Goal: Transaction & Acquisition: Purchase product/service

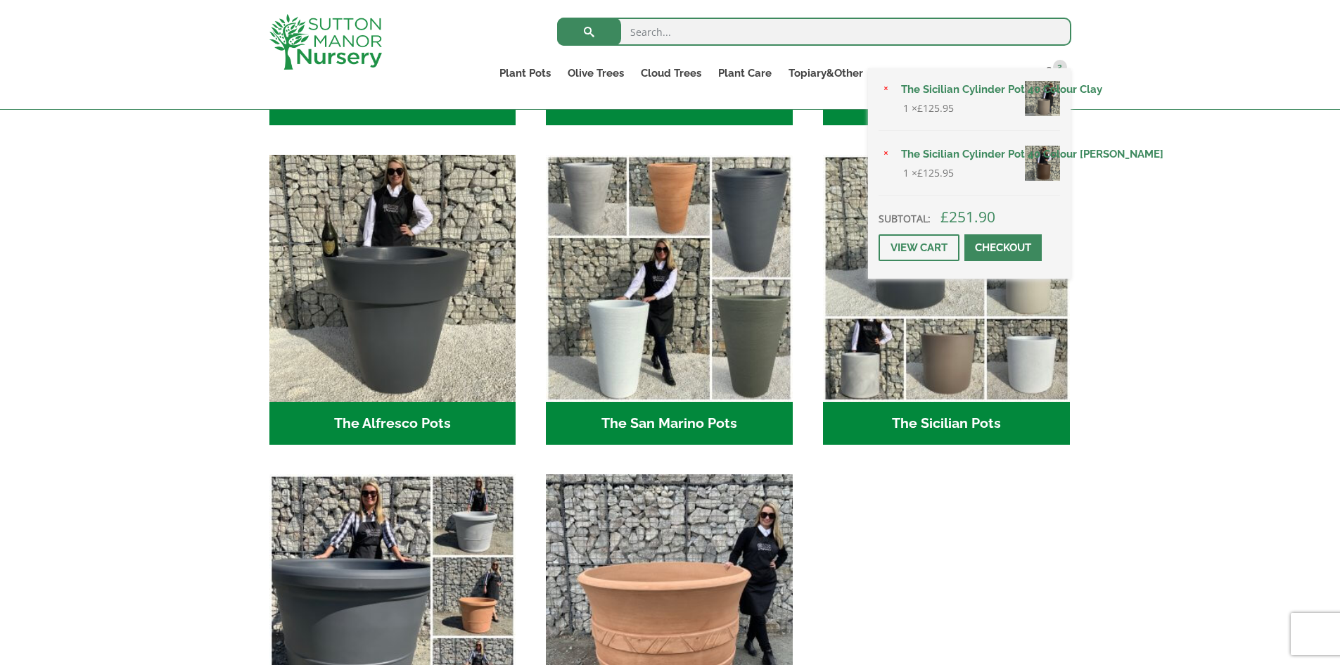
click at [1048, 74] on div "× The Sicilian Cylinder Pot 40 Colour Clay 1 × £ 125.95 × The Sicilian Cylinder…" at bounding box center [969, 173] width 203 height 210
click at [1051, 70] on div "× The Sicilian Cylinder Pot 40 Colour Clay 1 × £ 125.95 × The Sicilian Cylinder…" at bounding box center [969, 173] width 203 height 210
click at [1060, 61] on span "2" at bounding box center [1060, 67] width 14 height 14
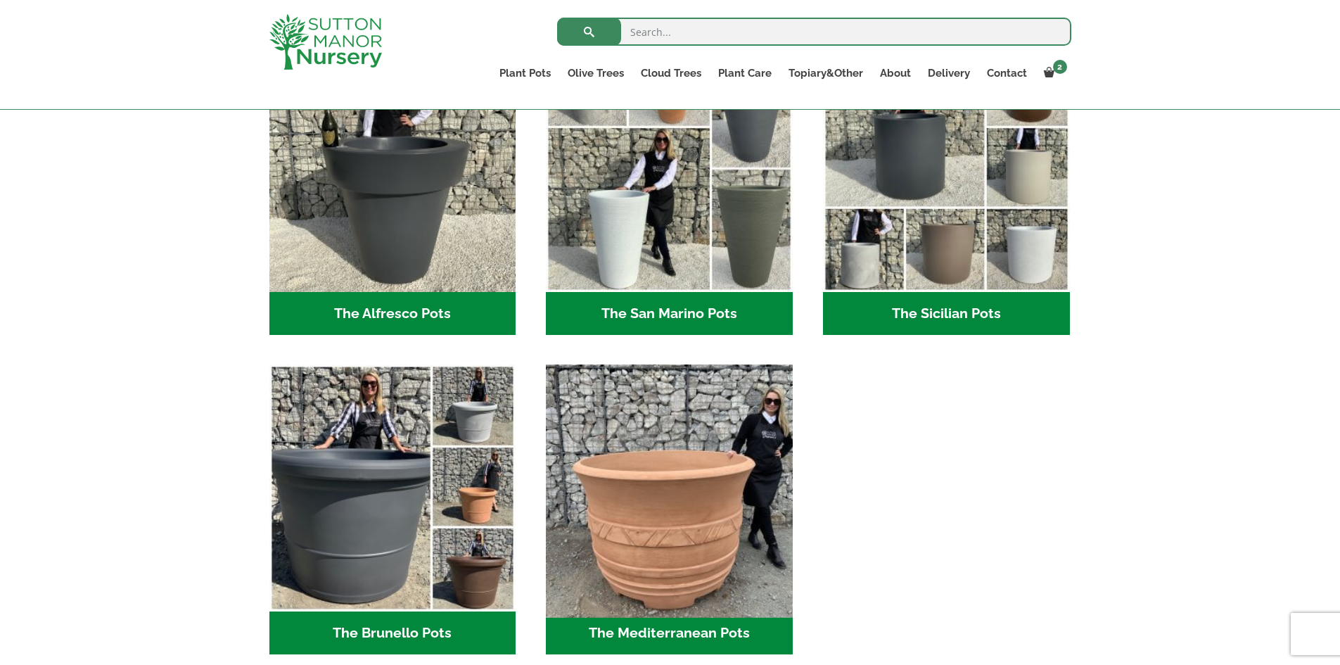
scroll to position [1547, 0]
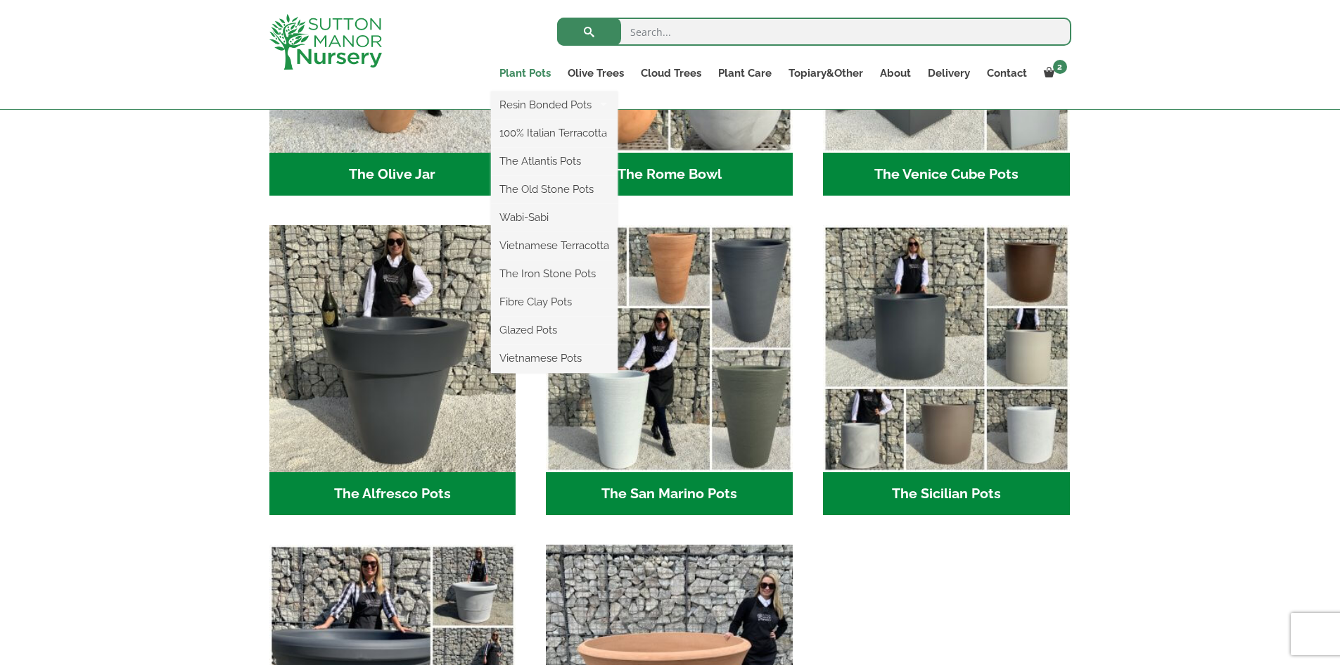
click at [528, 71] on link "Plant Pots" at bounding box center [525, 73] width 68 height 20
click at [549, 131] on link "100% Italian Terracotta" at bounding box center [554, 132] width 127 height 21
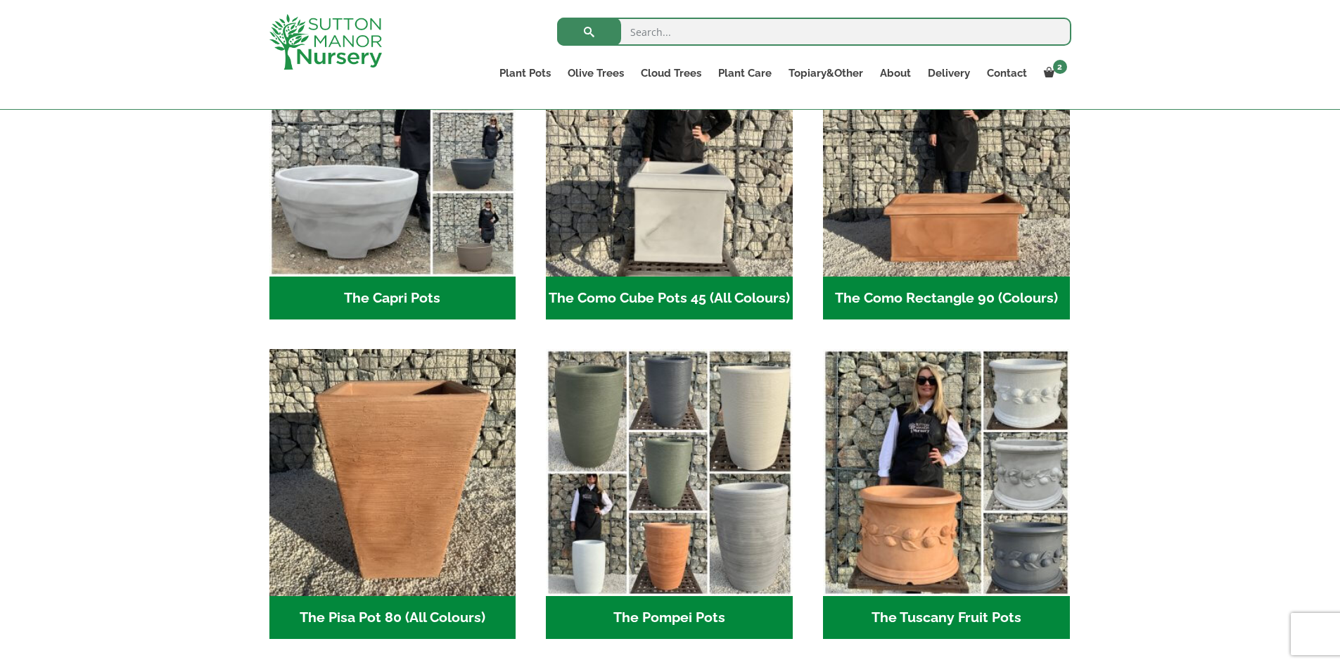
scroll to position [563, 0]
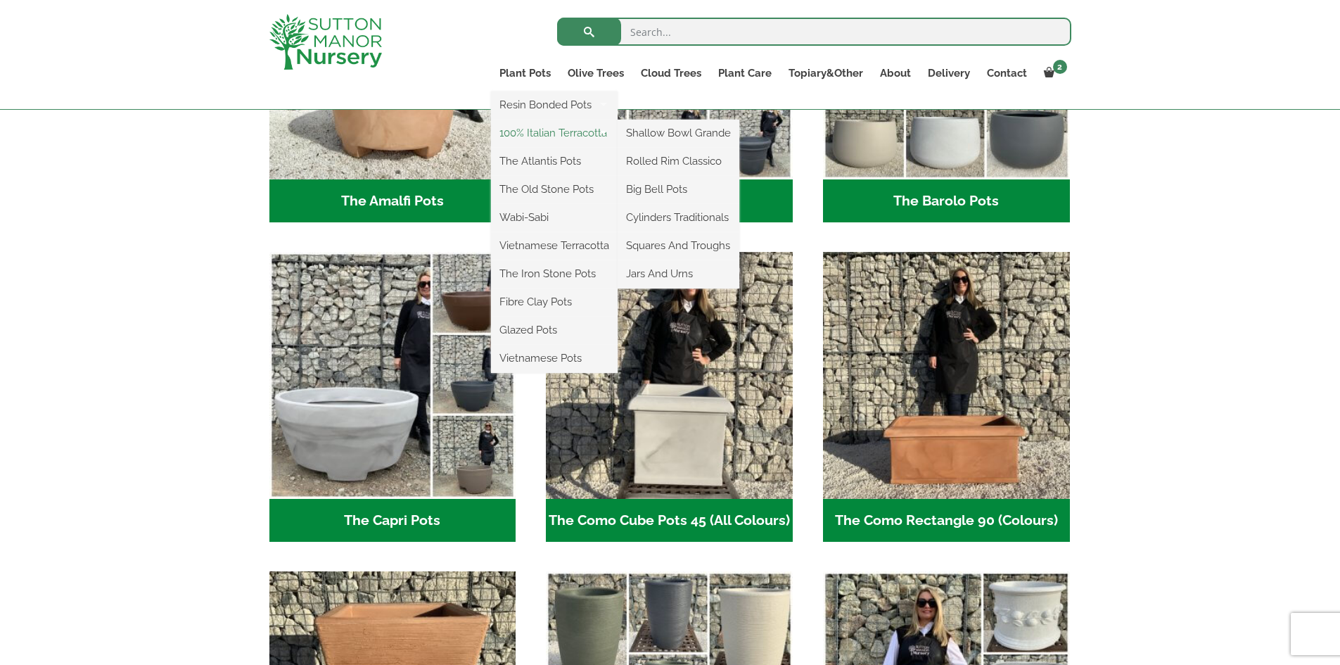
click at [531, 134] on link "100% Italian Terracotta" at bounding box center [554, 132] width 127 height 21
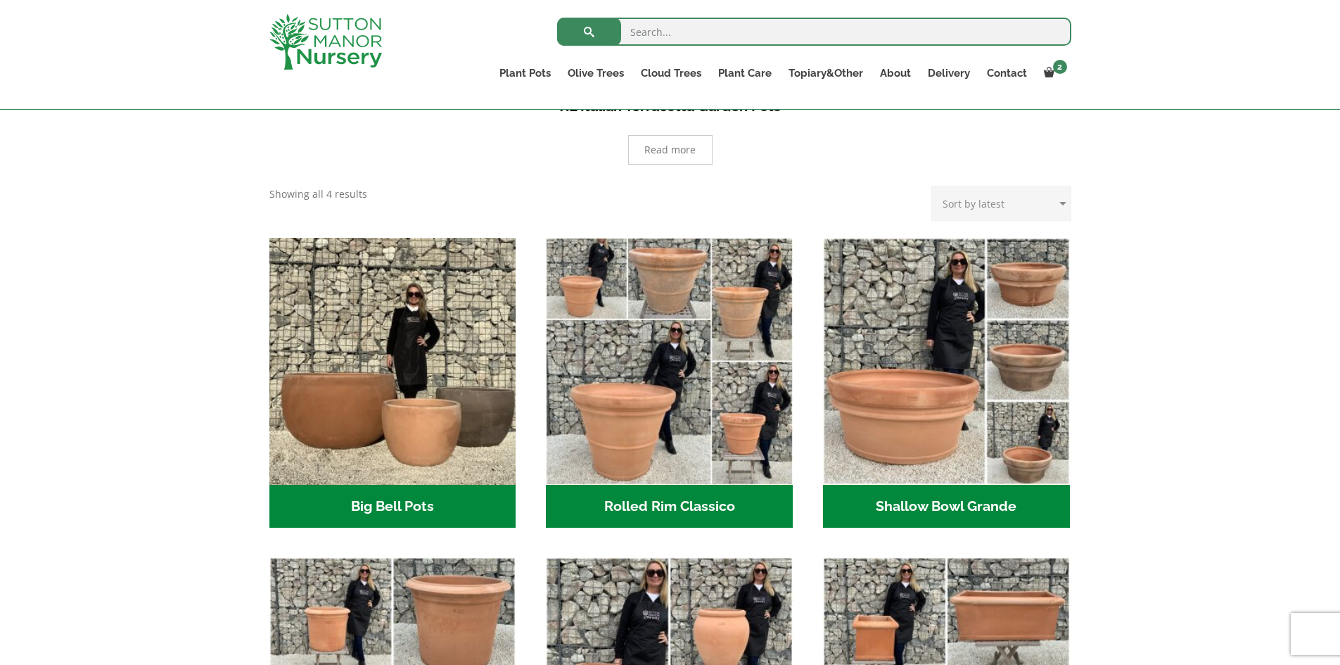
scroll to position [115, 0]
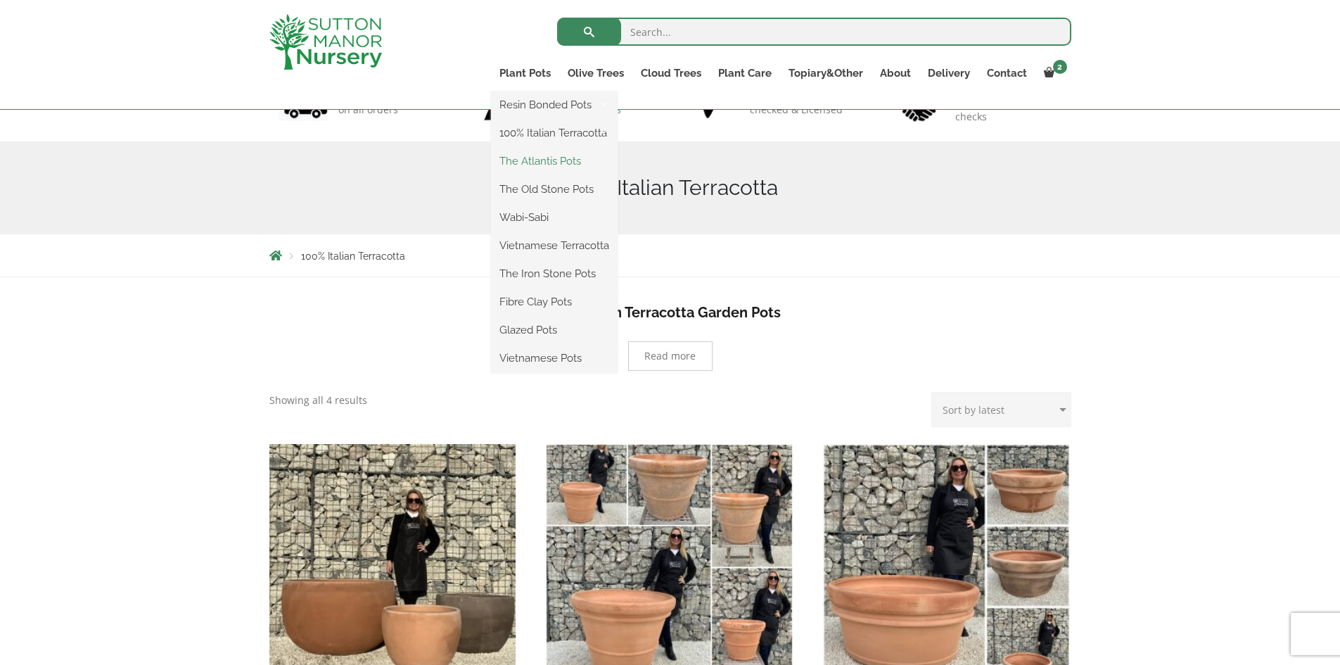
click at [542, 160] on link "The Atlantis Pots" at bounding box center [554, 161] width 127 height 21
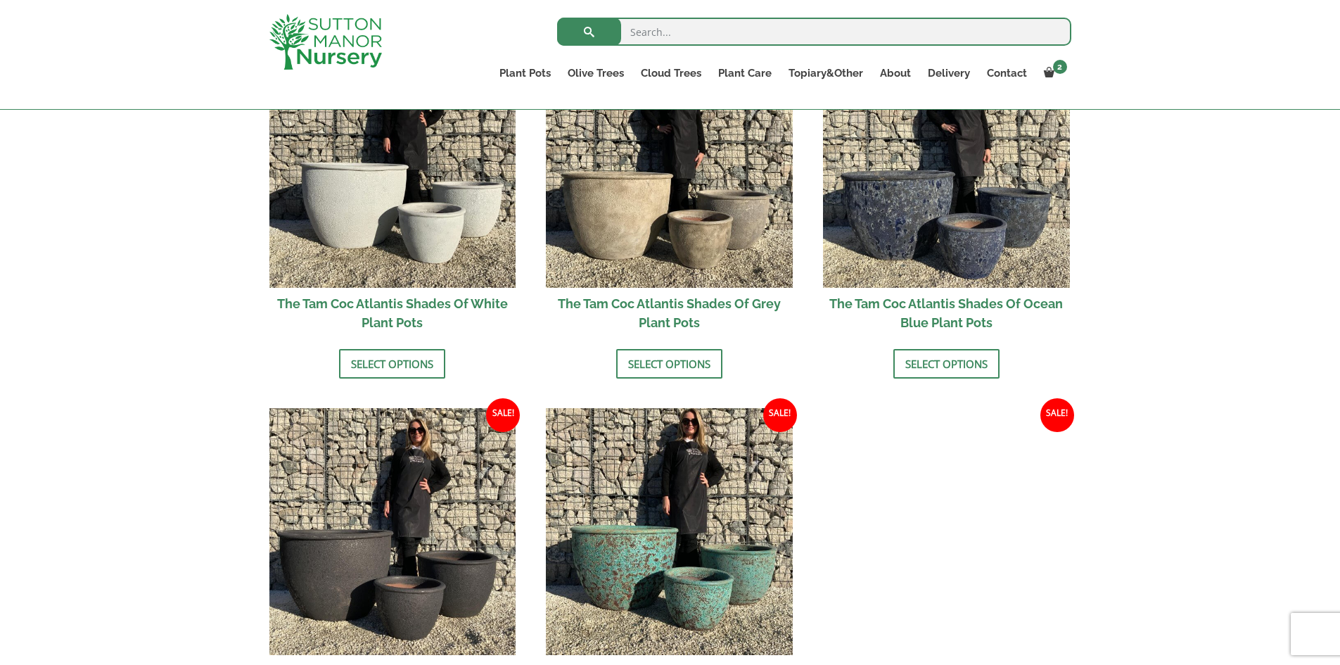
scroll to position [774, 0]
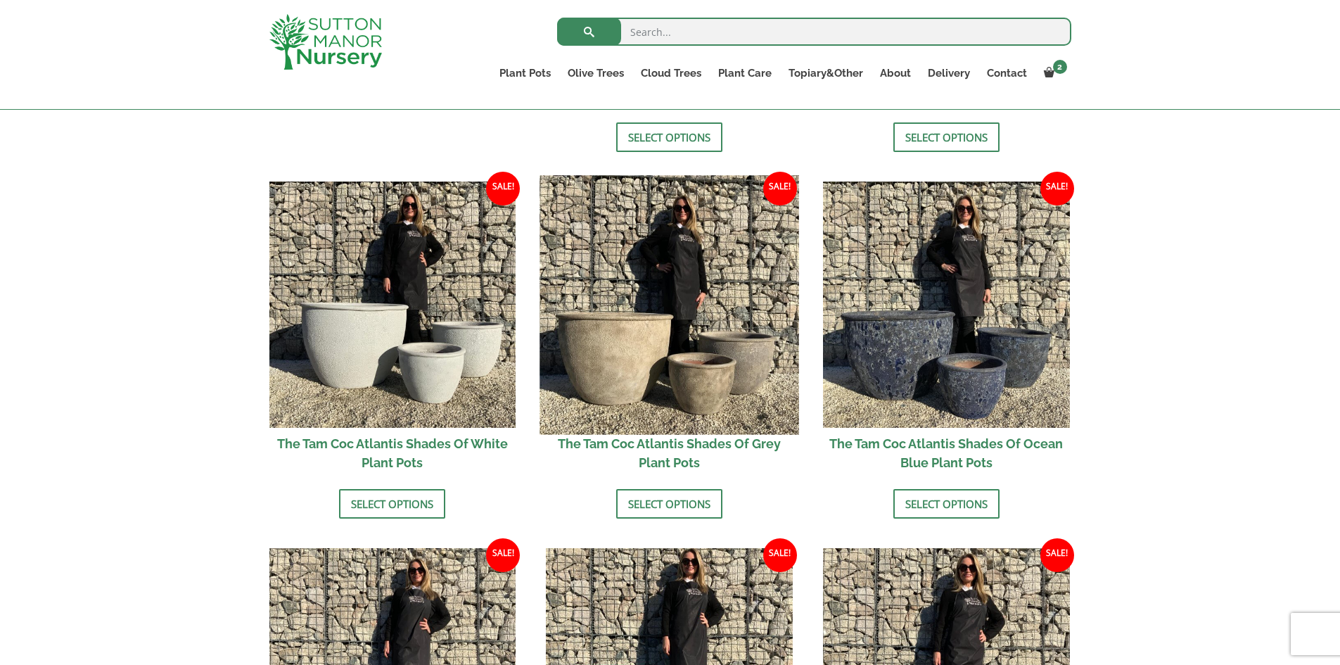
click at [691, 321] on img at bounding box center [669, 304] width 259 height 259
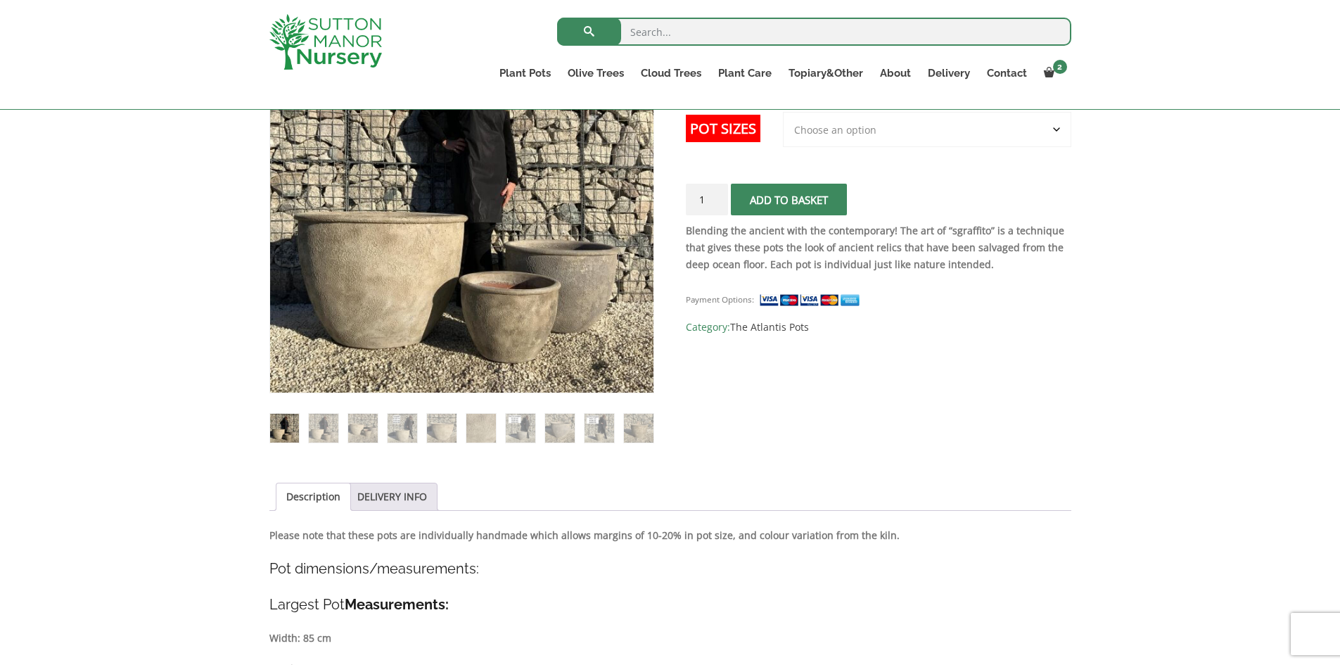
scroll to position [352, 0]
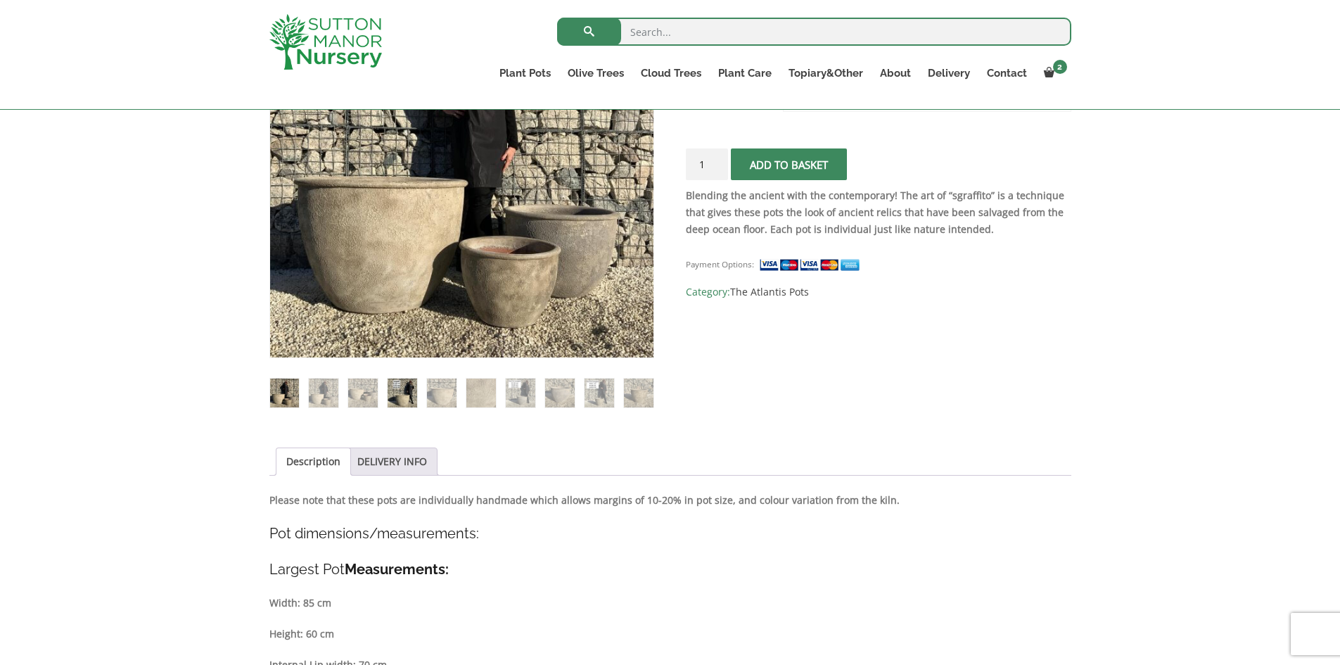
click at [390, 397] on img at bounding box center [402, 392] width 29 height 29
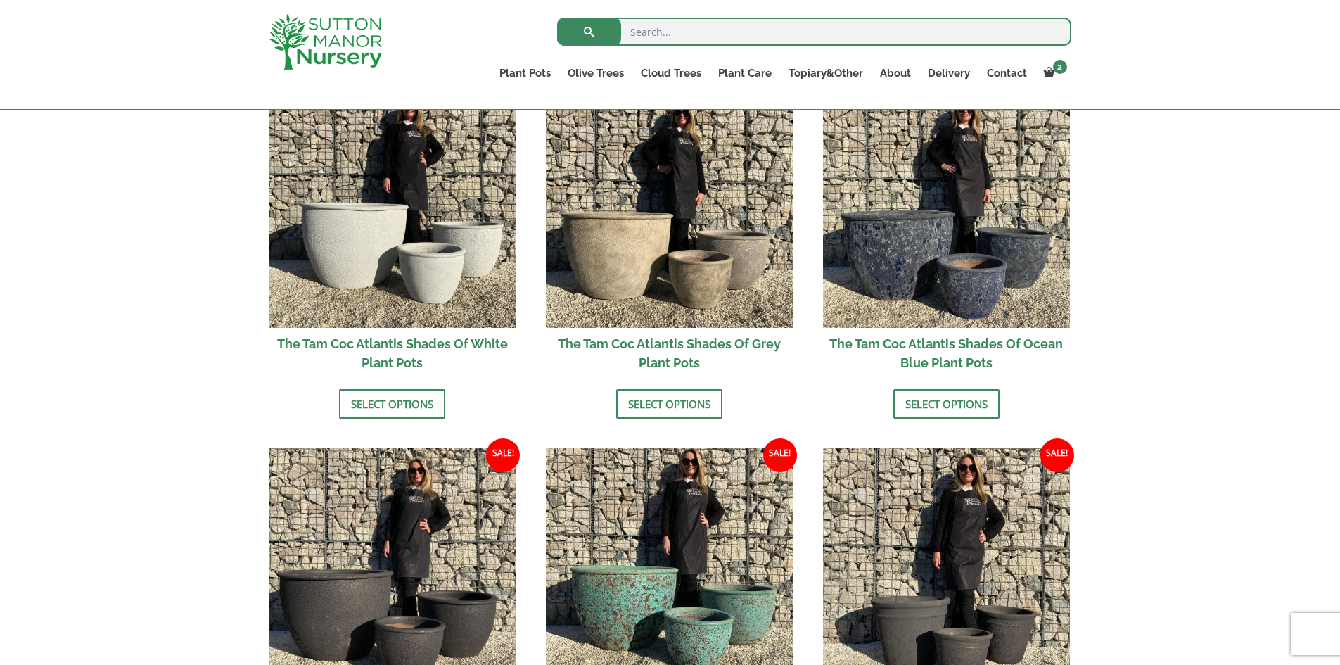
scroll to position [1055, 0]
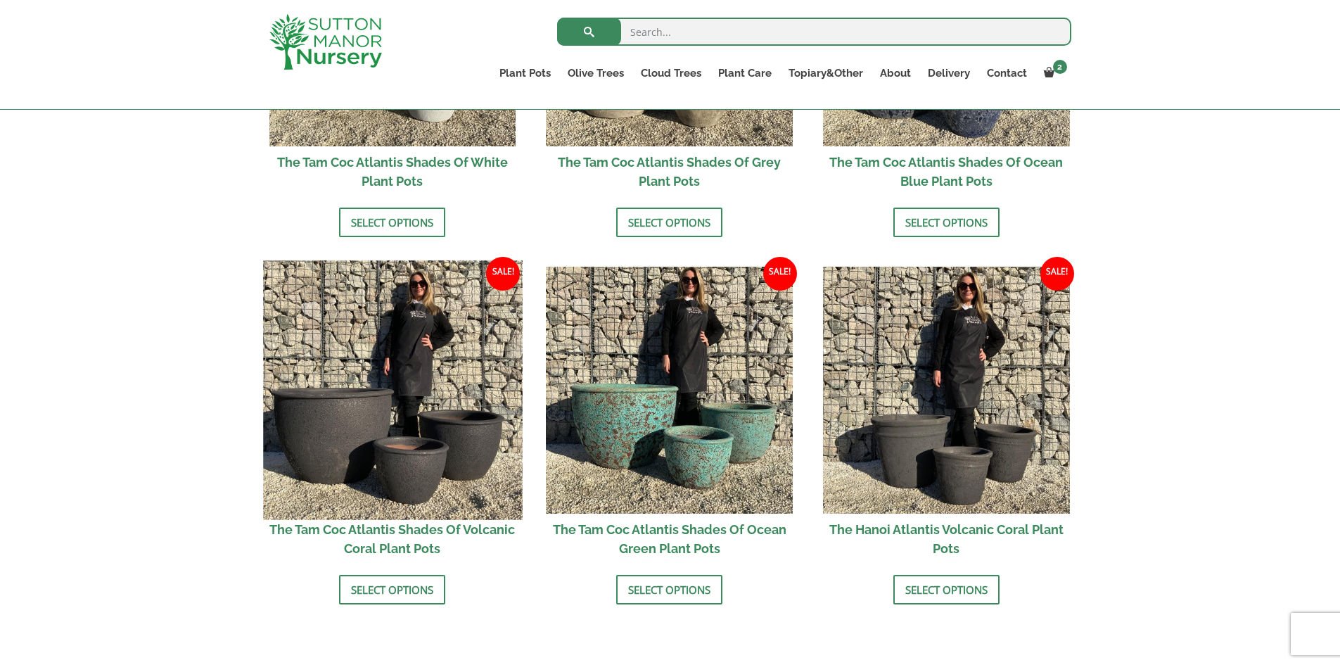
click at [341, 444] on img at bounding box center [392, 389] width 259 height 259
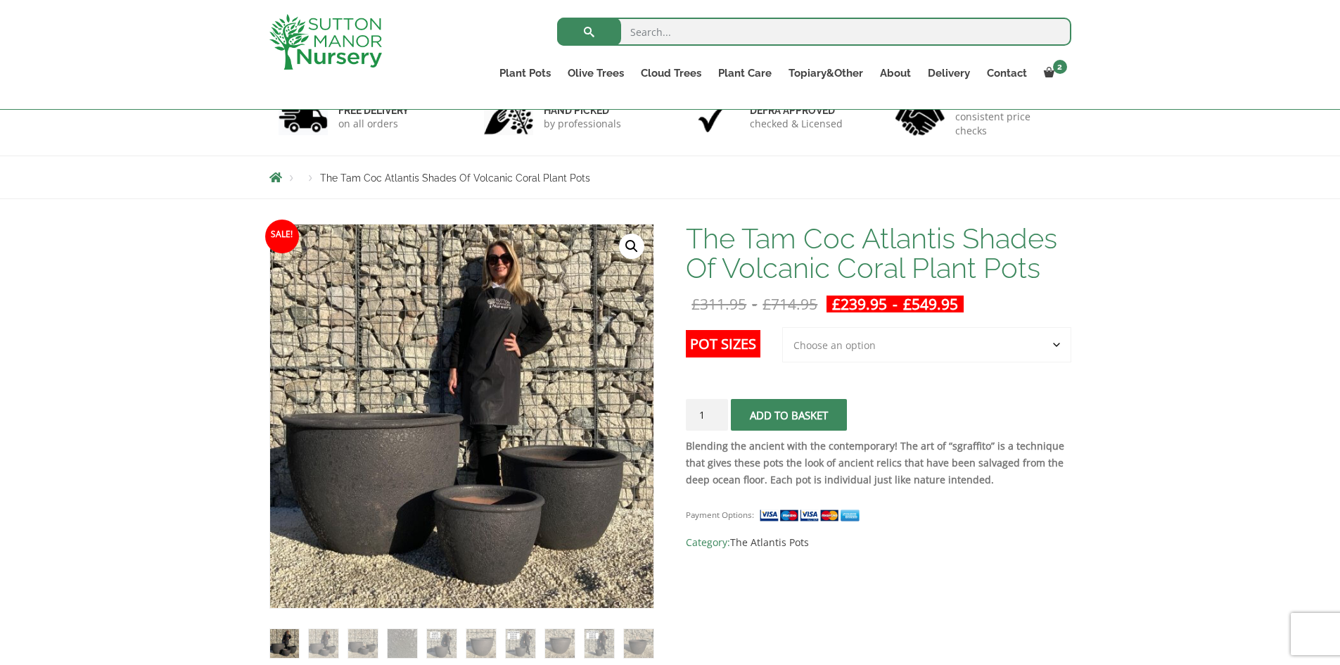
scroll to position [141, 0]
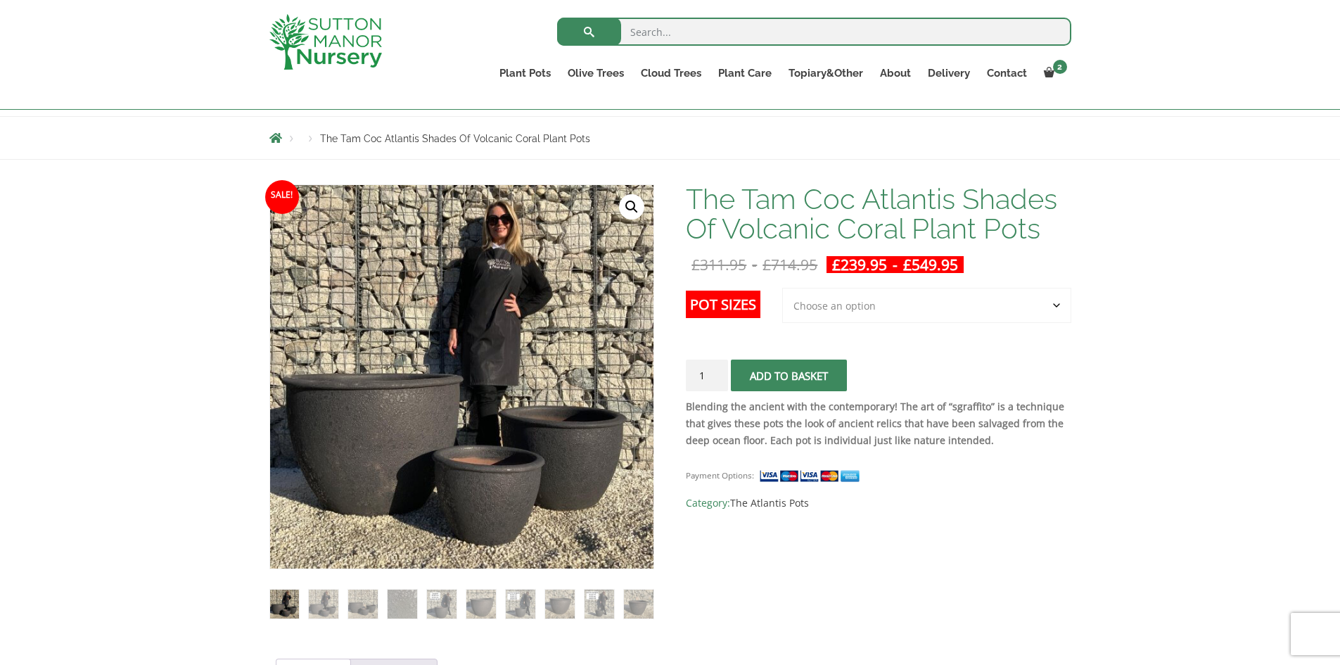
click at [812, 308] on select "Choose an option 3rd to Largest Pot In The Picture 2nd to Largest Pot In The Pi…" at bounding box center [926, 305] width 289 height 35
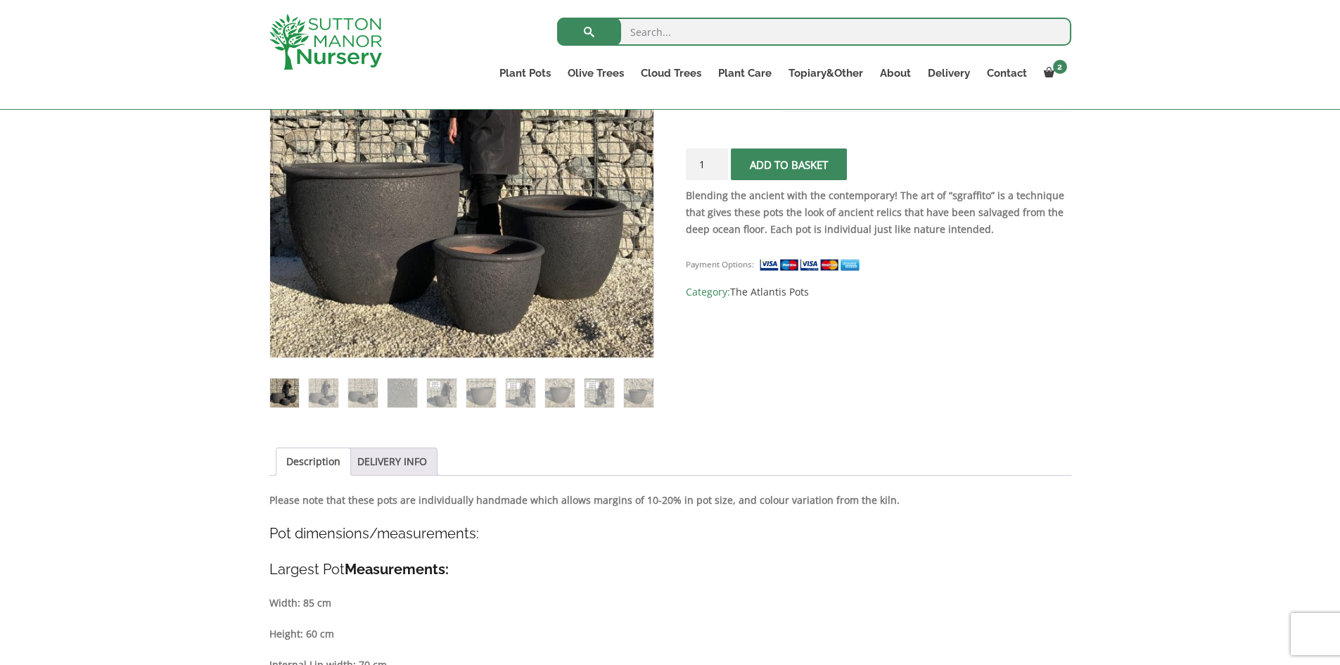
scroll to position [211, 0]
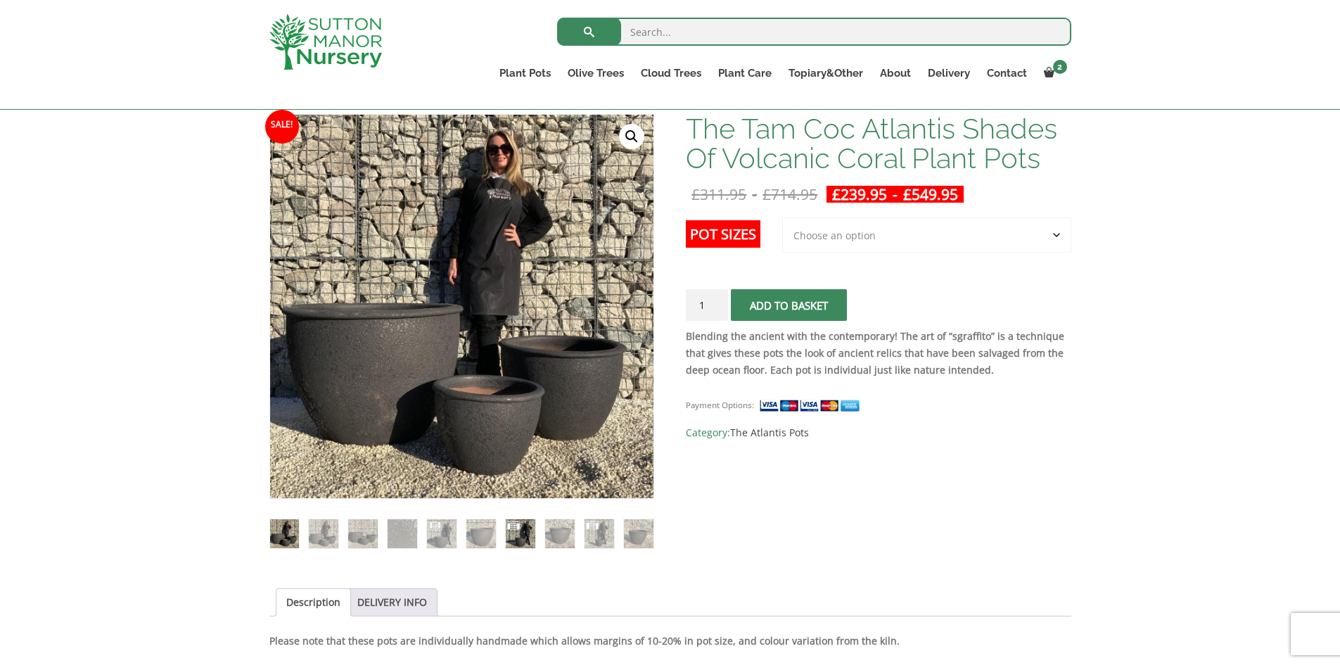
click at [517, 539] on img at bounding box center [520, 533] width 29 height 29
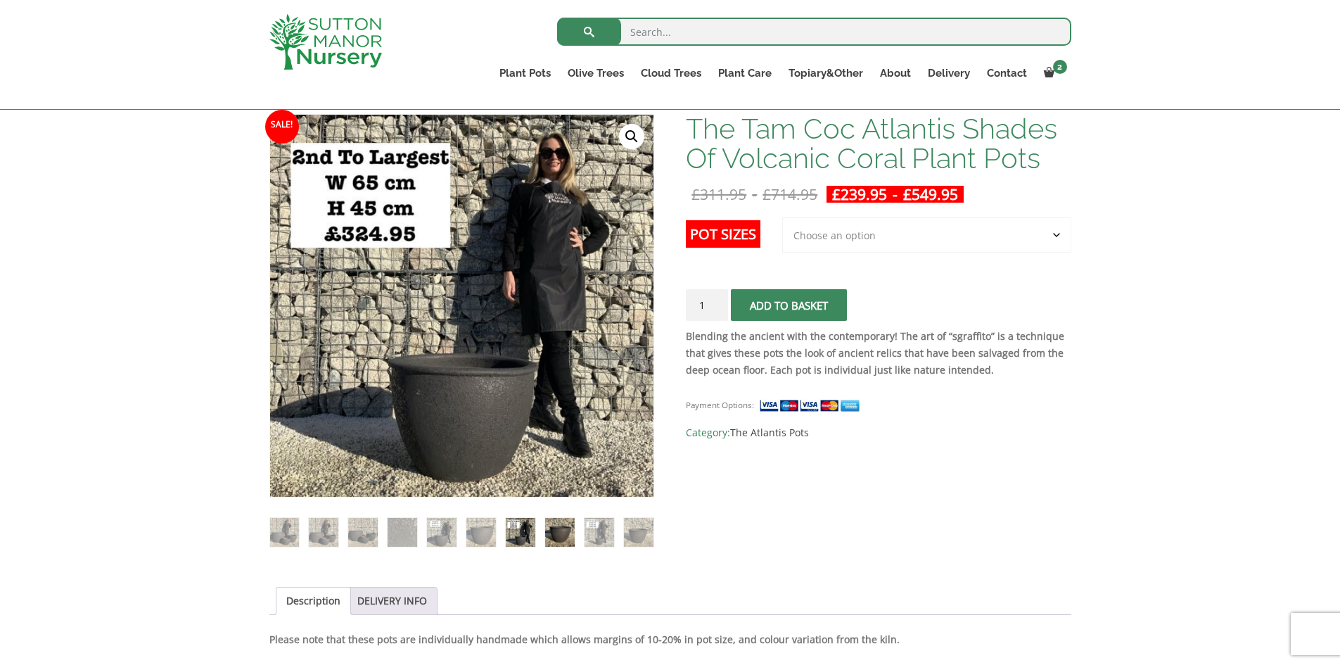
click at [549, 541] on img at bounding box center [559, 532] width 29 height 29
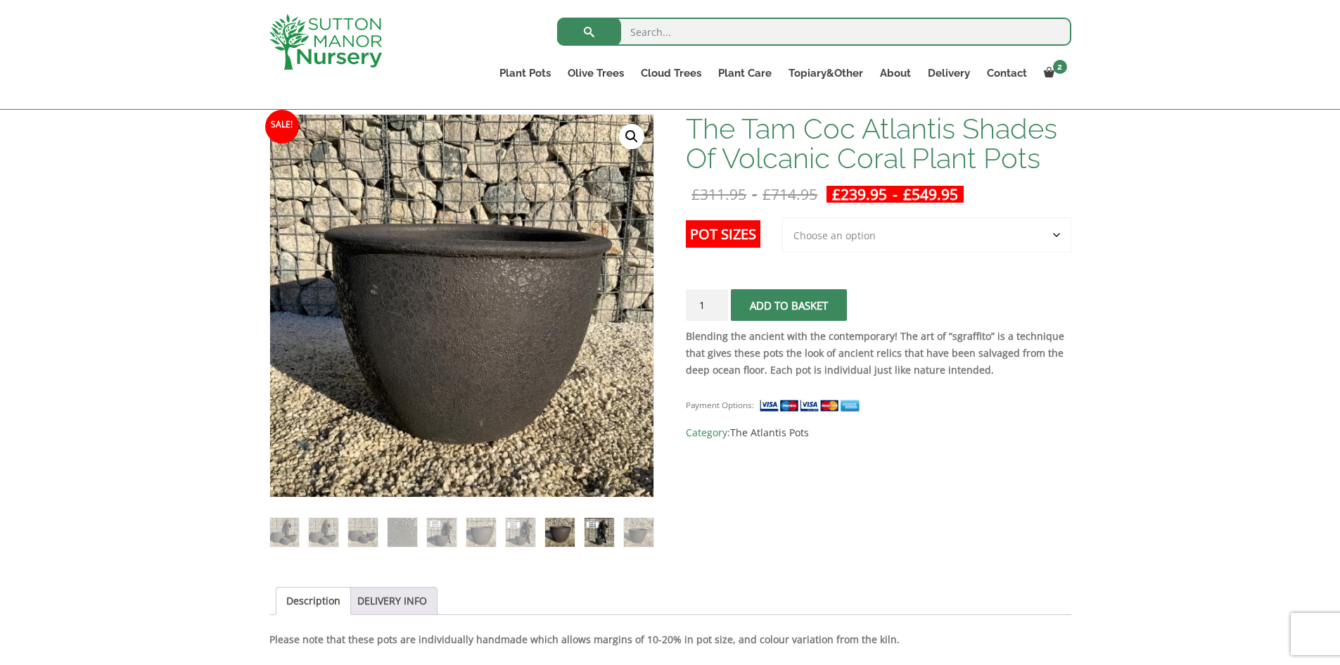
click at [584, 537] on img at bounding box center [598, 532] width 29 height 29
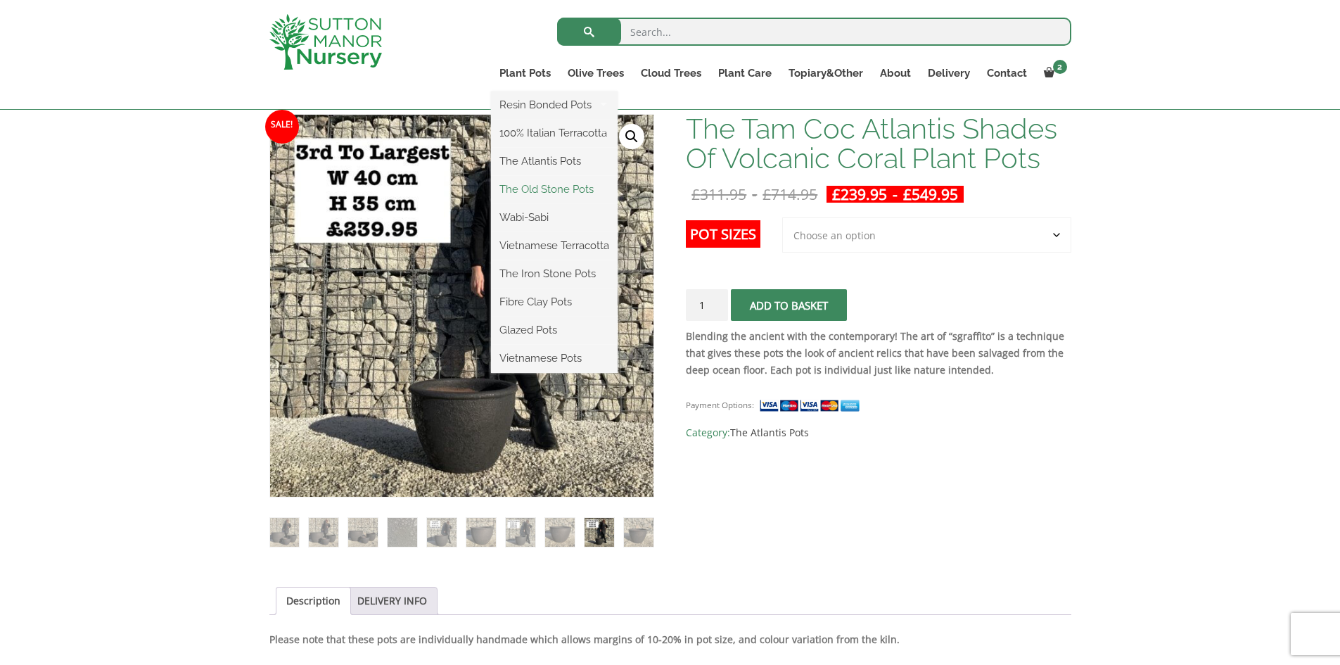
click at [546, 195] on link "The Old Stone Pots" at bounding box center [554, 189] width 127 height 21
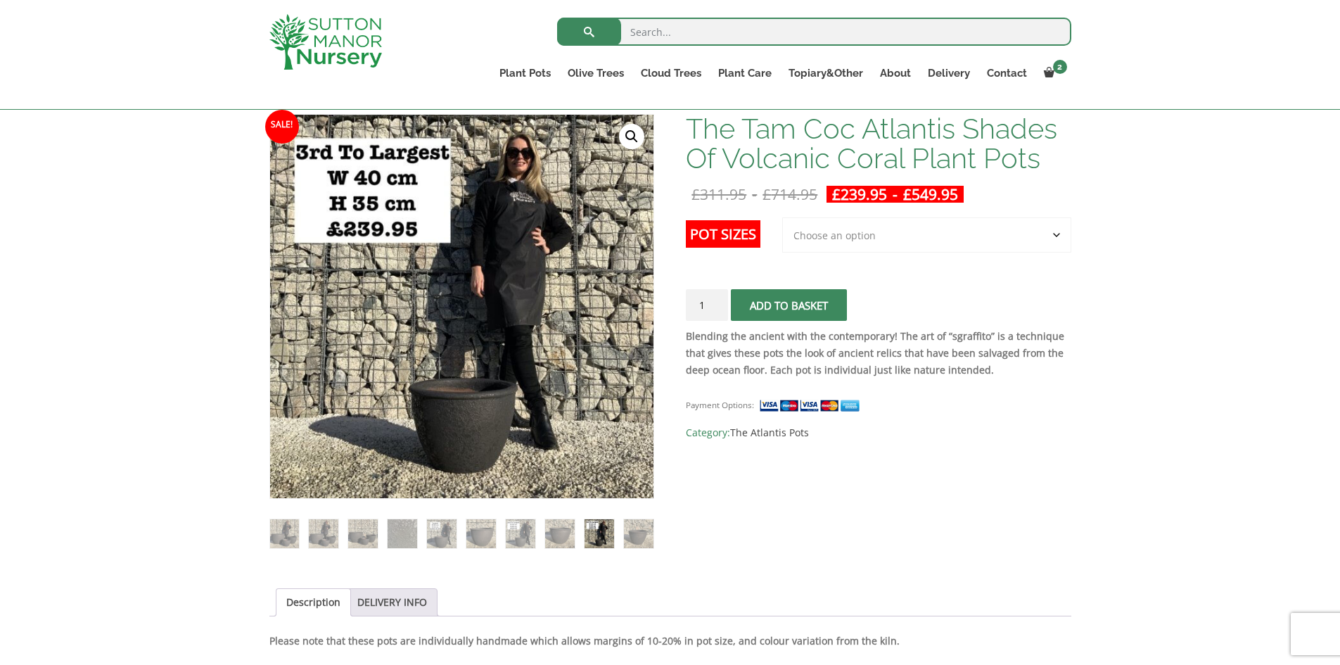
scroll to position [262, 0]
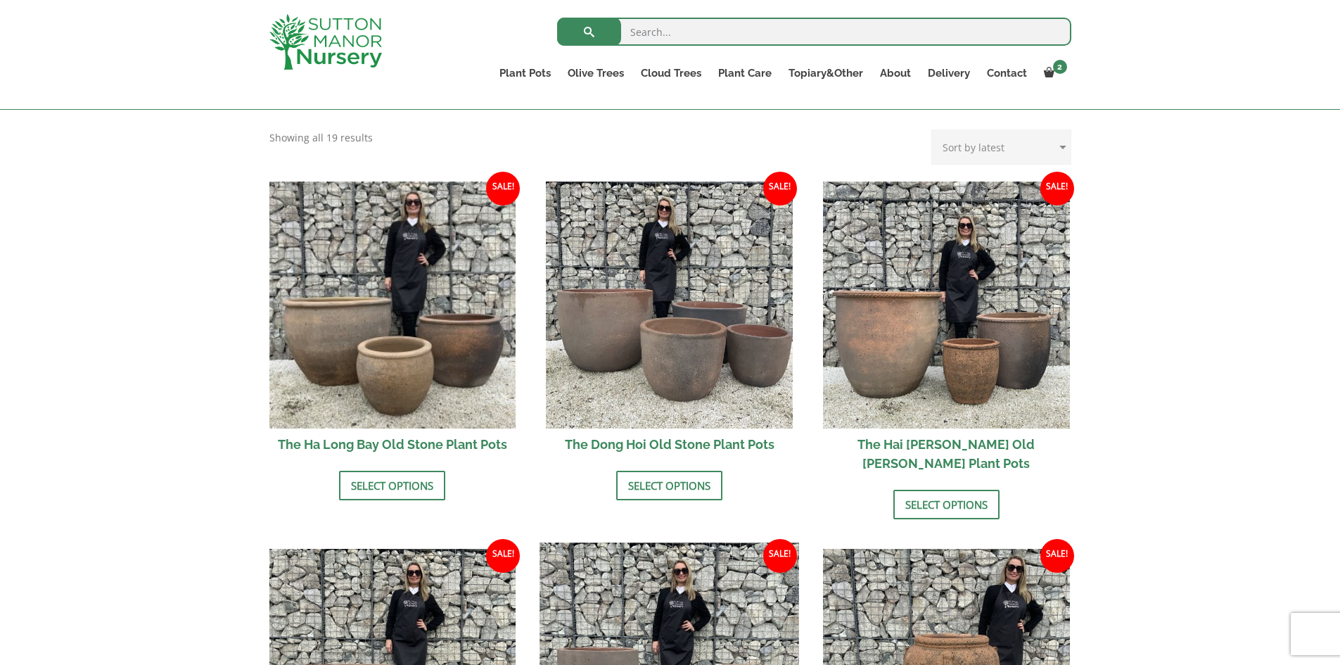
scroll to position [422, 0]
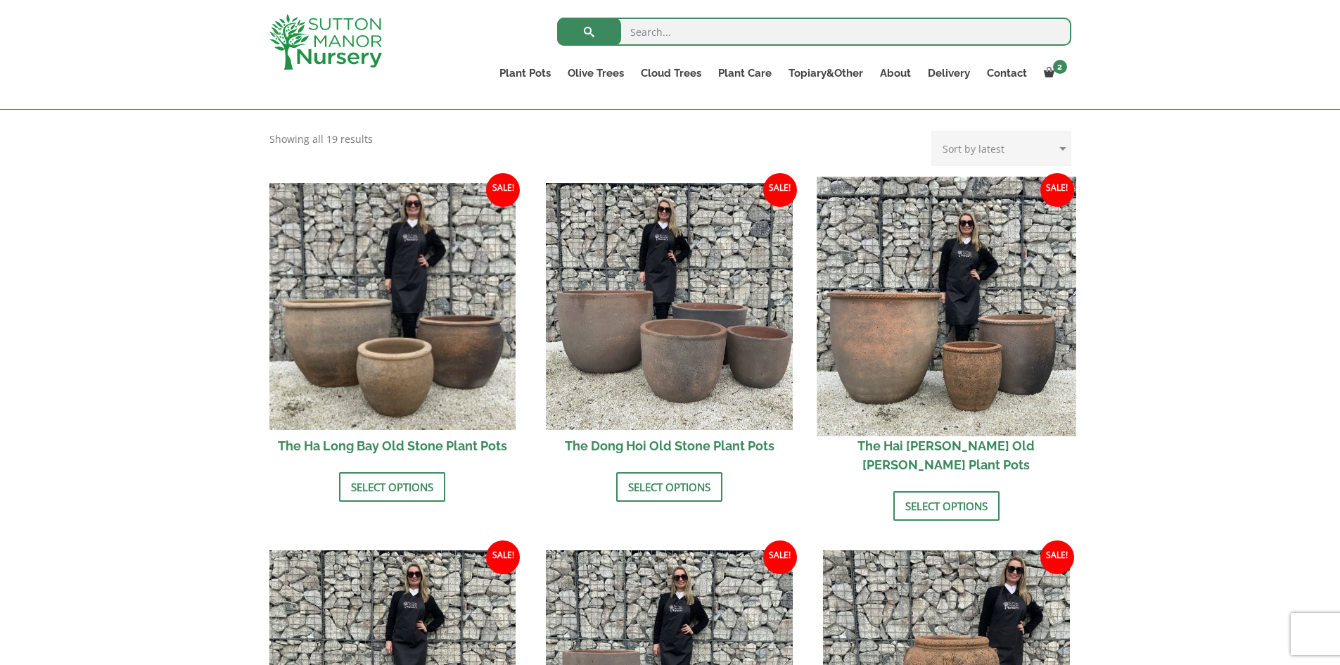
click at [881, 383] on img at bounding box center [946, 306] width 259 height 259
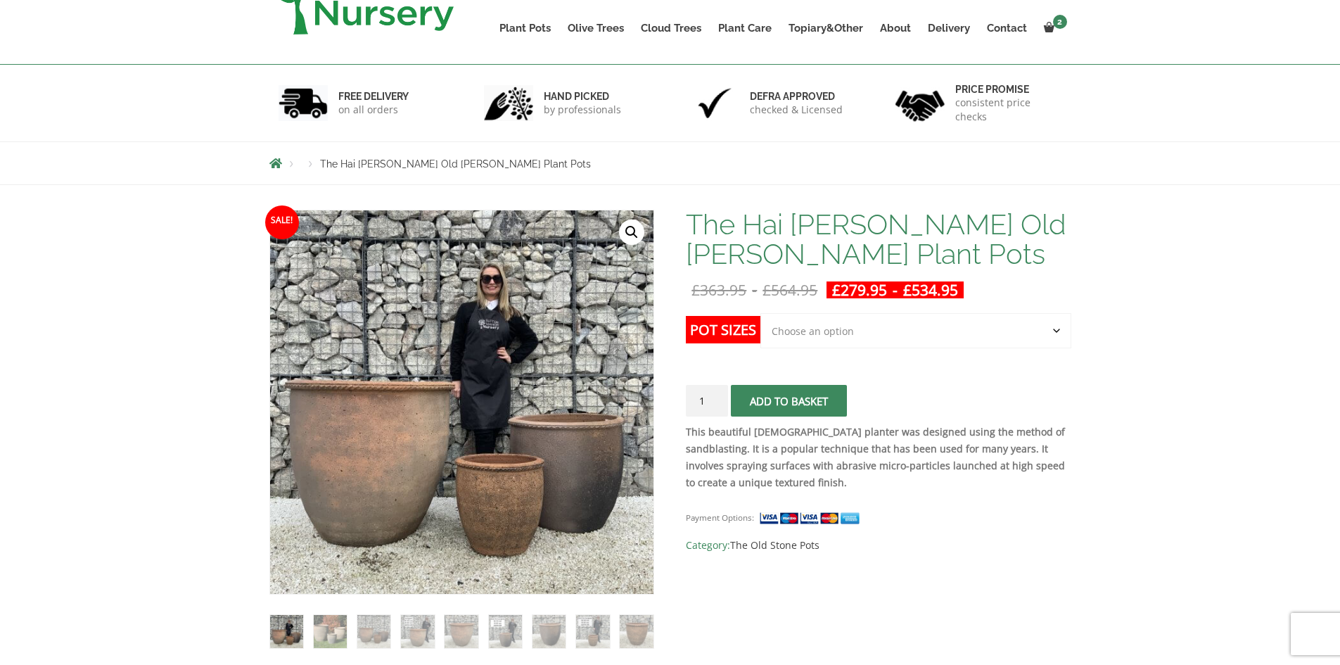
scroll to position [141, 0]
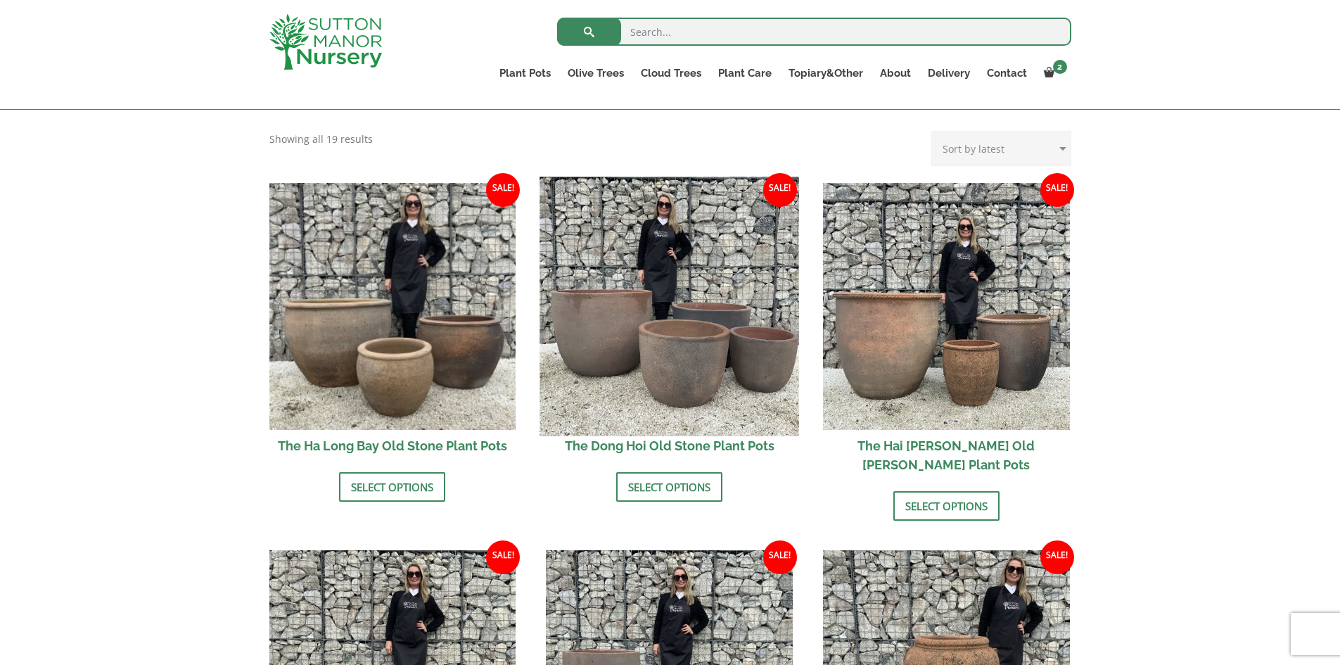
click at [635, 305] on img at bounding box center [669, 306] width 259 height 259
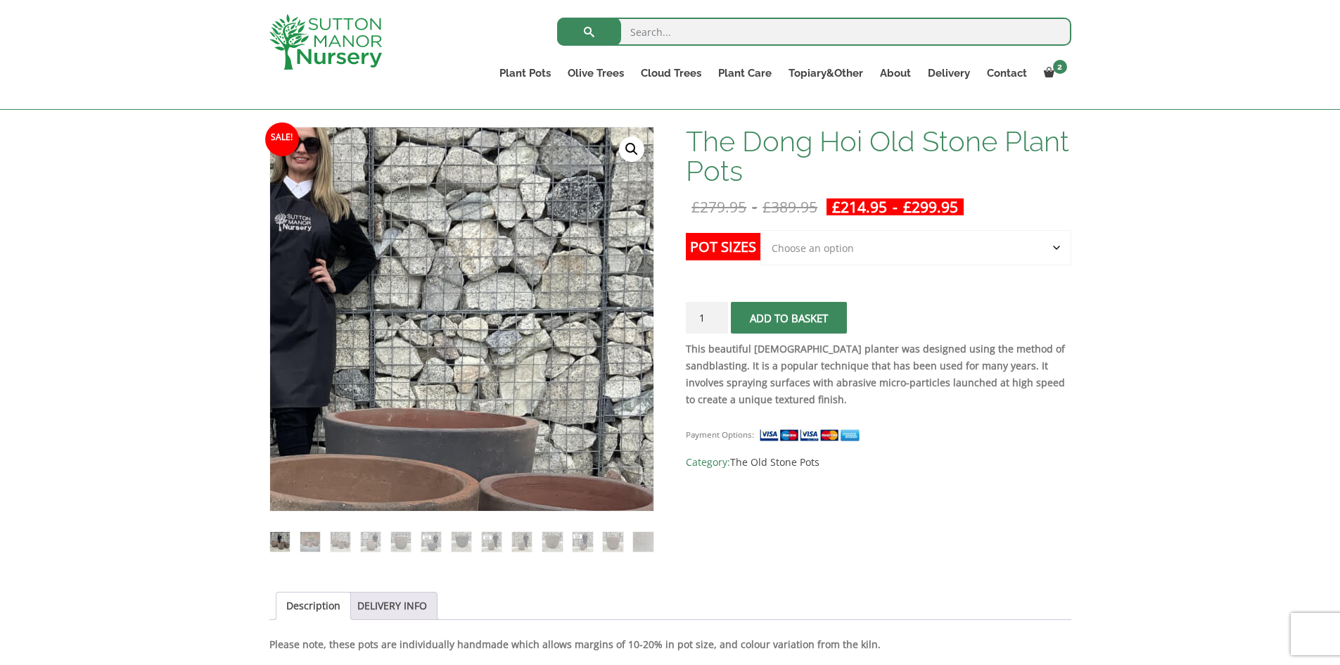
scroll to position [211, 0]
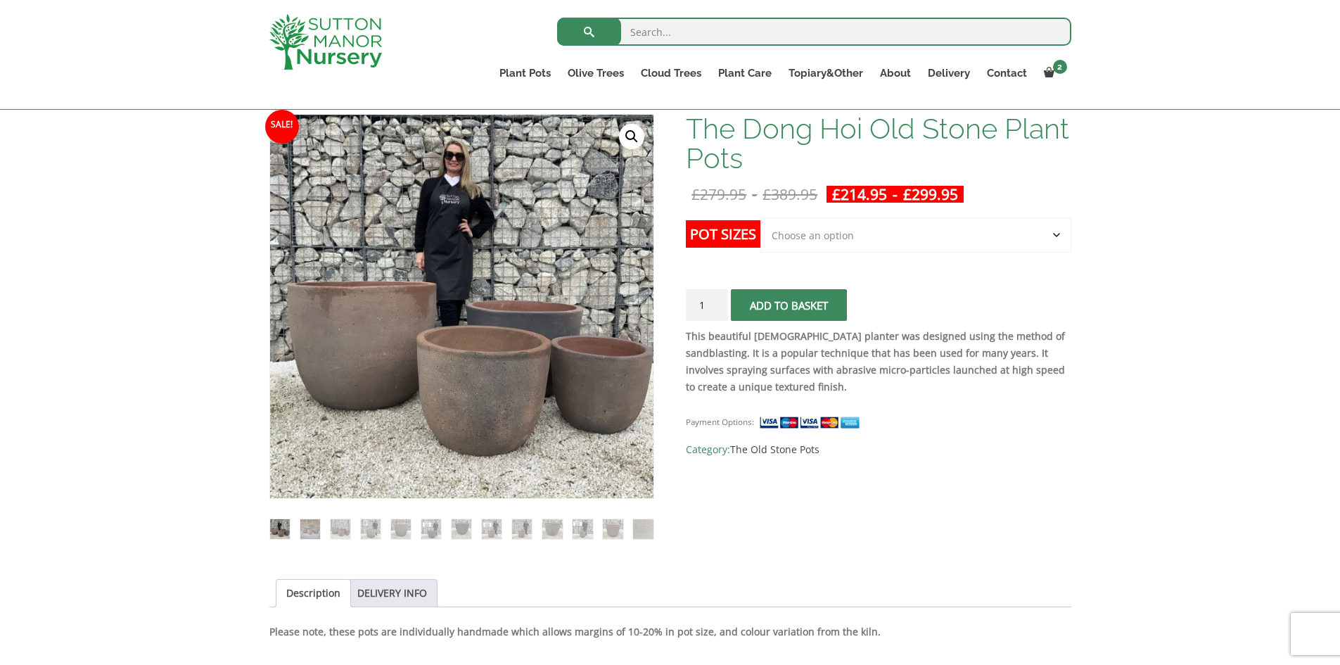
click at [793, 234] on select "Choose an option Click here to buy the 4th to Largest Pot In The Picture Click …" at bounding box center [915, 234] width 310 height 35
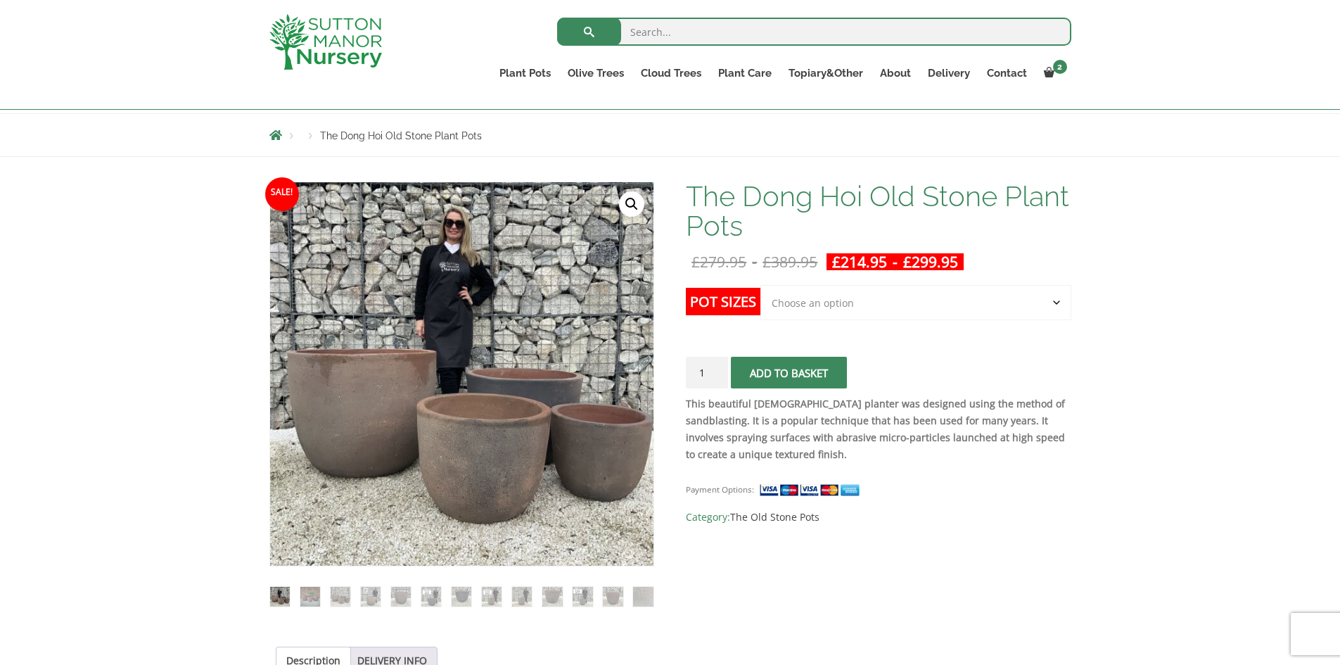
scroll to position [141, 0]
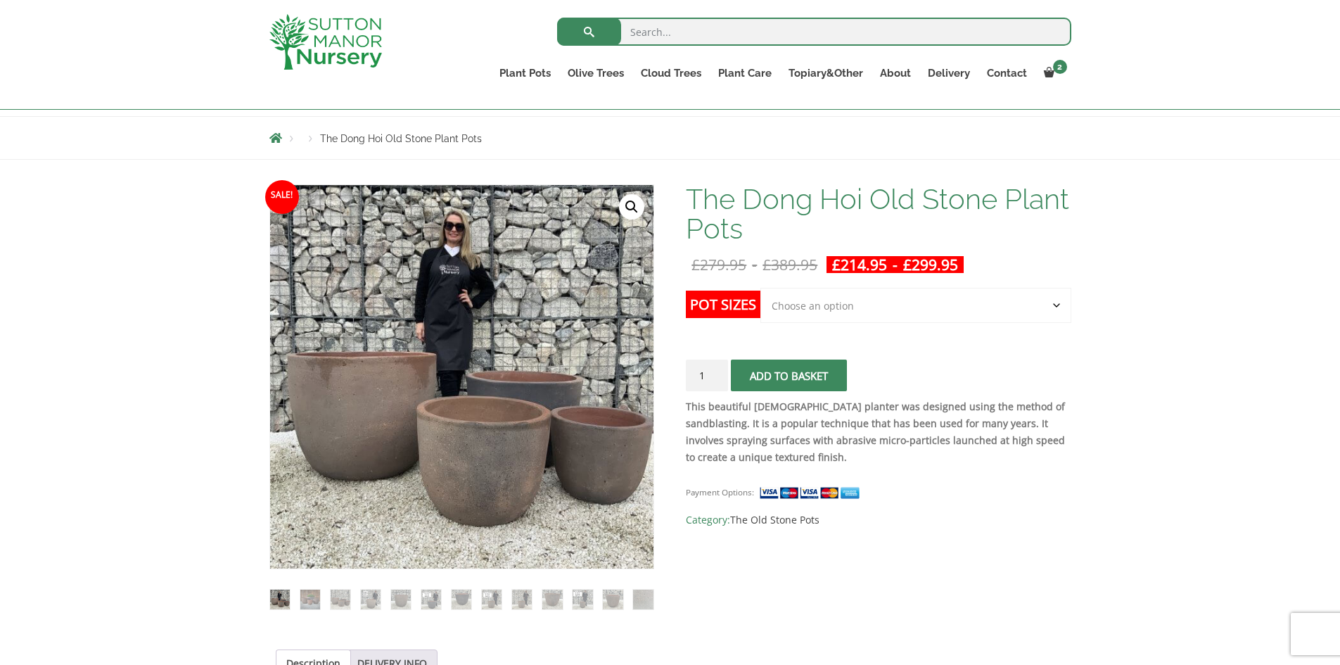
click at [888, 321] on select "Choose an option Click here to buy the 4th to Largest Pot In The Picture Click …" at bounding box center [915, 305] width 310 height 35
click at [760, 288] on select "Choose an option Click here to buy the 4th to Largest Pot In The Picture Click …" at bounding box center [915, 305] width 310 height 35
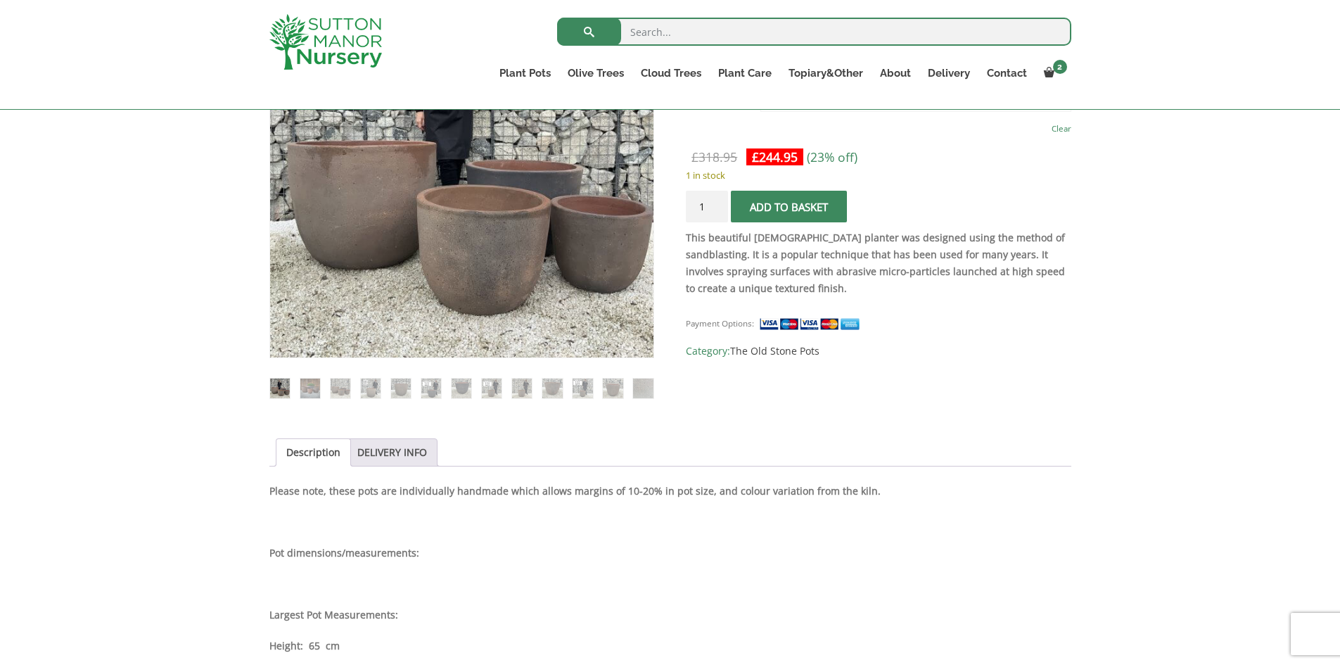
scroll to position [211, 0]
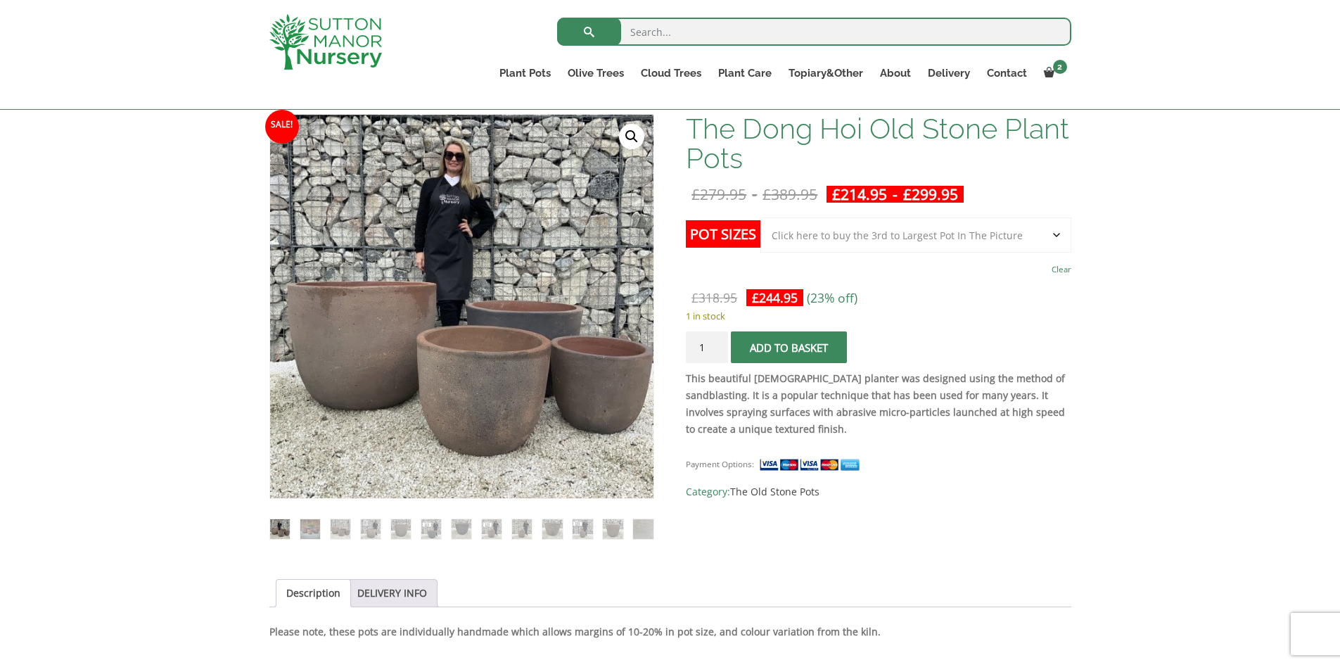
click at [875, 245] on select "Choose an option Click here to buy the 4th to Largest Pot In The Picture Click …" at bounding box center [915, 234] width 310 height 35
select select "Click here to buy the 2nd to Largest Pot In The Picture"
click at [760, 217] on select "Choose an option Click here to buy the 4th to Largest Pot In The Picture Click …" at bounding box center [915, 234] width 310 height 35
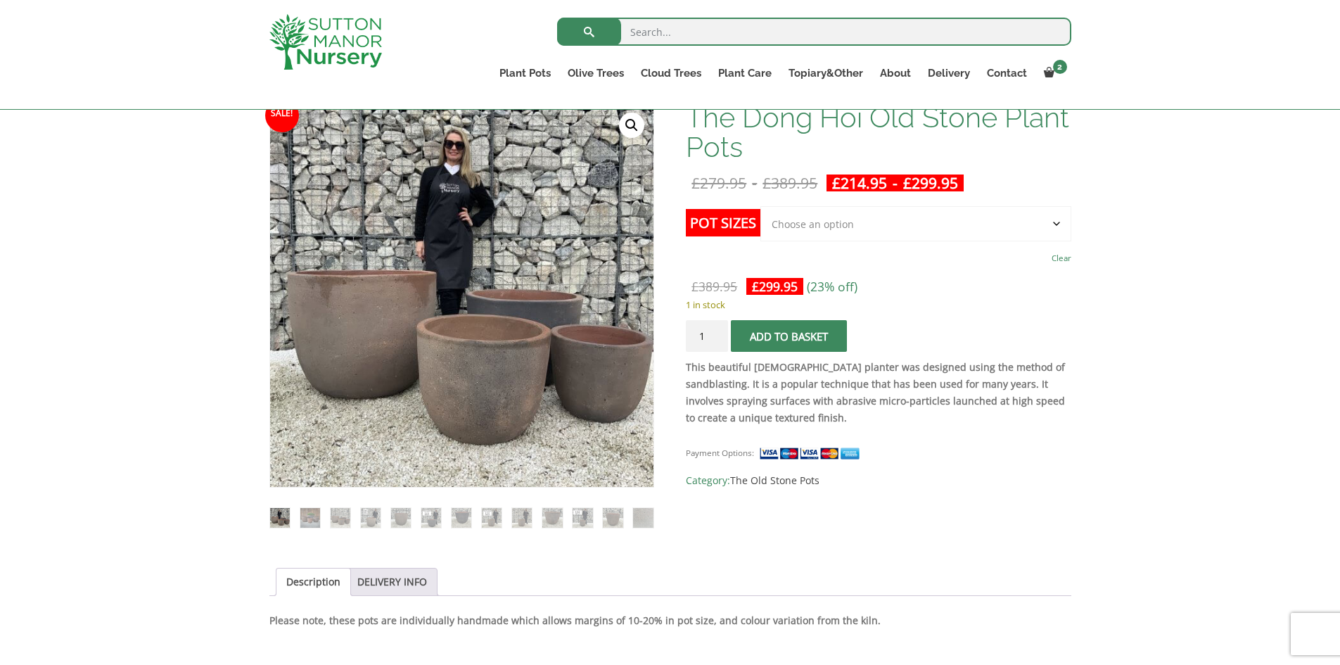
scroll to position [352, 0]
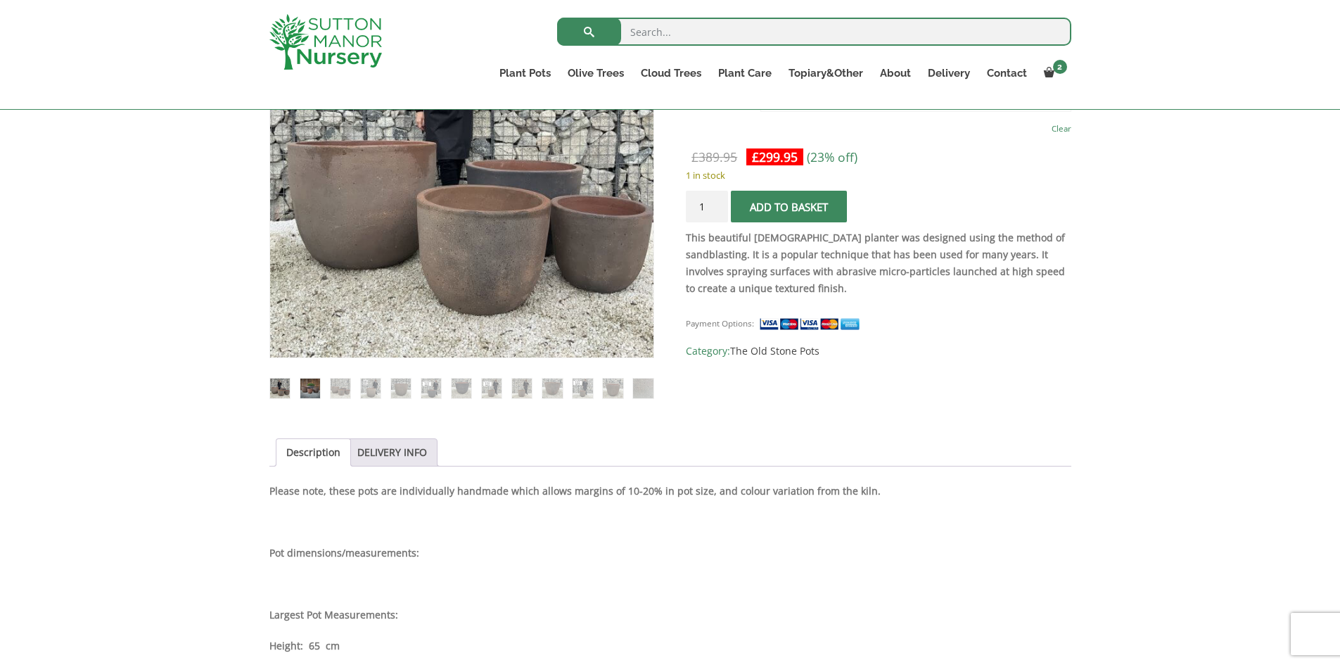
click at [312, 392] on img at bounding box center [310, 388] width 20 height 20
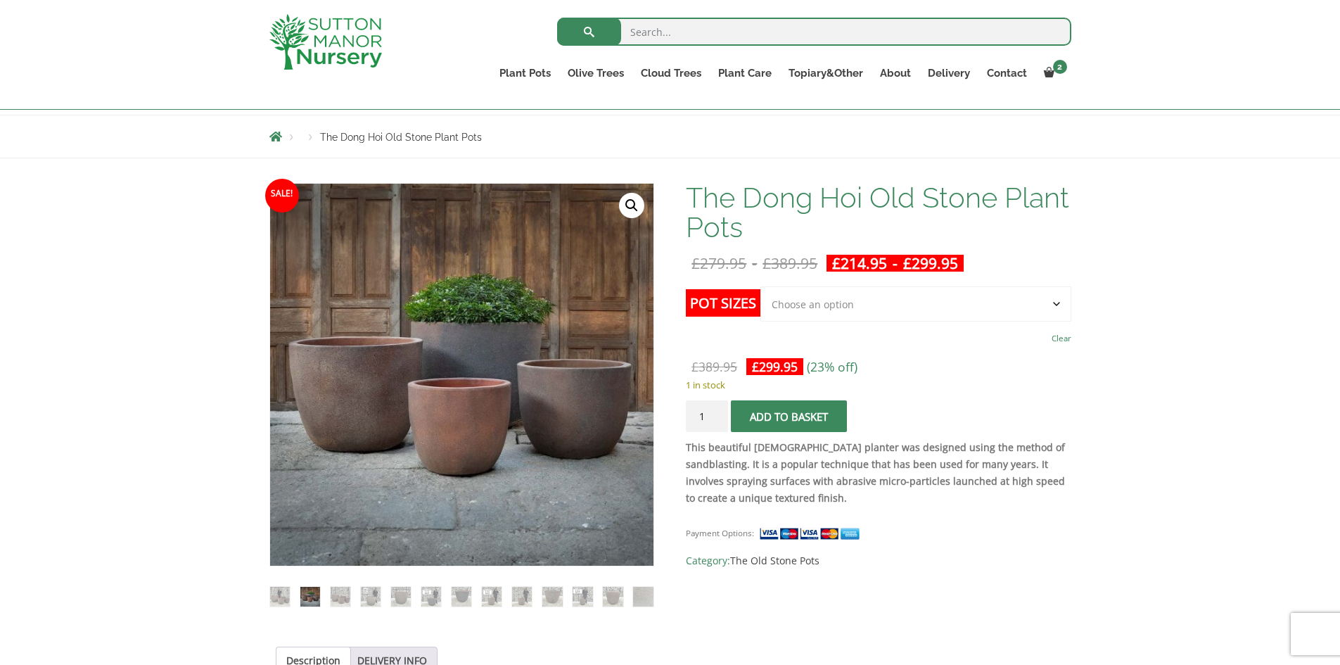
scroll to position [141, 0]
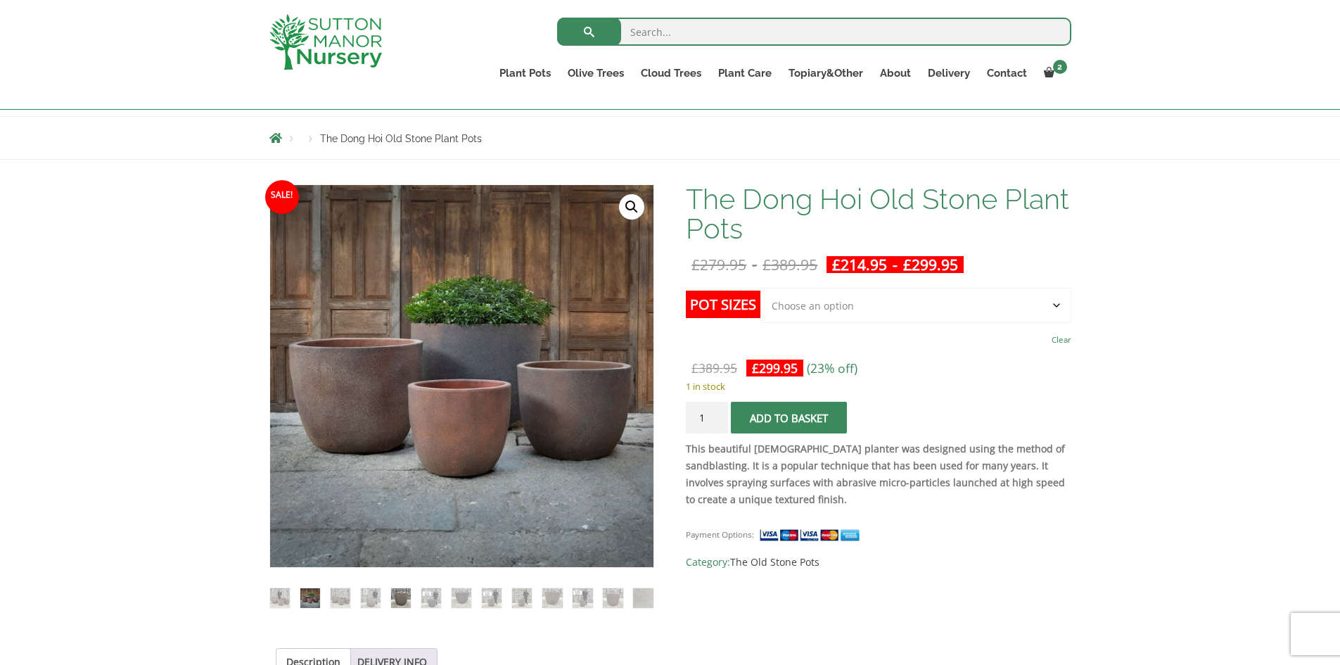
click at [403, 603] on img at bounding box center [401, 598] width 20 height 20
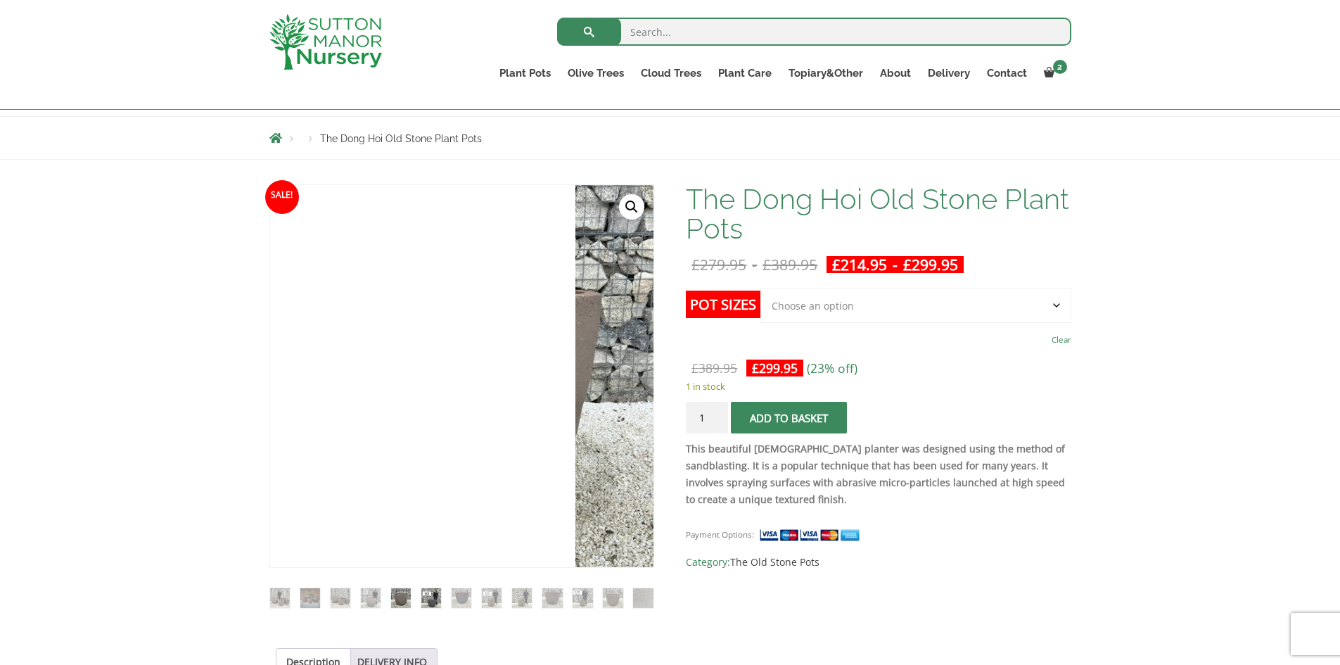
click at [429, 600] on img at bounding box center [431, 598] width 20 height 20
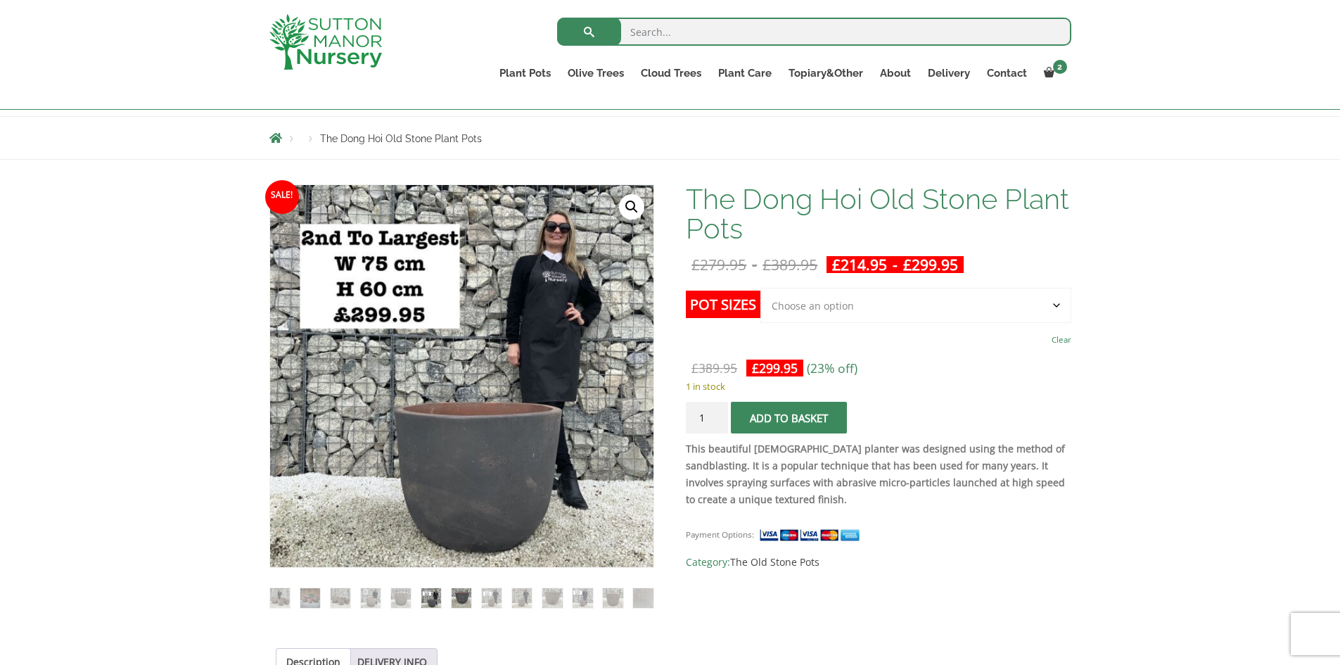
click at [467, 599] on img at bounding box center [462, 598] width 20 height 20
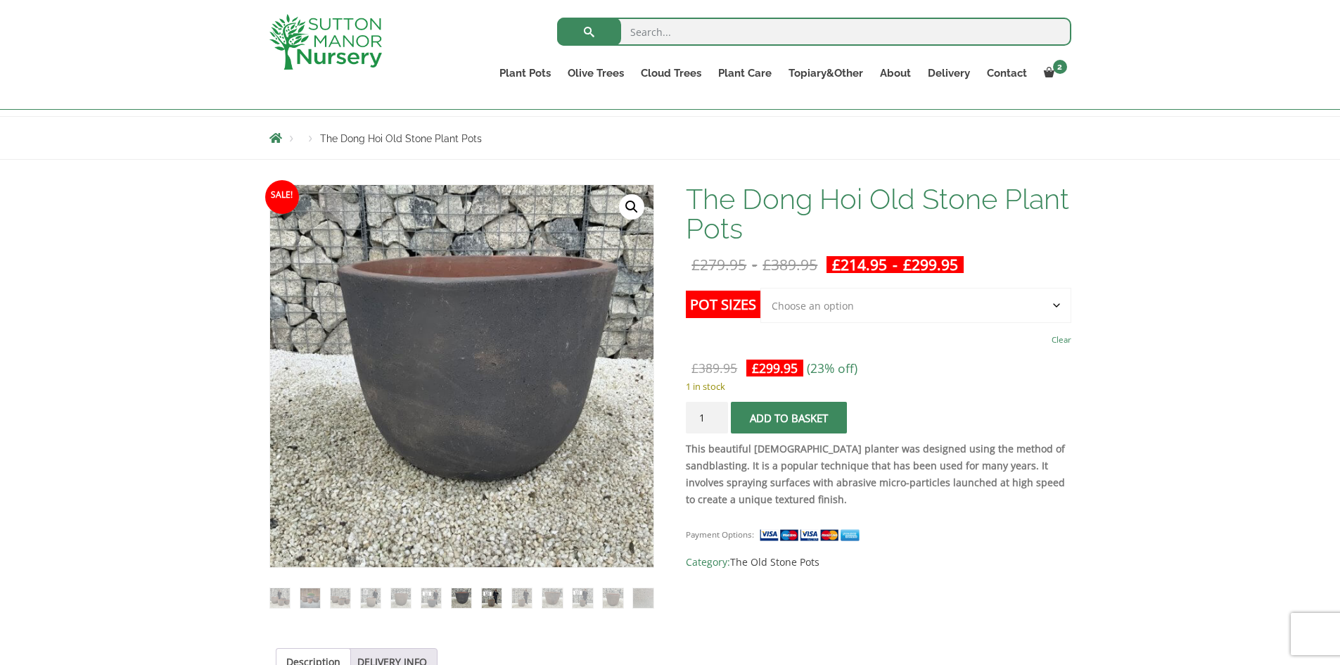
click at [500, 599] on img at bounding box center [492, 598] width 20 height 20
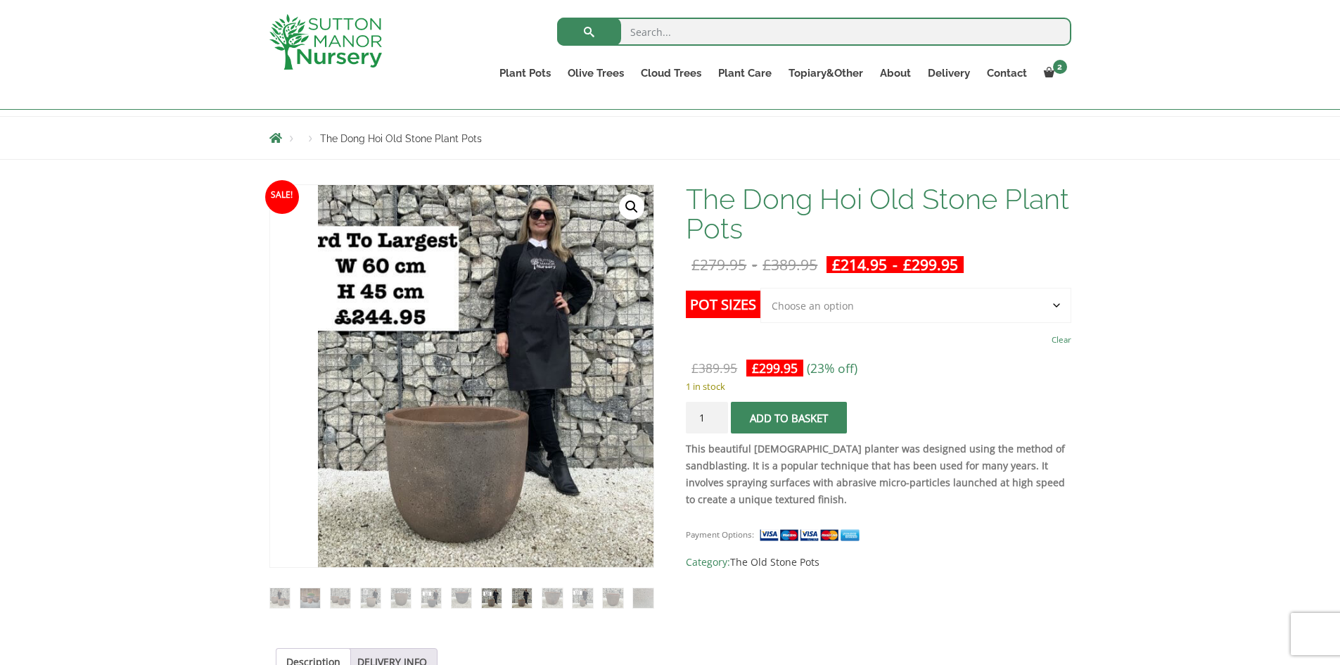
click at [531, 599] on img at bounding box center [522, 598] width 20 height 20
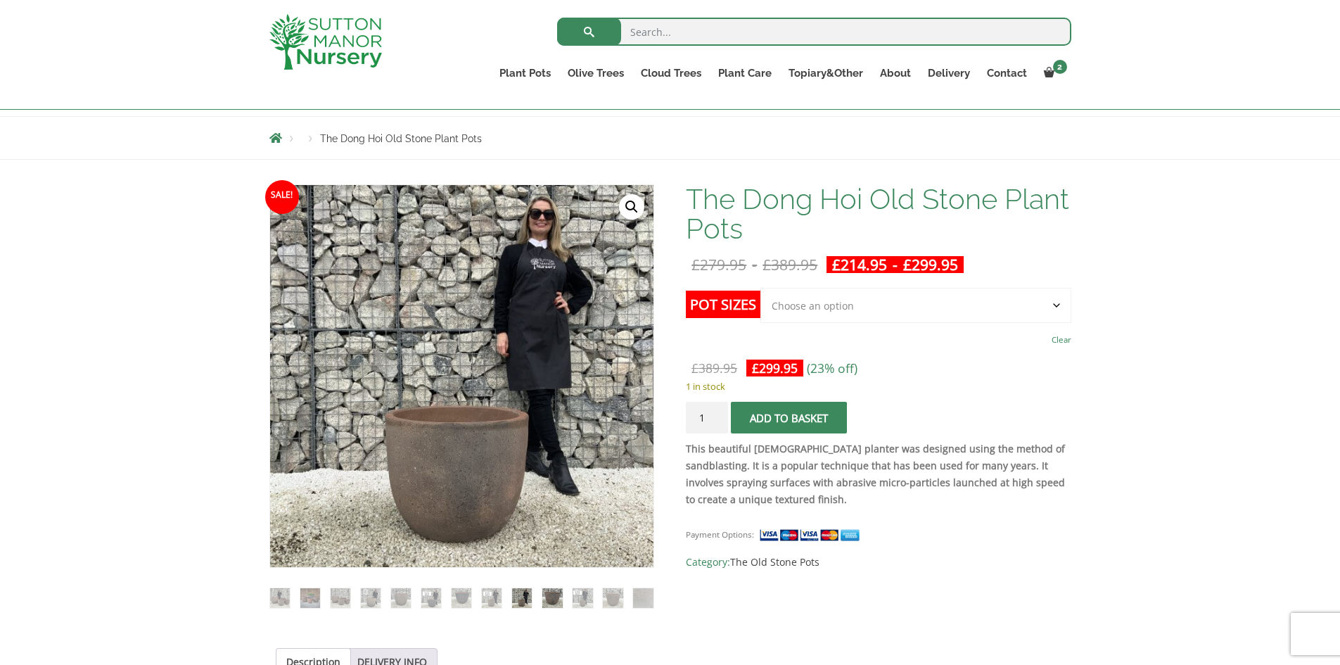
click at [547, 601] on img at bounding box center [552, 598] width 20 height 20
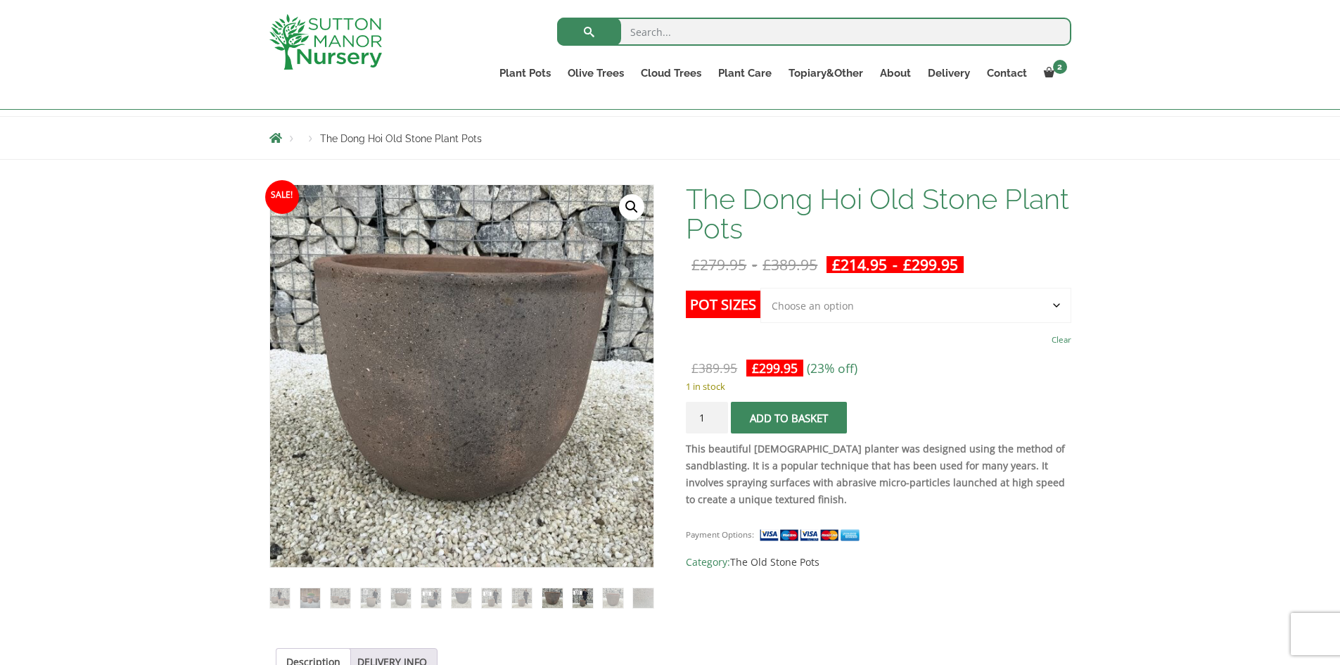
click at [576, 600] on img at bounding box center [583, 598] width 20 height 20
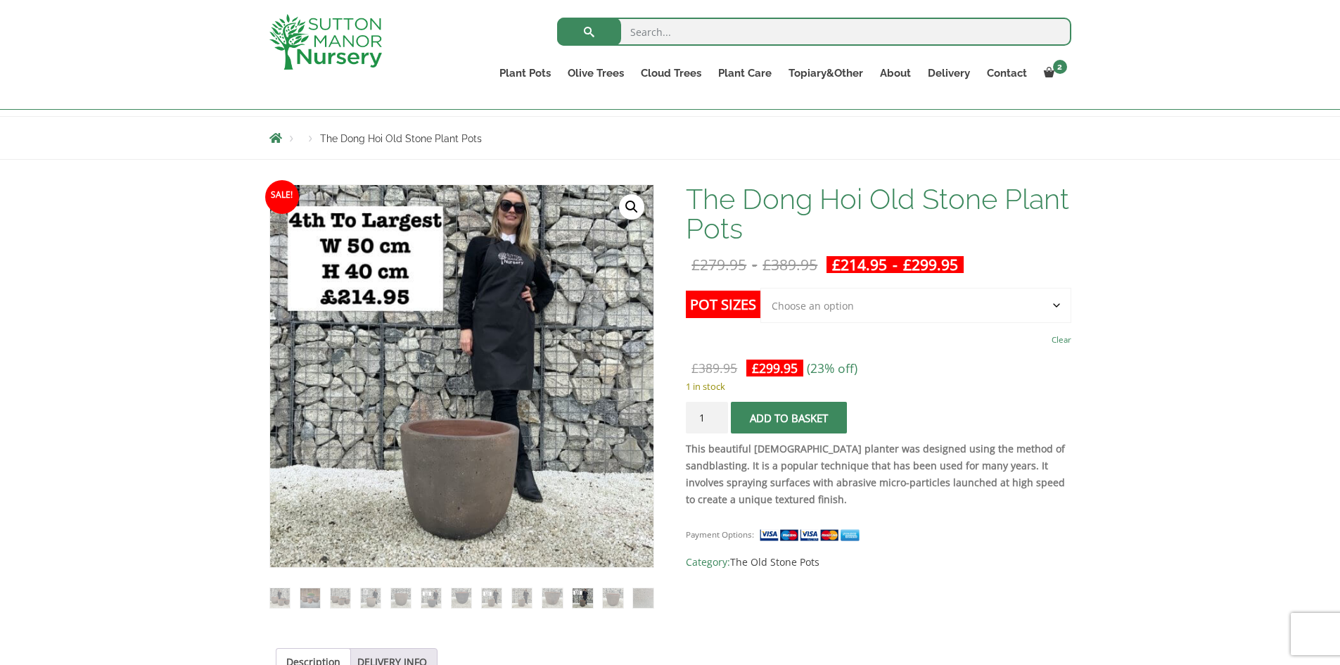
click at [597, 599] on ol at bounding box center [461, 588] width 385 height 41
click at [786, 429] on button "Add to basket" at bounding box center [789, 418] width 116 height 32
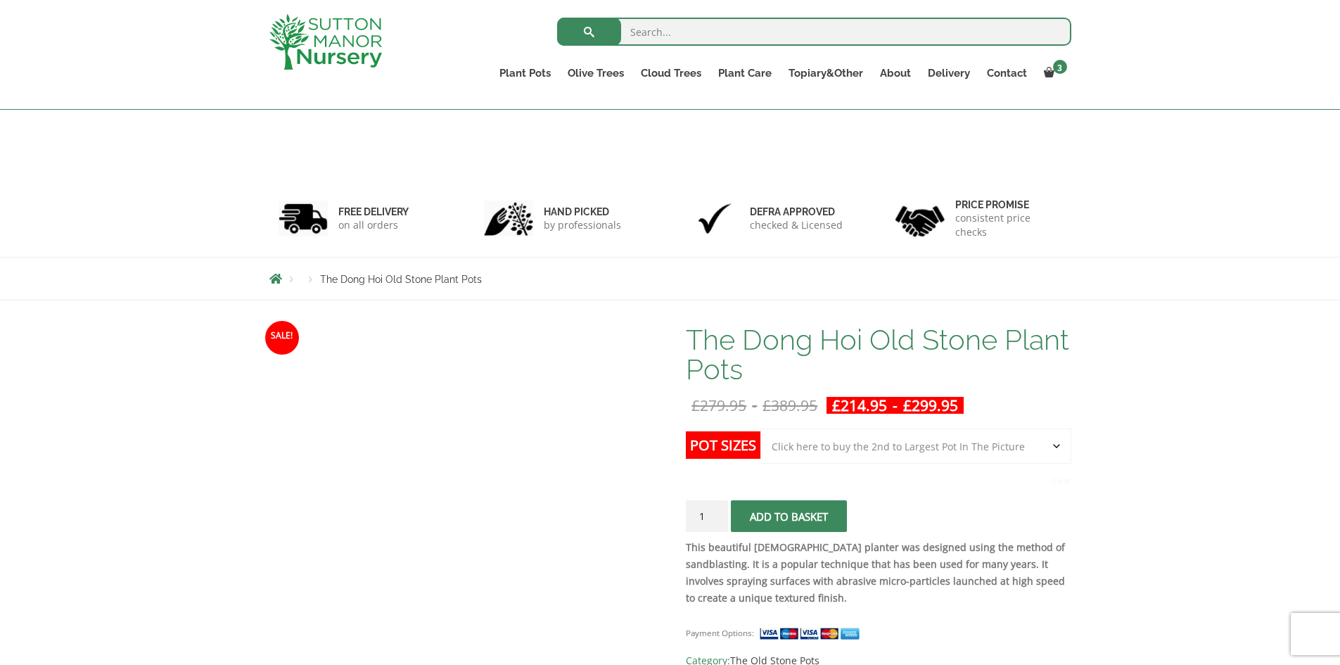
select select "Click here to buy the 2nd to Largest Pot In The Picture"
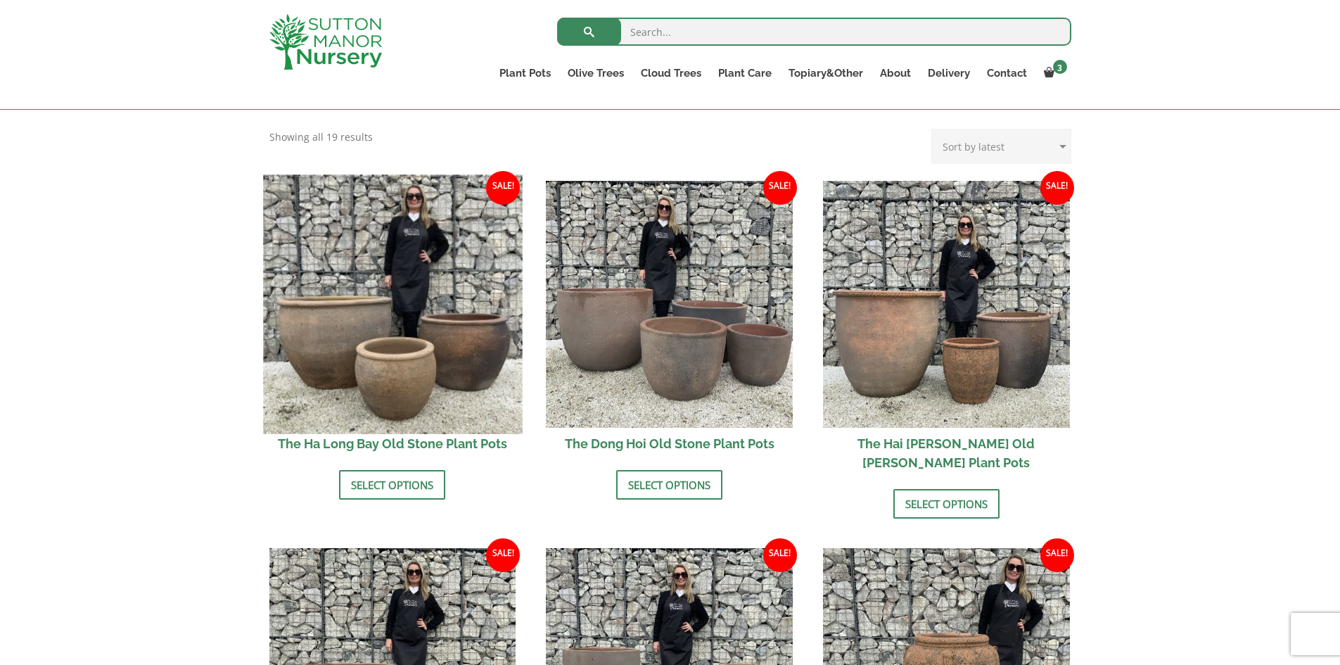
scroll to position [422, 0]
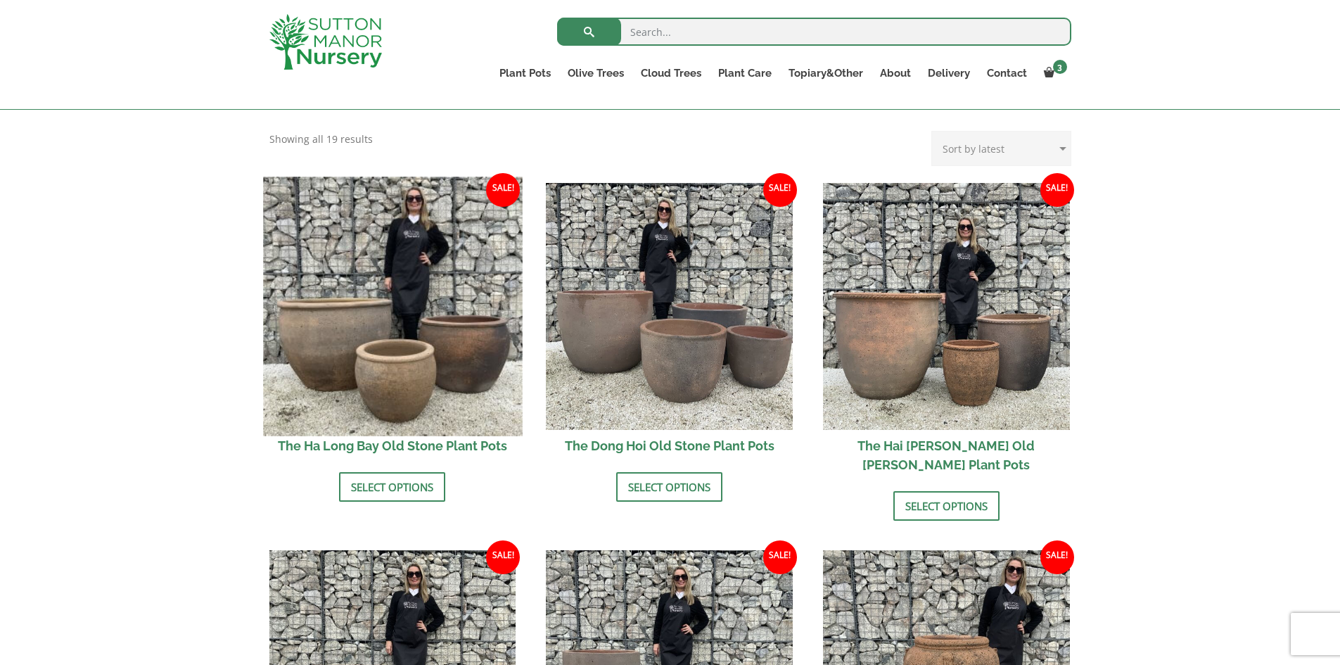
click at [385, 300] on img at bounding box center [392, 306] width 259 height 259
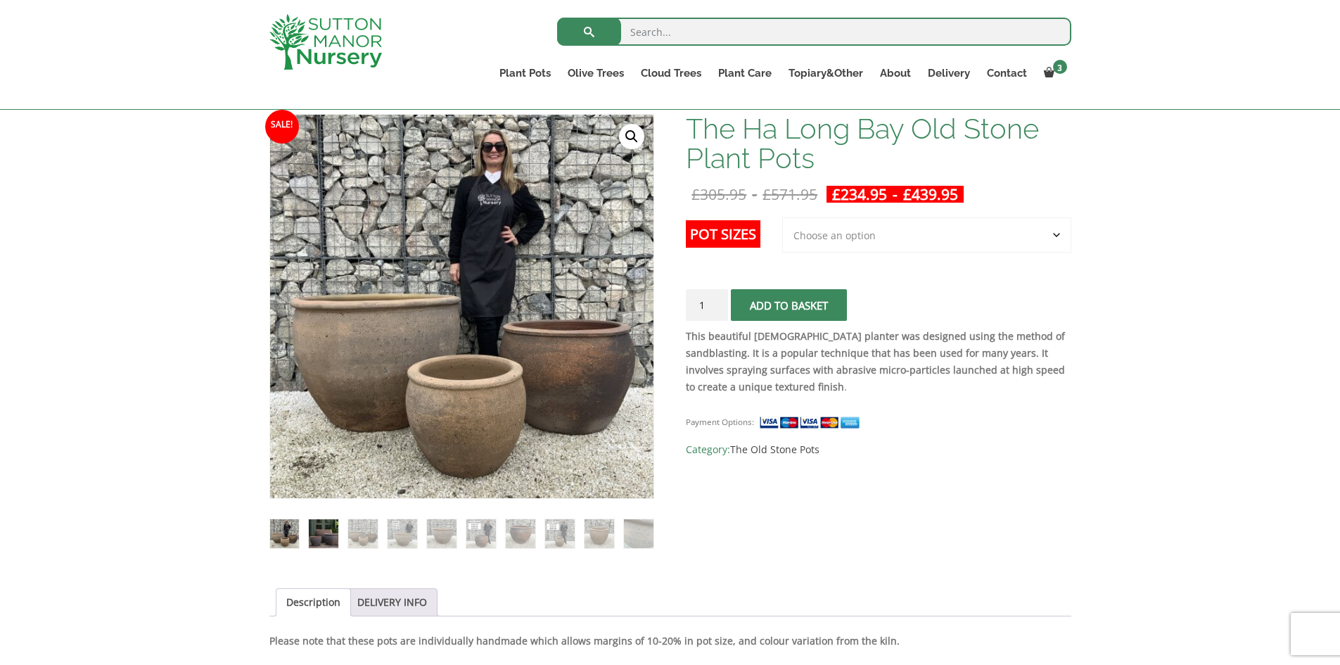
click at [335, 540] on img at bounding box center [323, 533] width 29 height 29
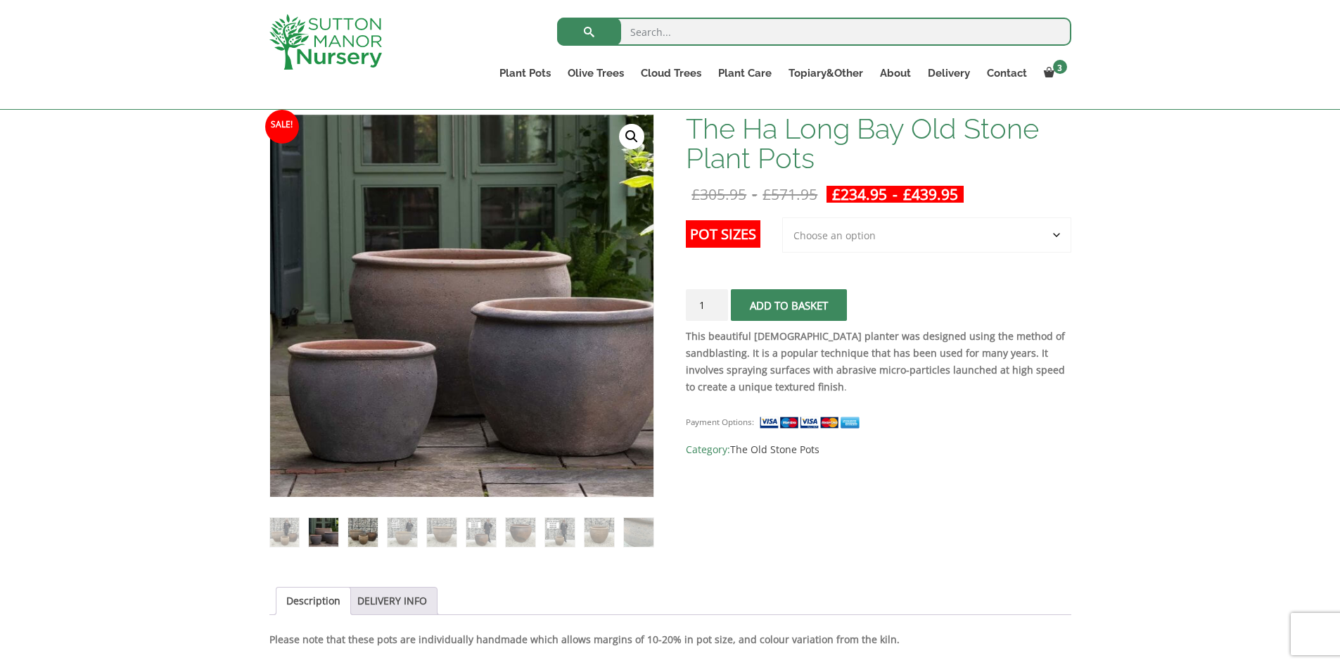
click at [357, 539] on img at bounding box center [362, 532] width 29 height 29
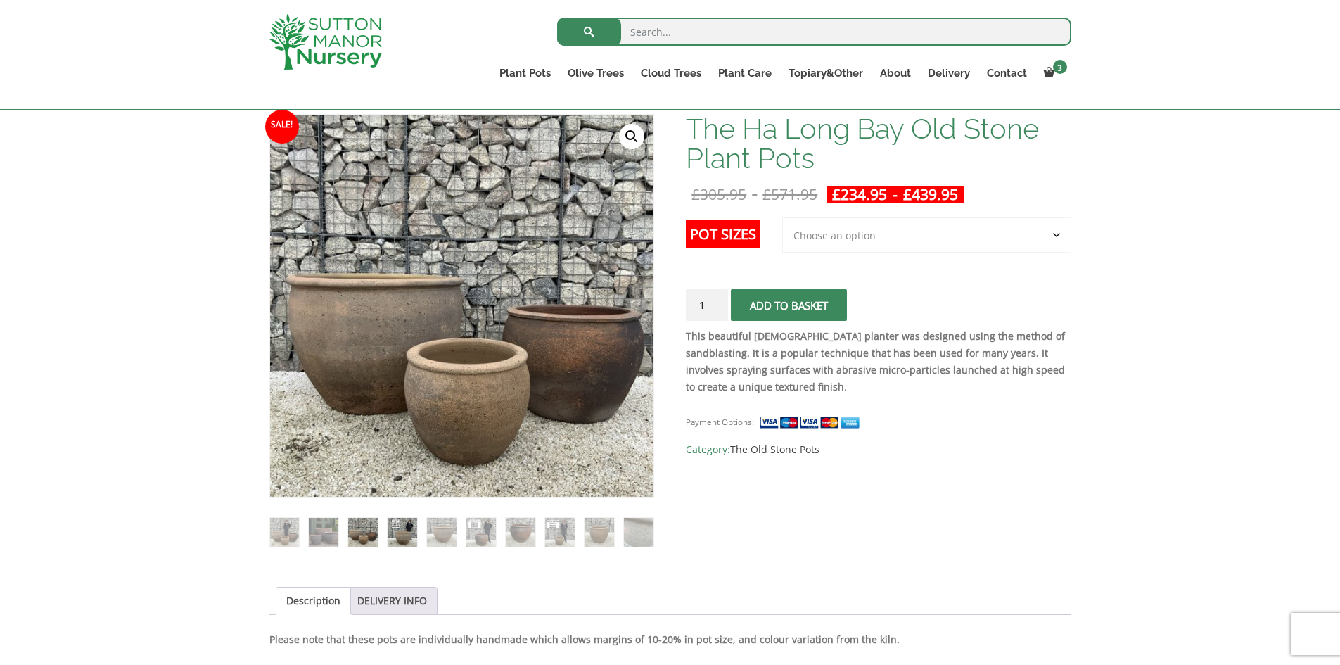
click at [406, 536] on img at bounding box center [402, 532] width 29 height 29
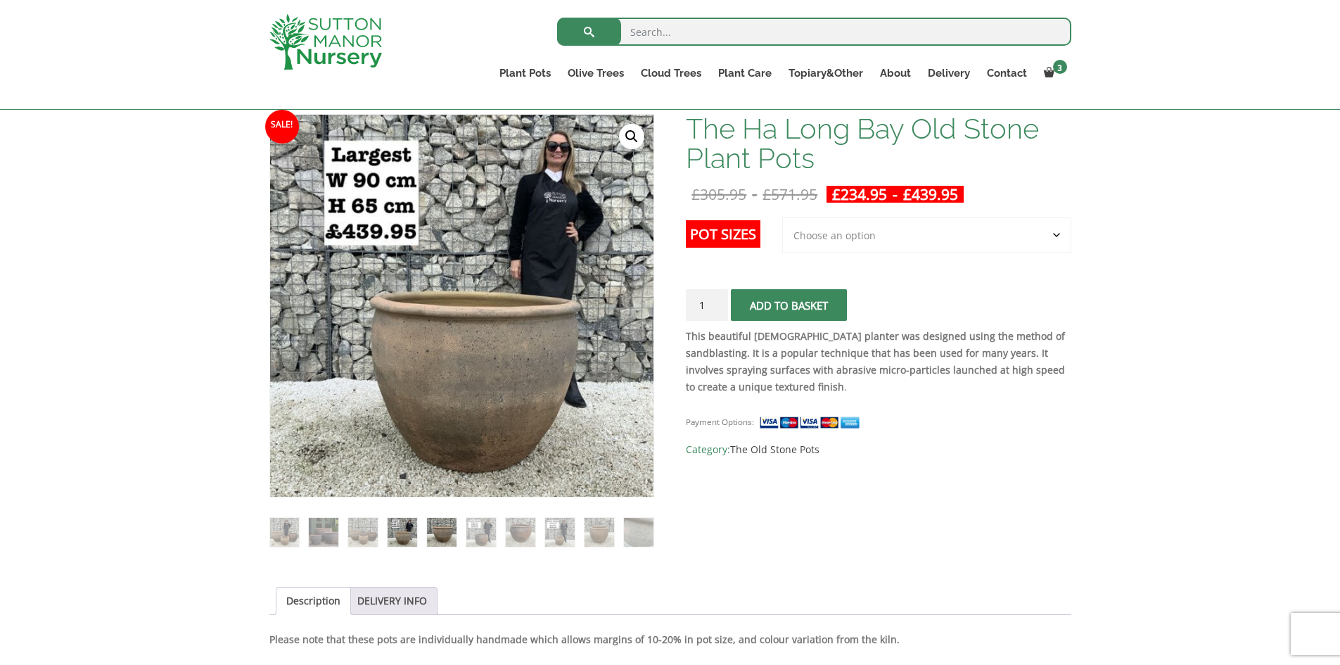
click at [435, 534] on img at bounding box center [441, 532] width 29 height 29
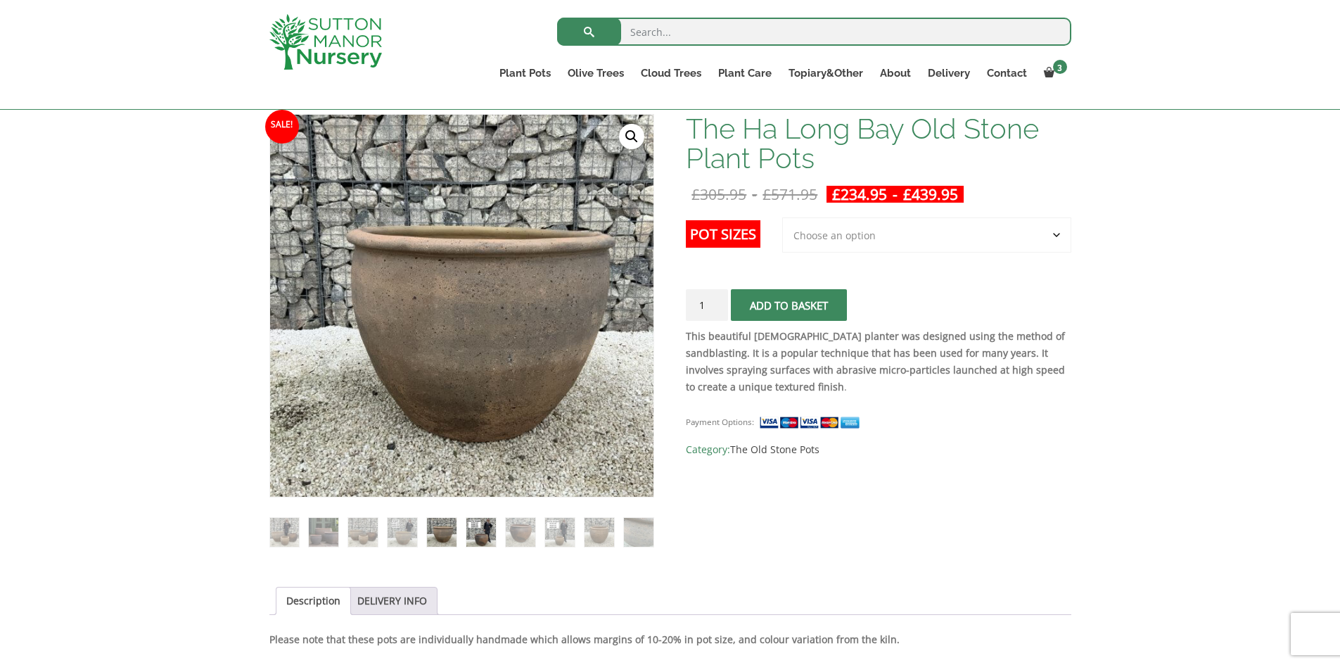
click at [490, 534] on img at bounding box center [480, 532] width 29 height 29
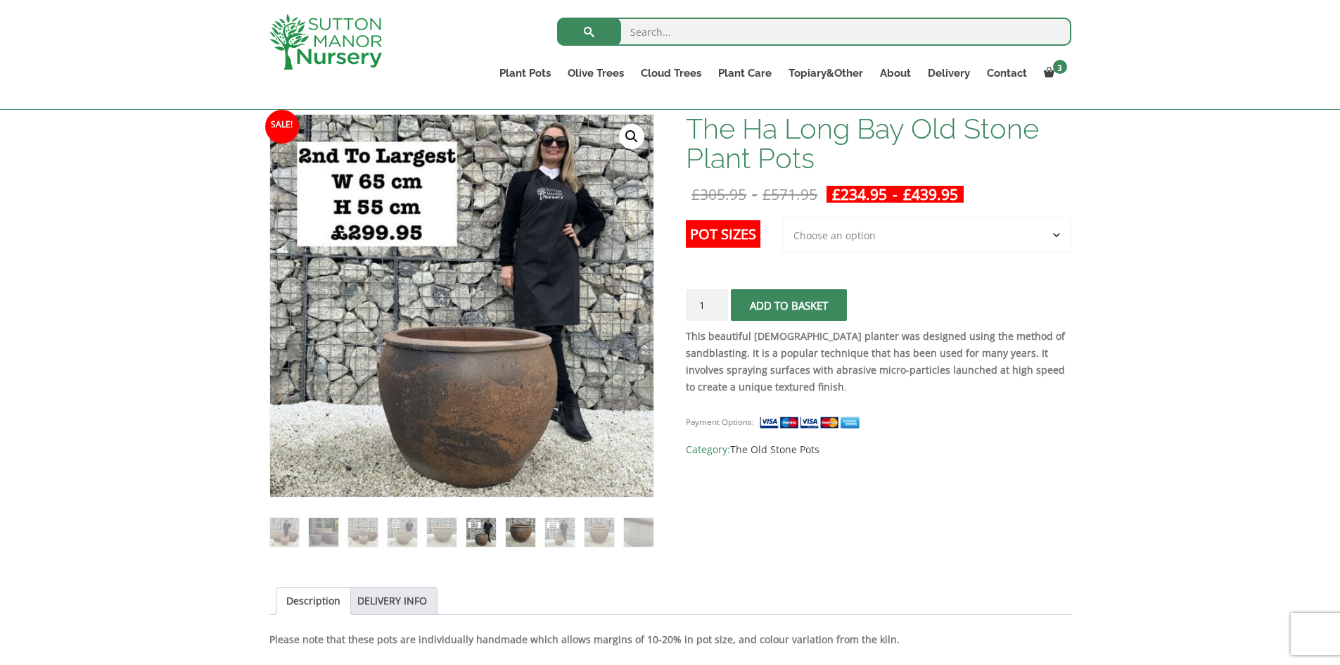
click at [509, 535] on img at bounding box center [520, 532] width 29 height 29
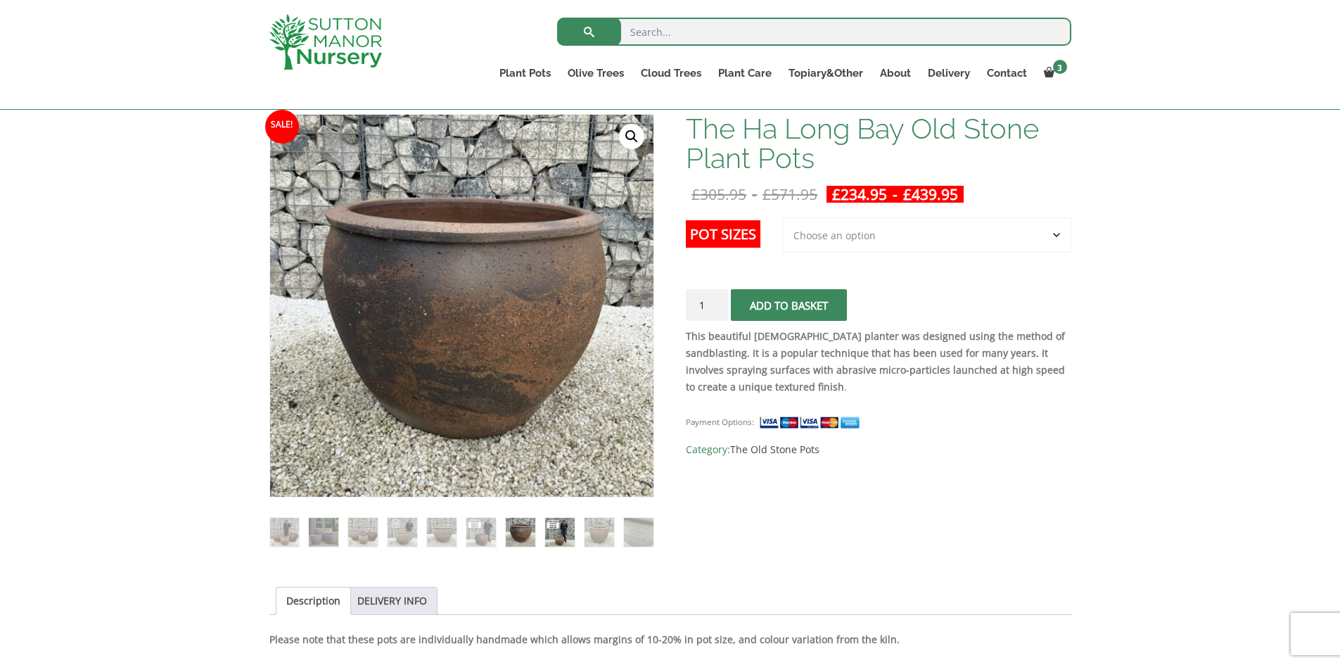
click at [551, 537] on img at bounding box center [559, 532] width 29 height 29
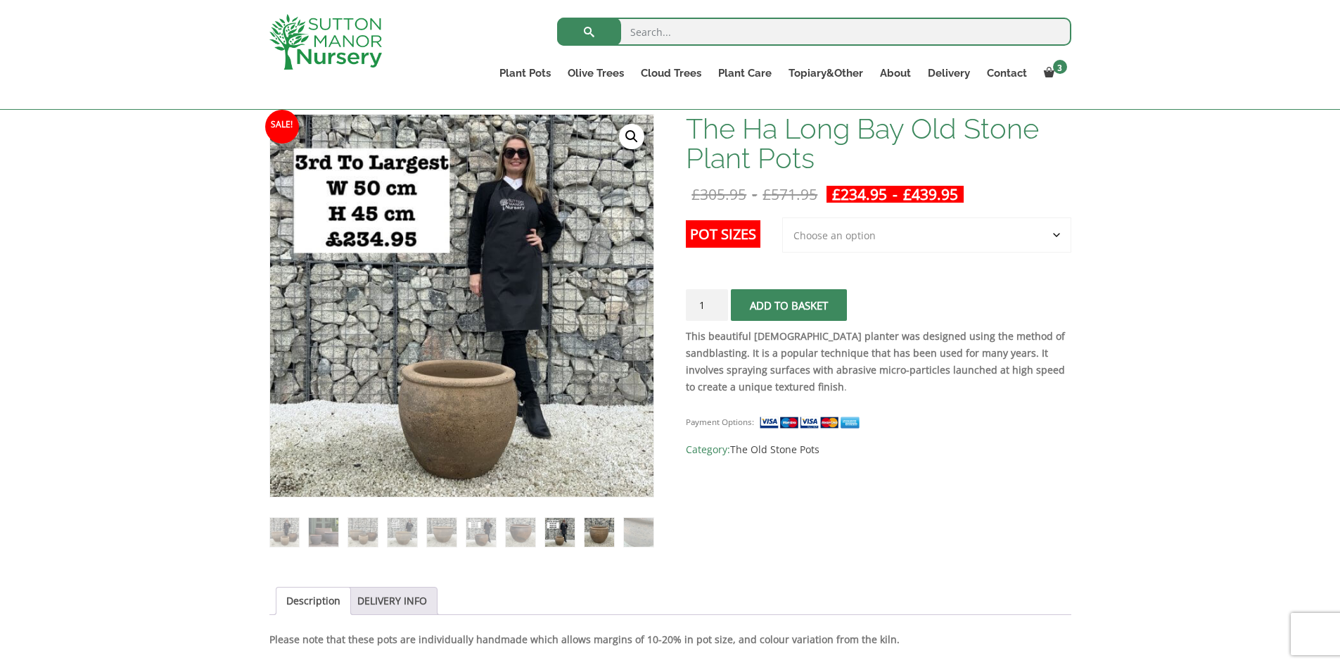
click at [584, 532] on img at bounding box center [598, 532] width 29 height 29
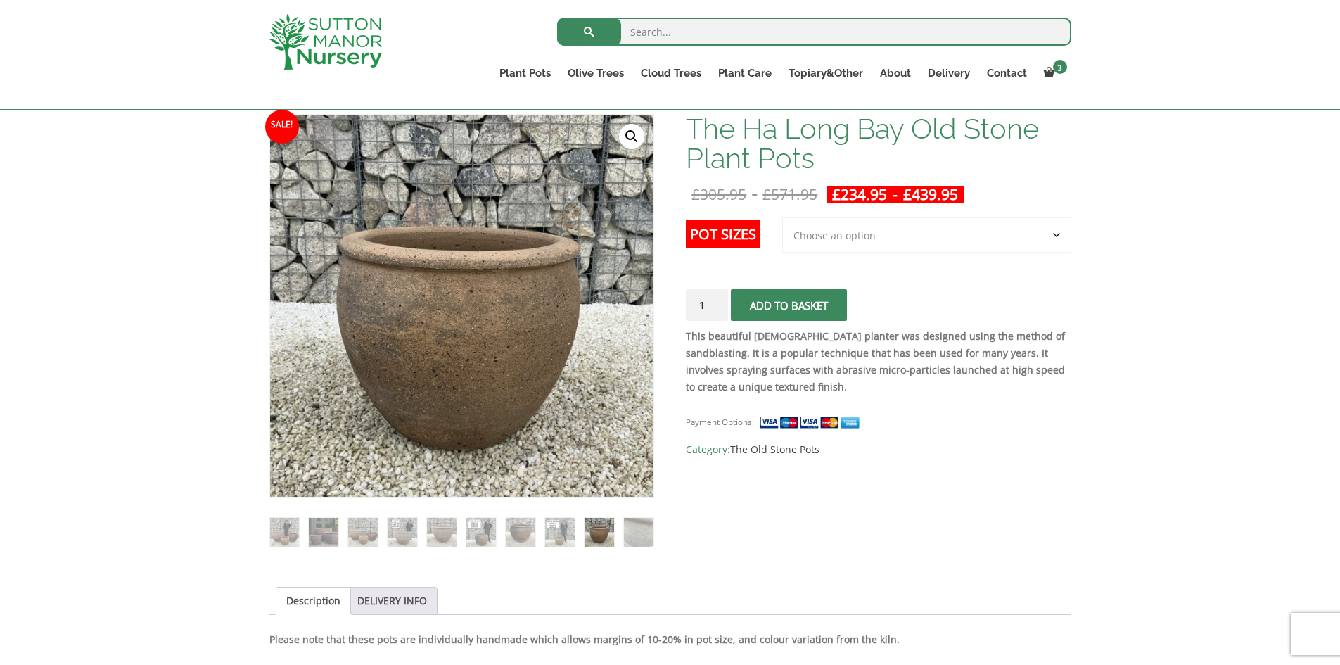
click at [607, 532] on img at bounding box center [598, 532] width 29 height 29
click at [639, 530] on img at bounding box center [638, 532] width 29 height 29
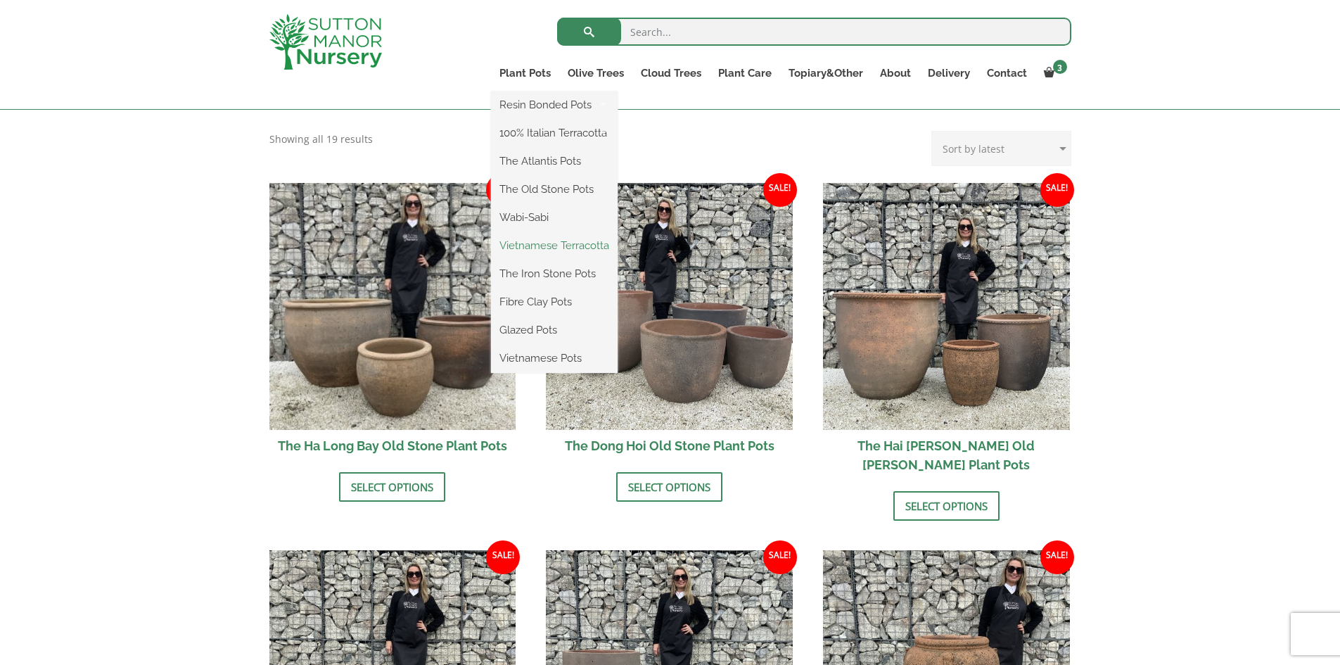
click at [535, 246] on link "Vietnamese Terracotta" at bounding box center [554, 245] width 127 height 21
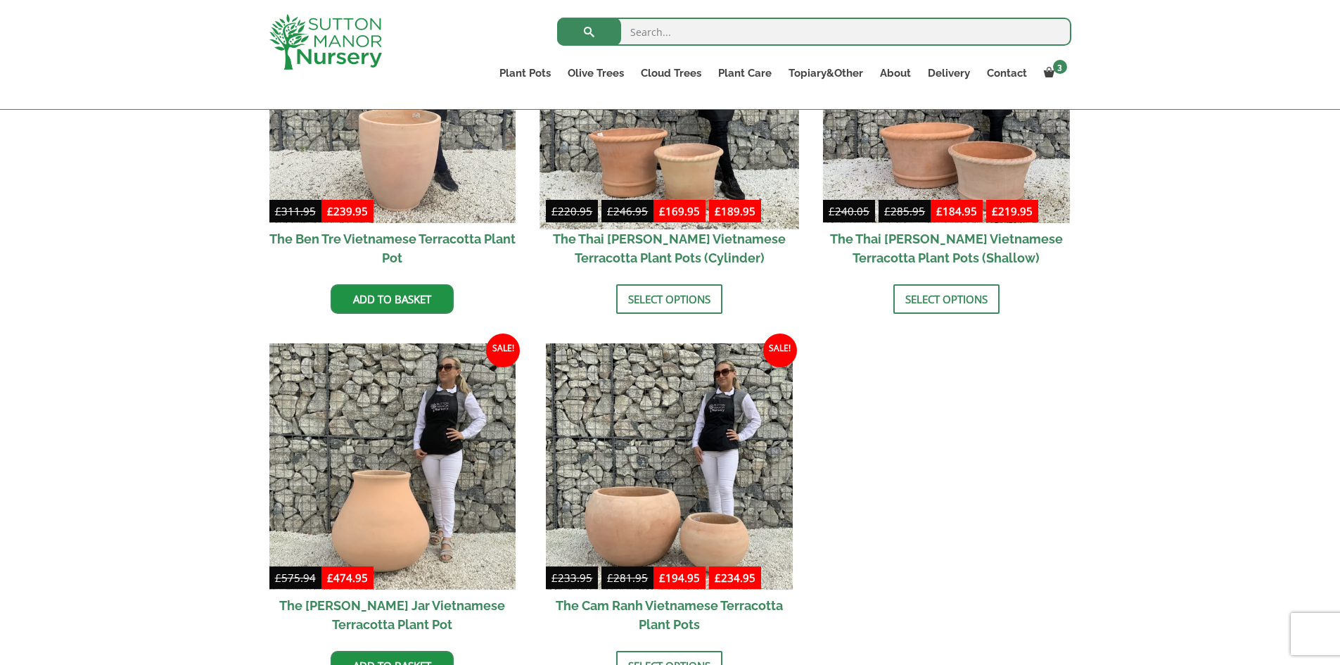
scroll to position [211, 0]
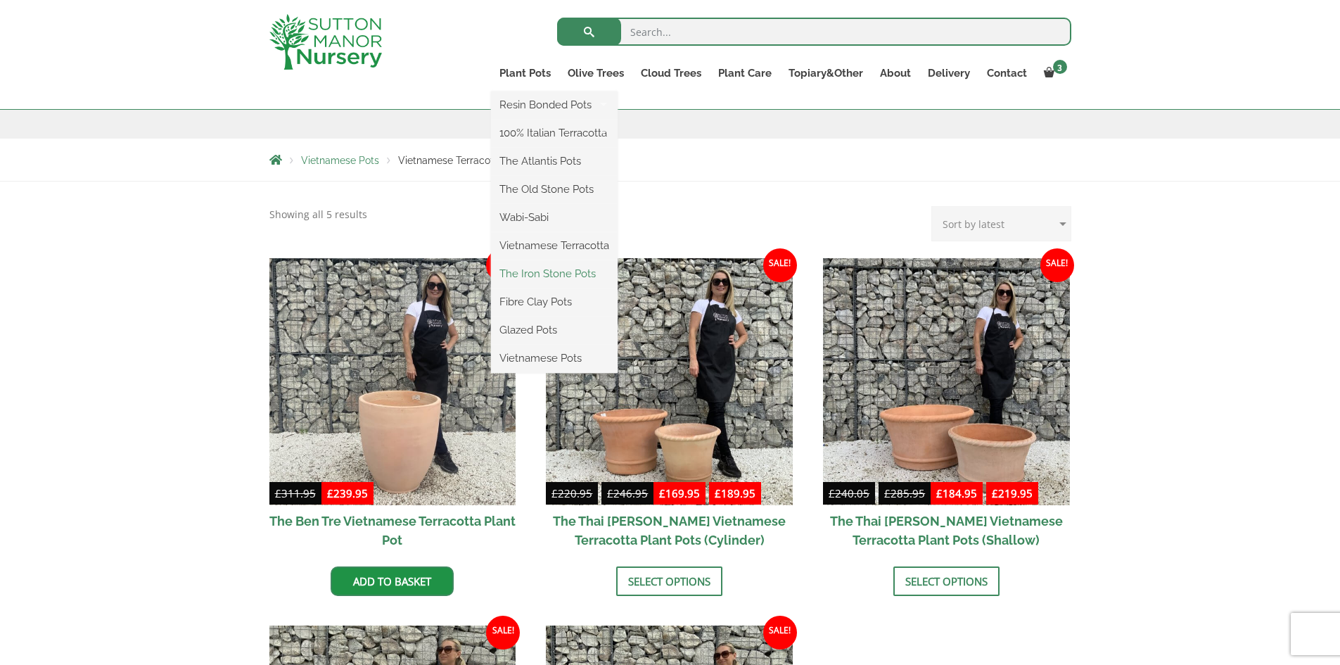
click at [548, 273] on link "The Iron Stone Pots" at bounding box center [554, 273] width 127 height 21
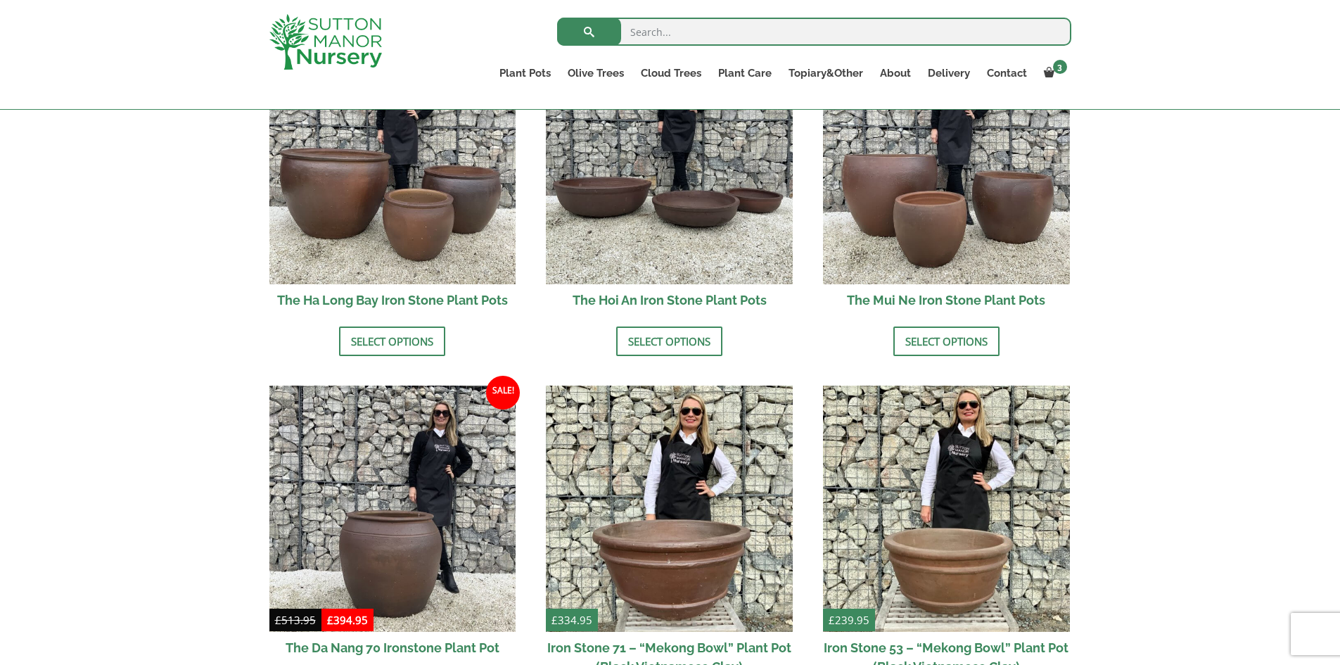
scroll to position [563, 0]
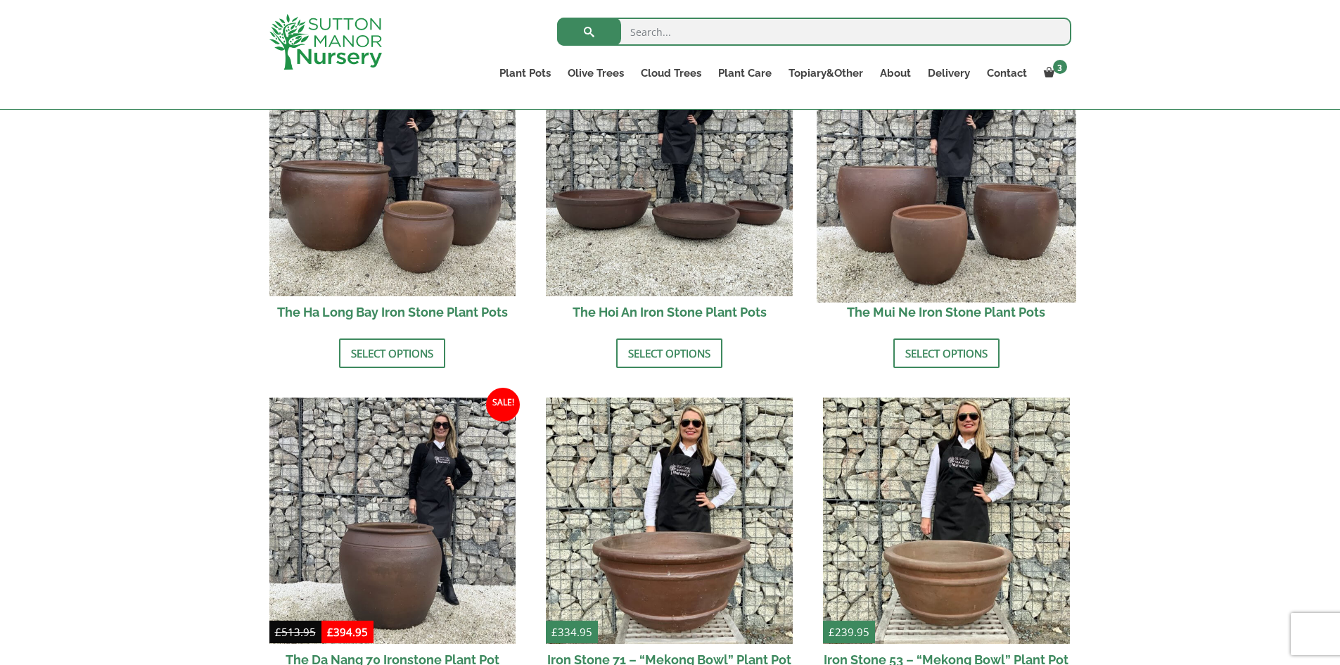
click at [983, 226] on img at bounding box center [946, 172] width 259 height 259
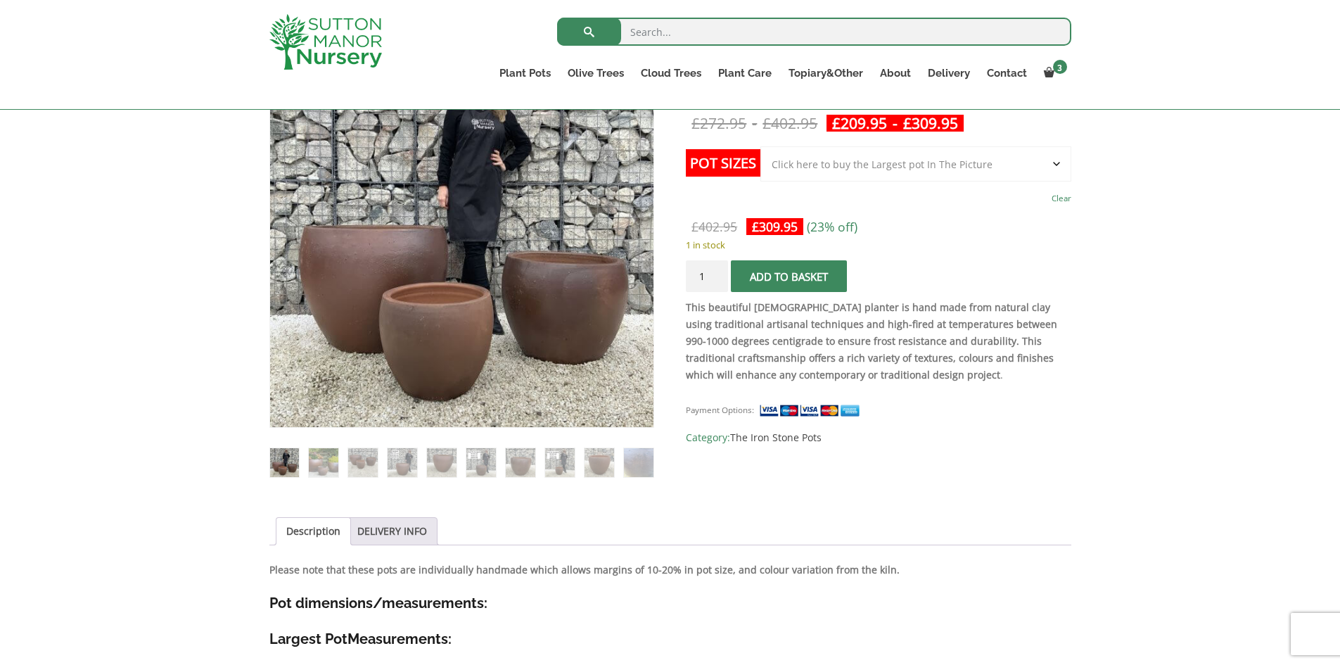
scroll to position [281, 0]
click at [897, 172] on select "Choose an option Click here to buy the 3rd to Largest Pot In The Picture Click …" at bounding box center [915, 164] width 310 height 35
click at [760, 147] on select "Choose an option Click here to buy the 3rd to Largest Pot In The Picture Click …" at bounding box center [915, 164] width 310 height 35
select select "Click here to buy the 2nd to Largest Pot In The Picture"
click at [789, 277] on span "submit" at bounding box center [789, 277] width 0 height 0
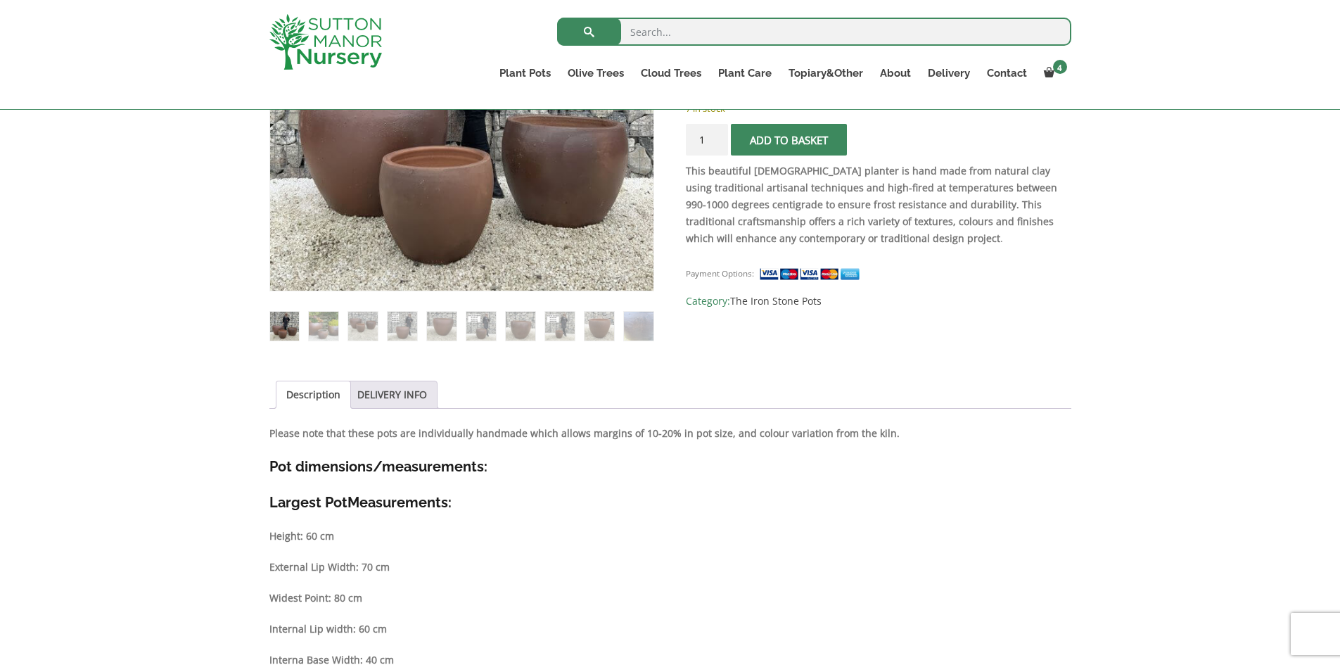
scroll to position [492, 0]
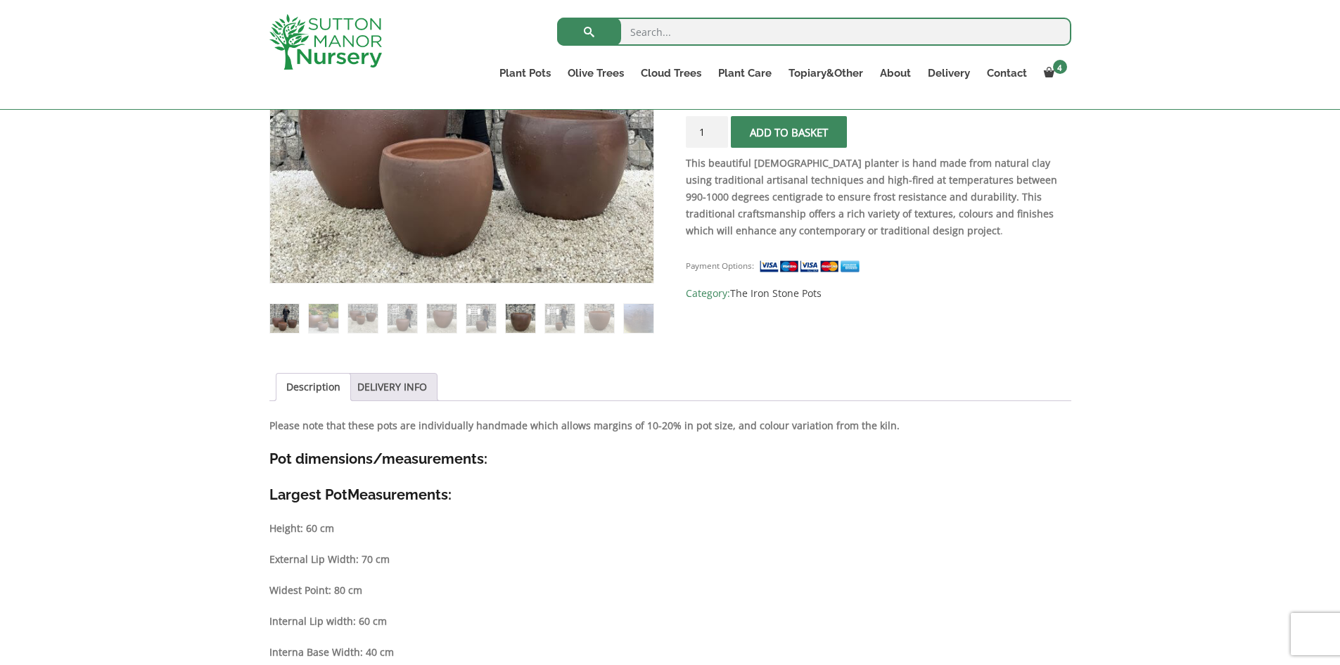
click at [519, 323] on img at bounding box center [520, 318] width 29 height 29
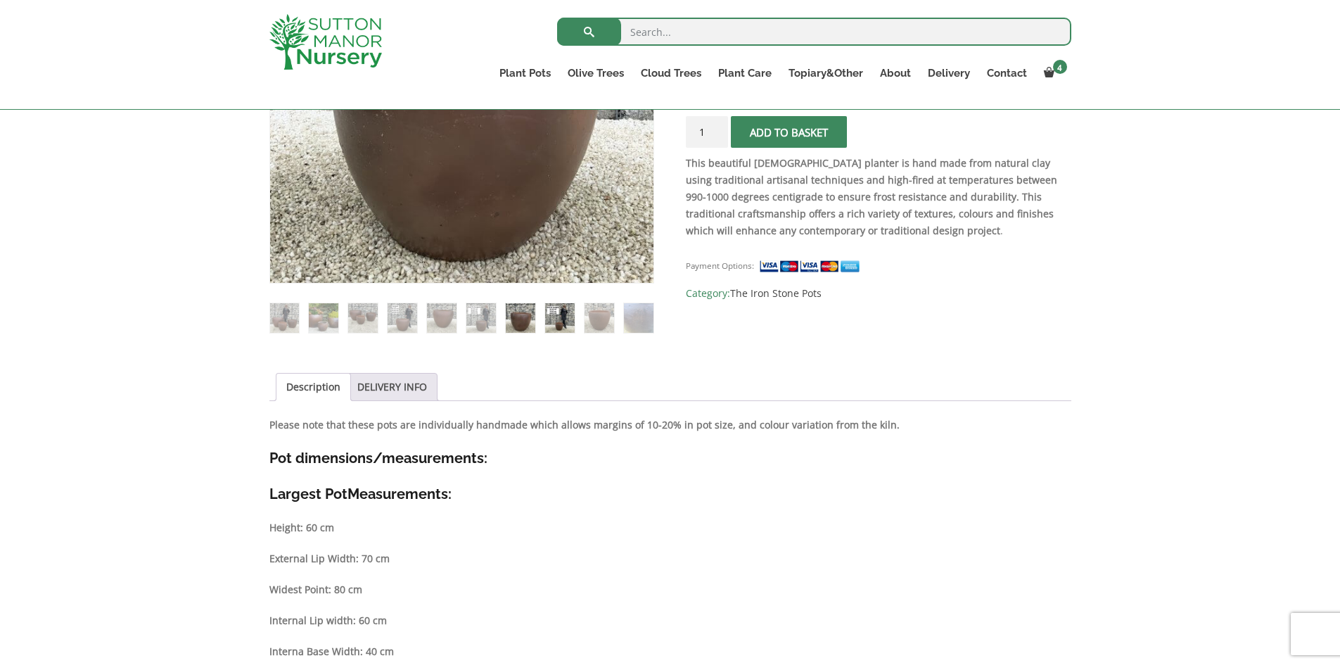
click at [559, 327] on img at bounding box center [559, 317] width 29 height 29
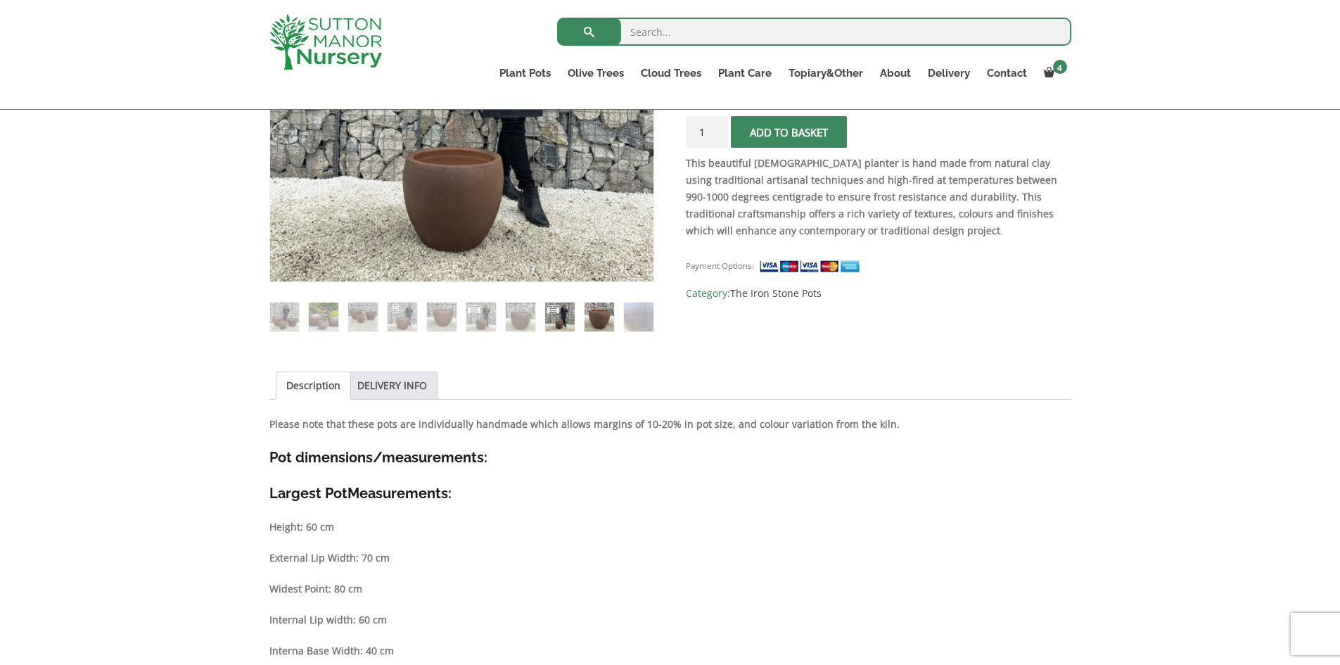
click at [601, 331] on img at bounding box center [598, 316] width 29 height 29
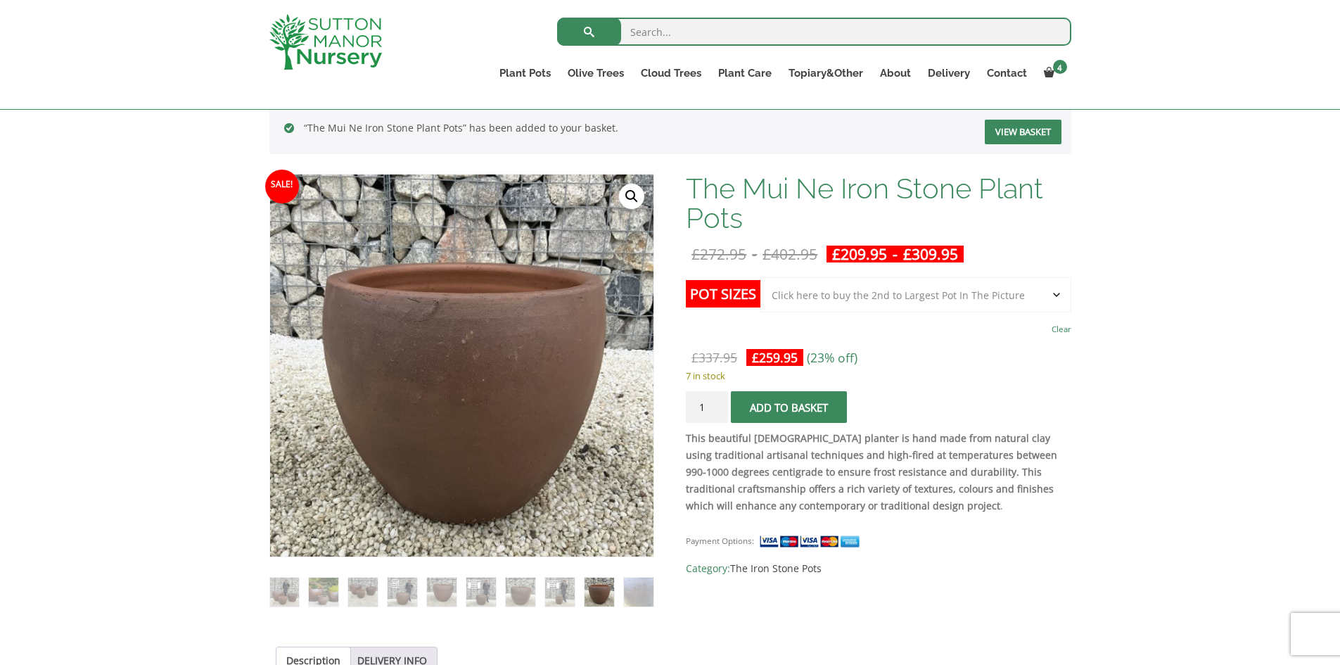
scroll to position [211, 0]
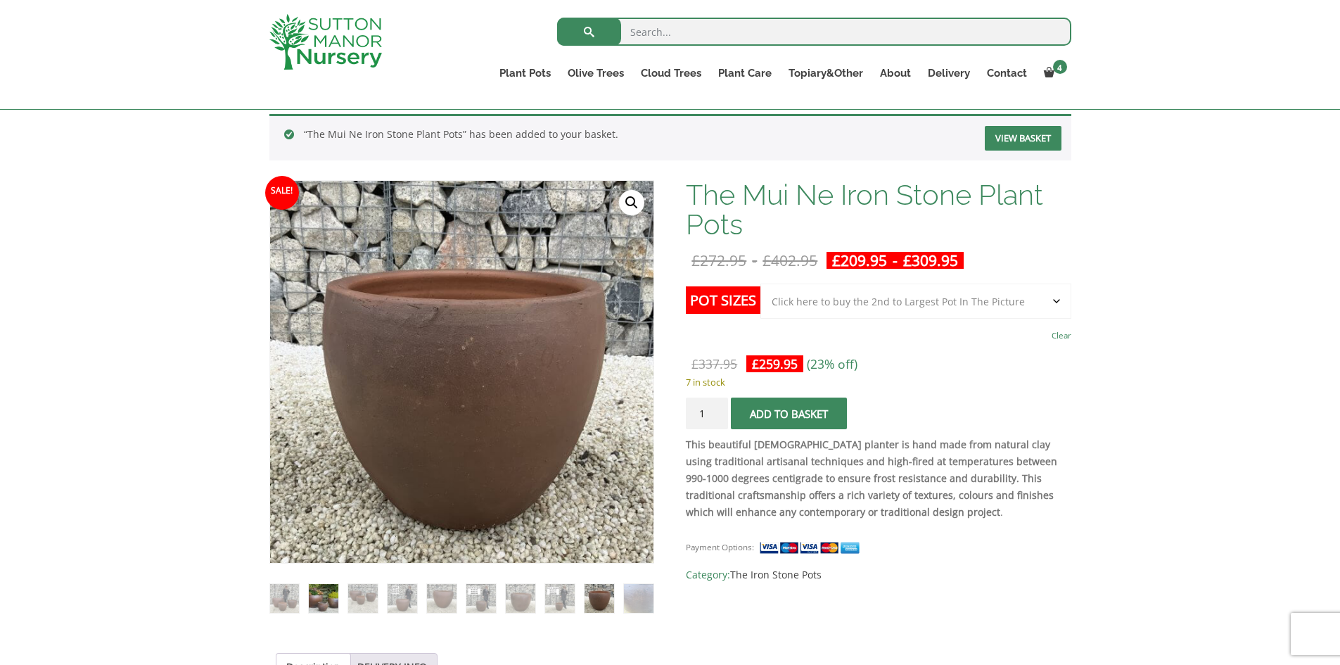
click at [327, 606] on img at bounding box center [323, 598] width 29 height 29
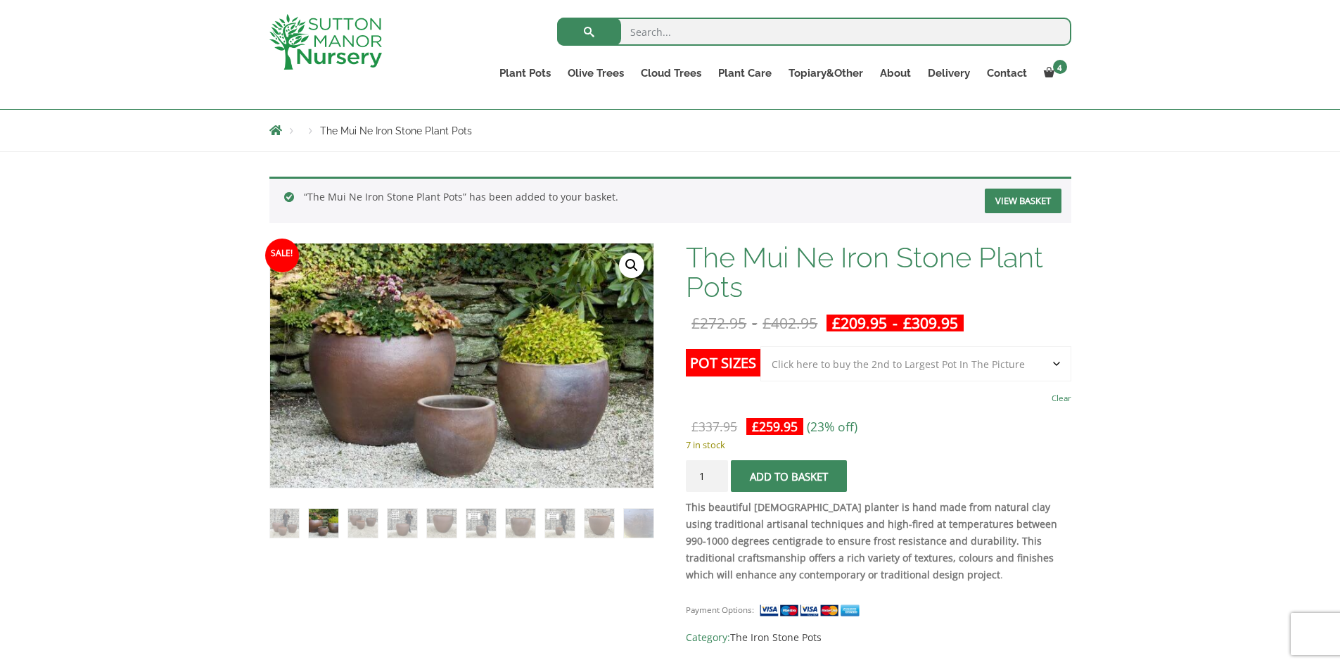
scroll to position [70, 0]
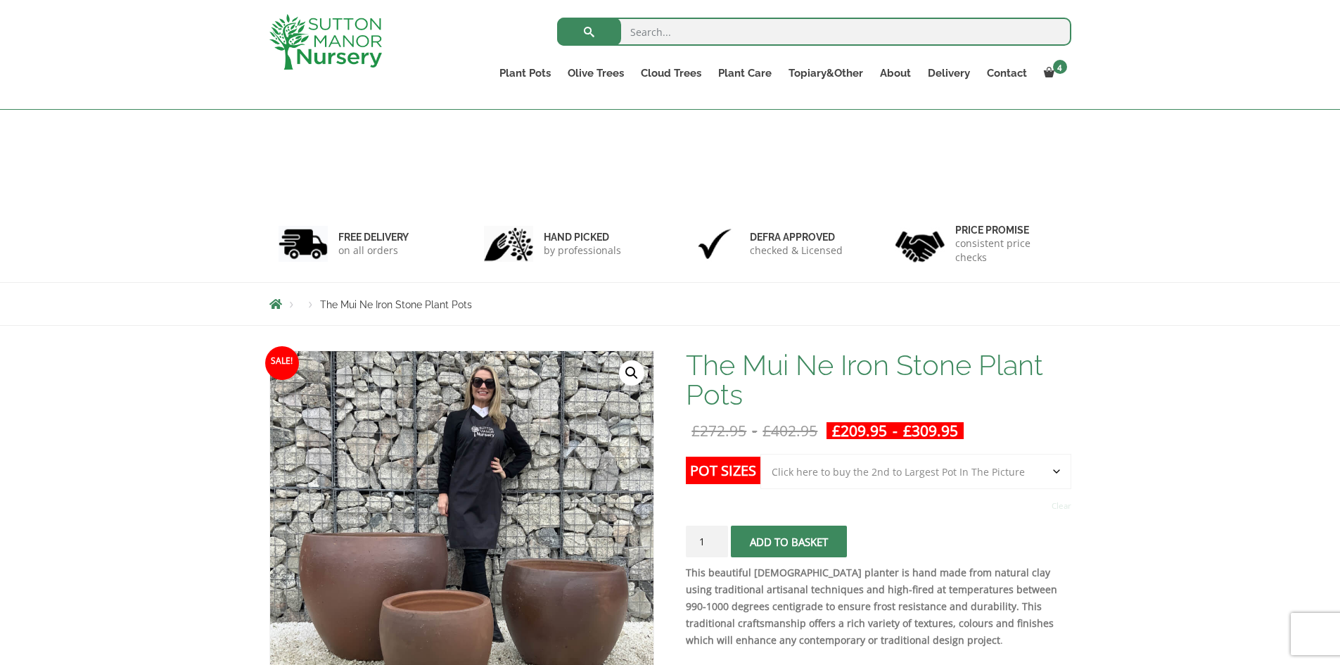
select select "Click here to buy the 2nd to Largest Pot In The Picture"
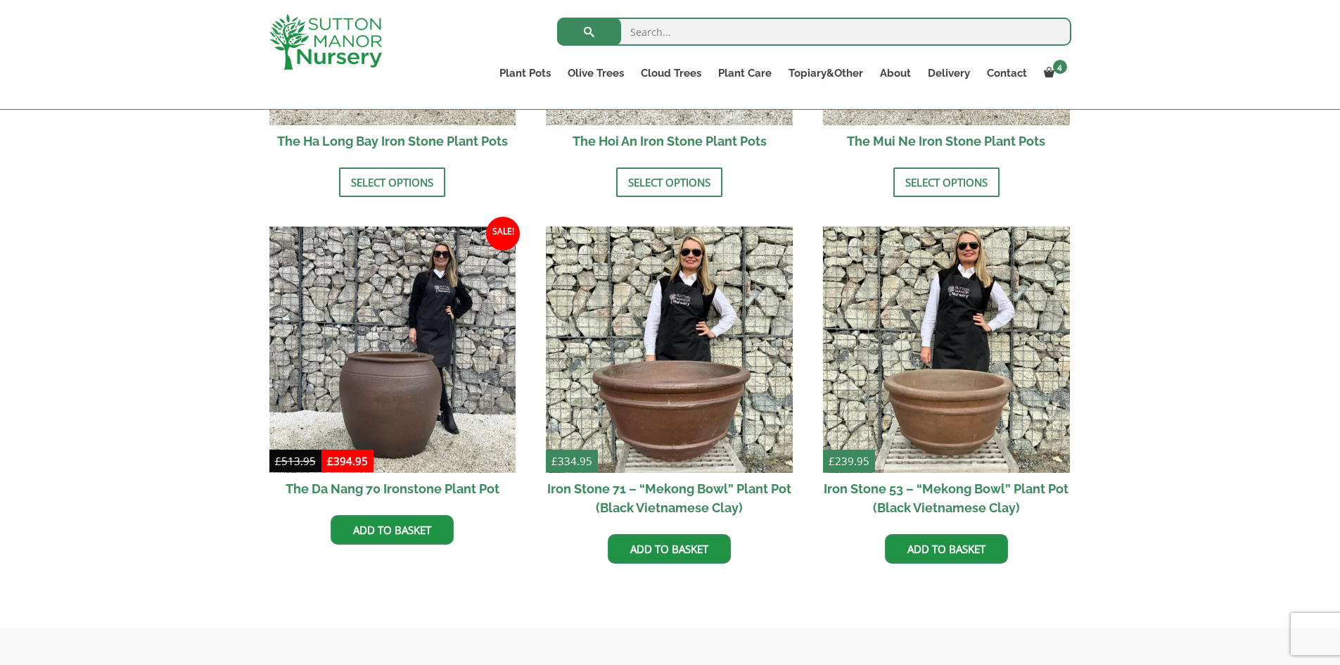
scroll to position [985, 0]
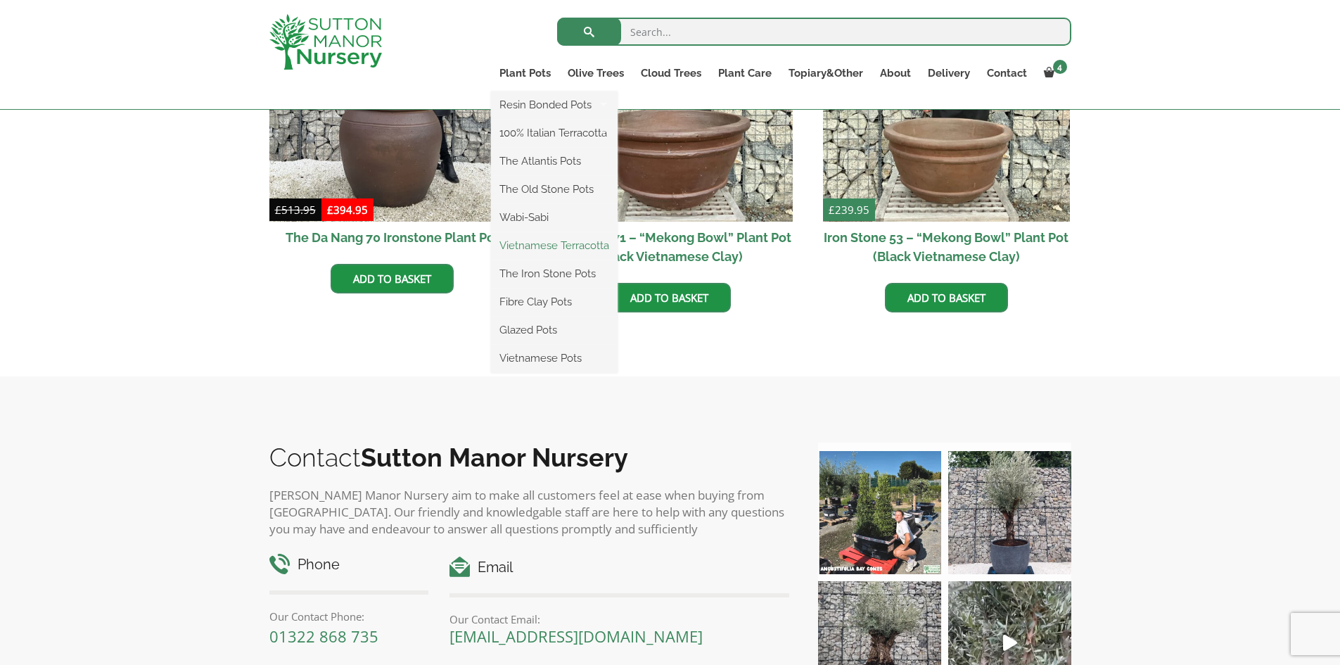
click at [539, 243] on link "Vietnamese Terracotta" at bounding box center [554, 245] width 127 height 21
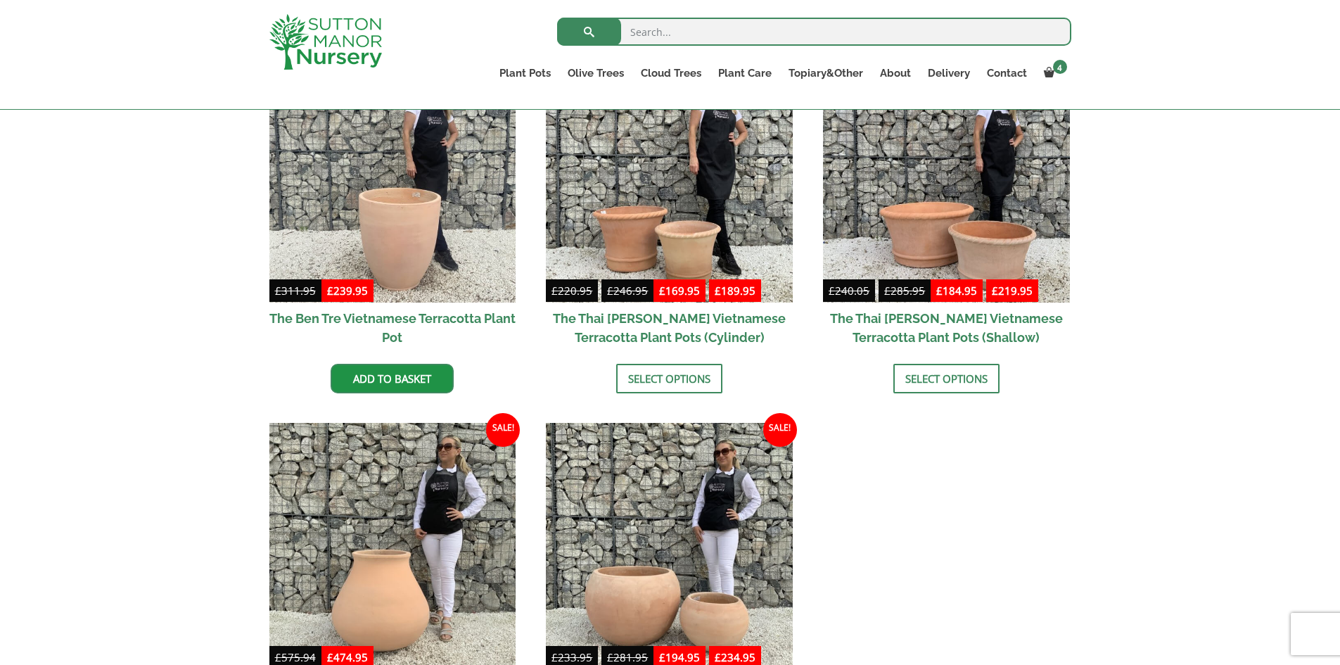
scroll to position [492, 0]
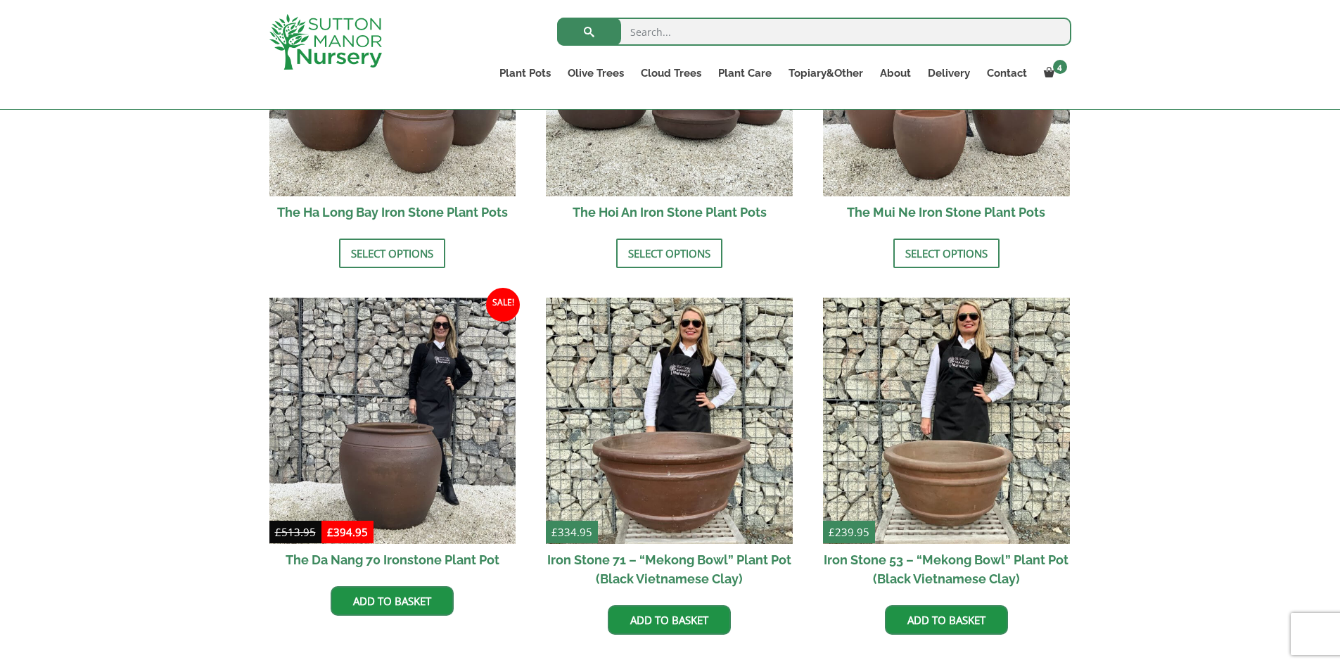
scroll to position [422, 0]
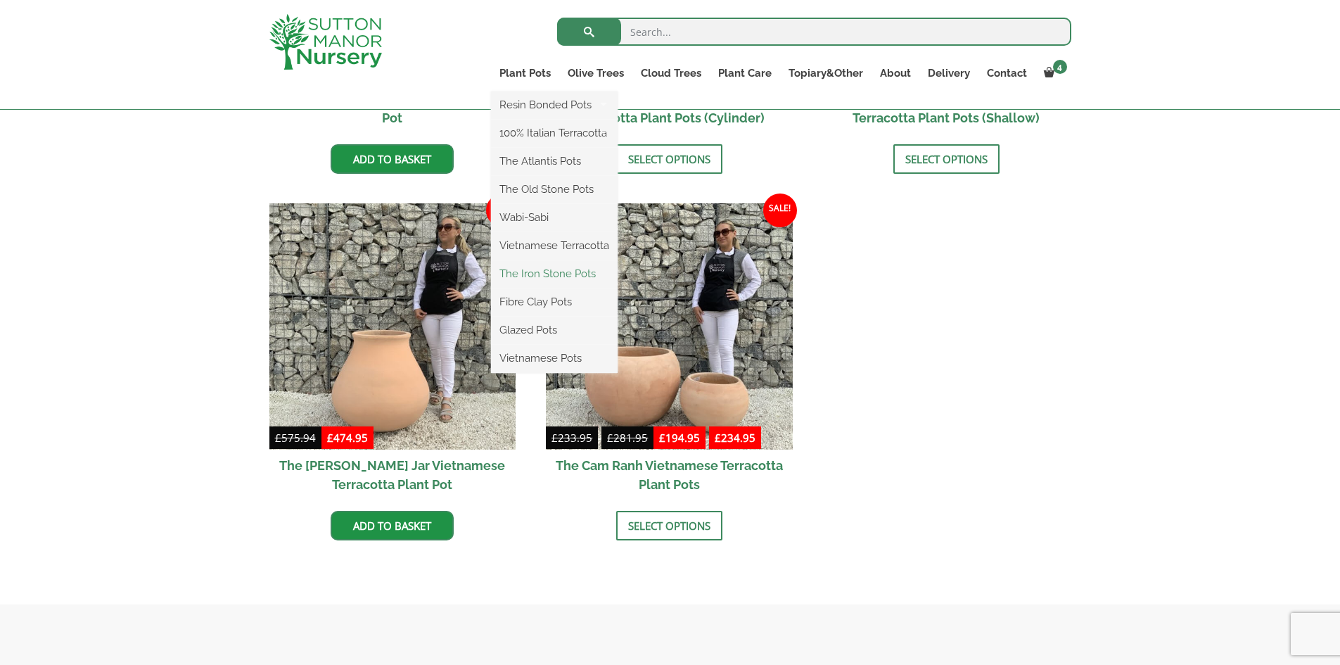
click at [539, 270] on link "The Iron Stone Pots" at bounding box center [554, 273] width 127 height 21
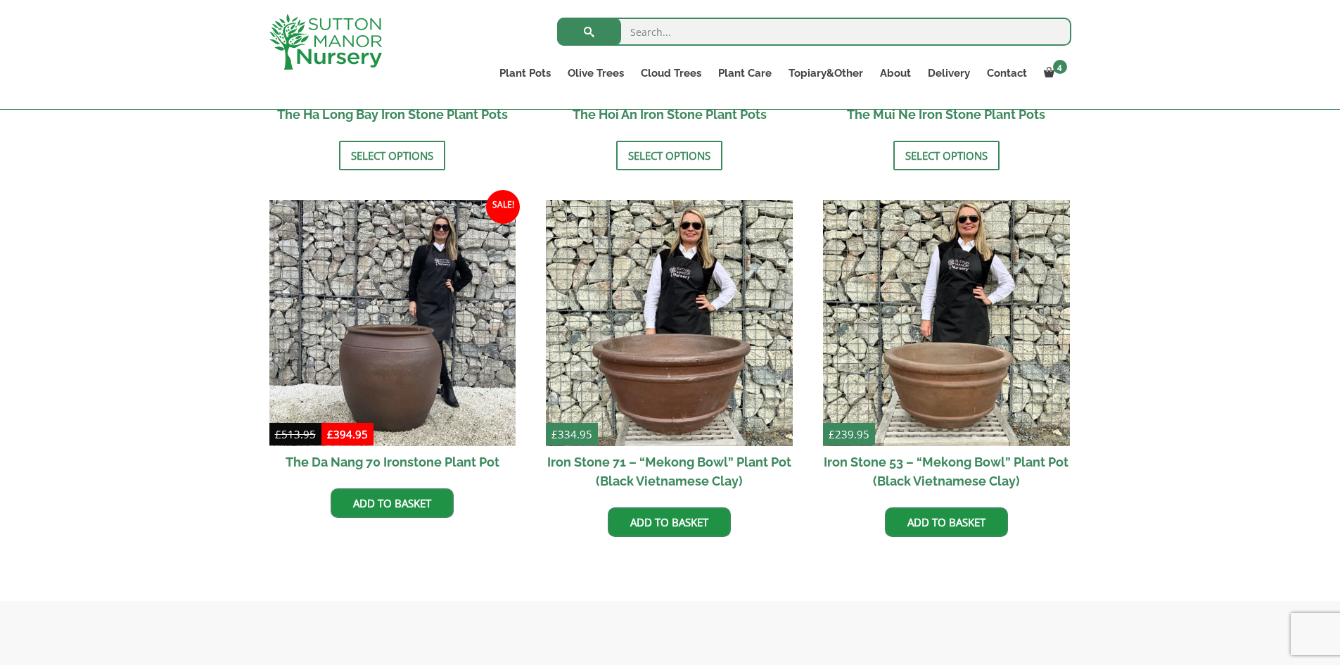
scroll to position [914, 0]
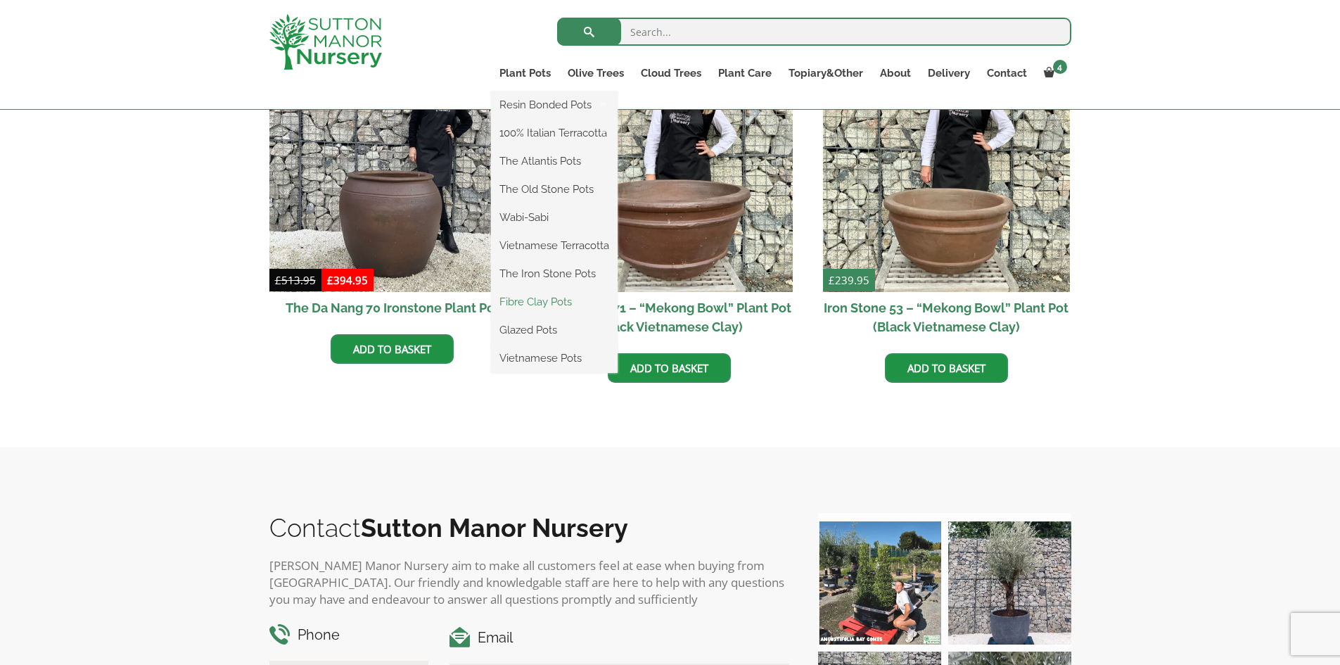
click at [554, 297] on link "Fibre Clay Pots" at bounding box center [554, 301] width 127 height 21
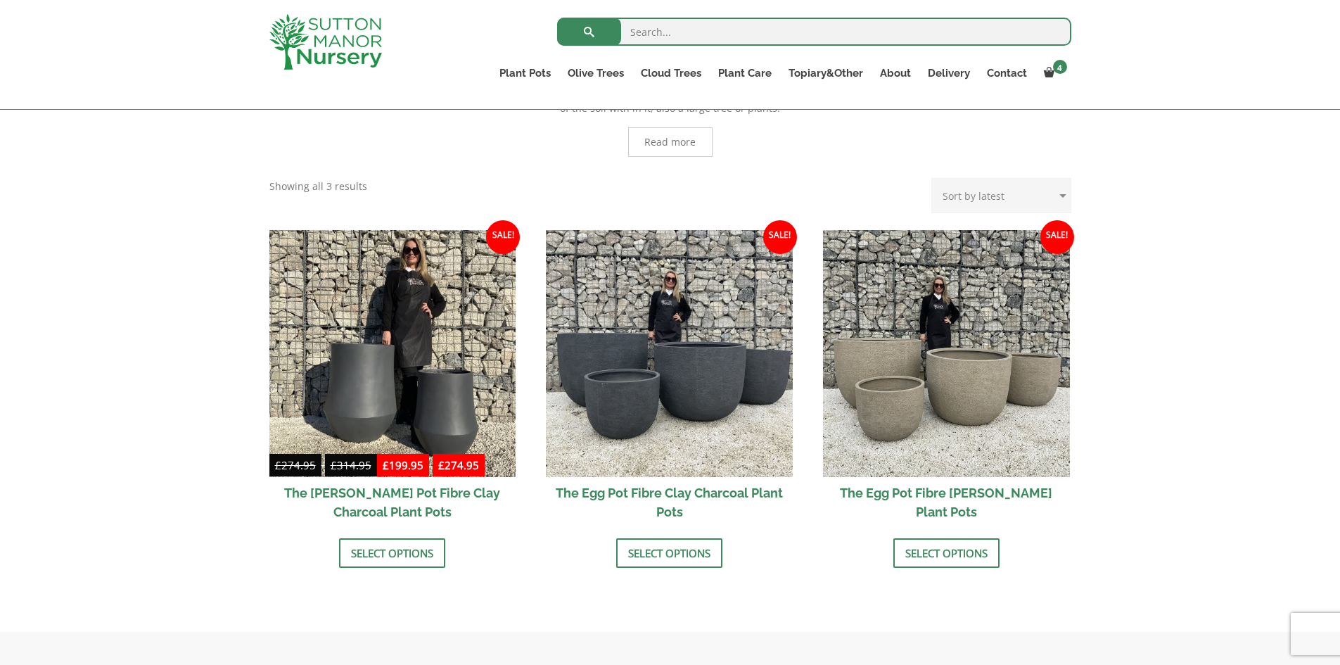
scroll to position [326, 0]
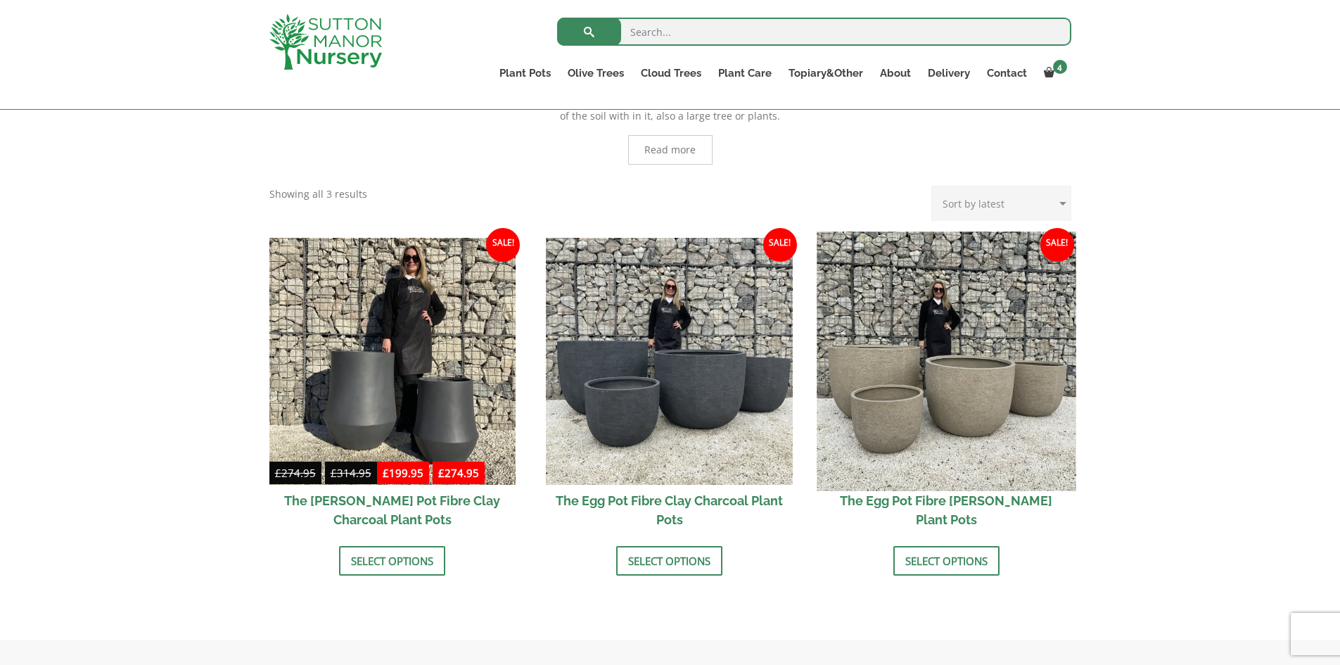
click at [983, 371] on img at bounding box center [946, 360] width 259 height 259
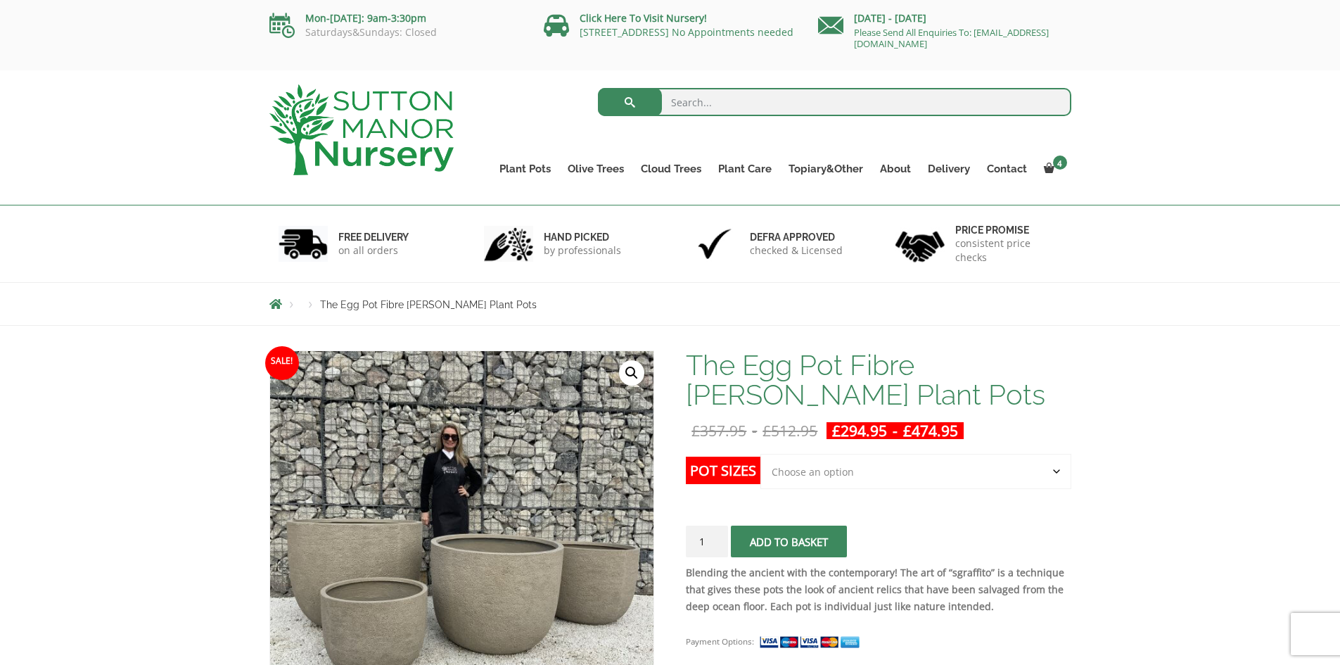
click at [869, 474] on select "Choose an option Click here to buy the 5th To Largest Pot In The Picture Click …" at bounding box center [915, 471] width 310 height 35
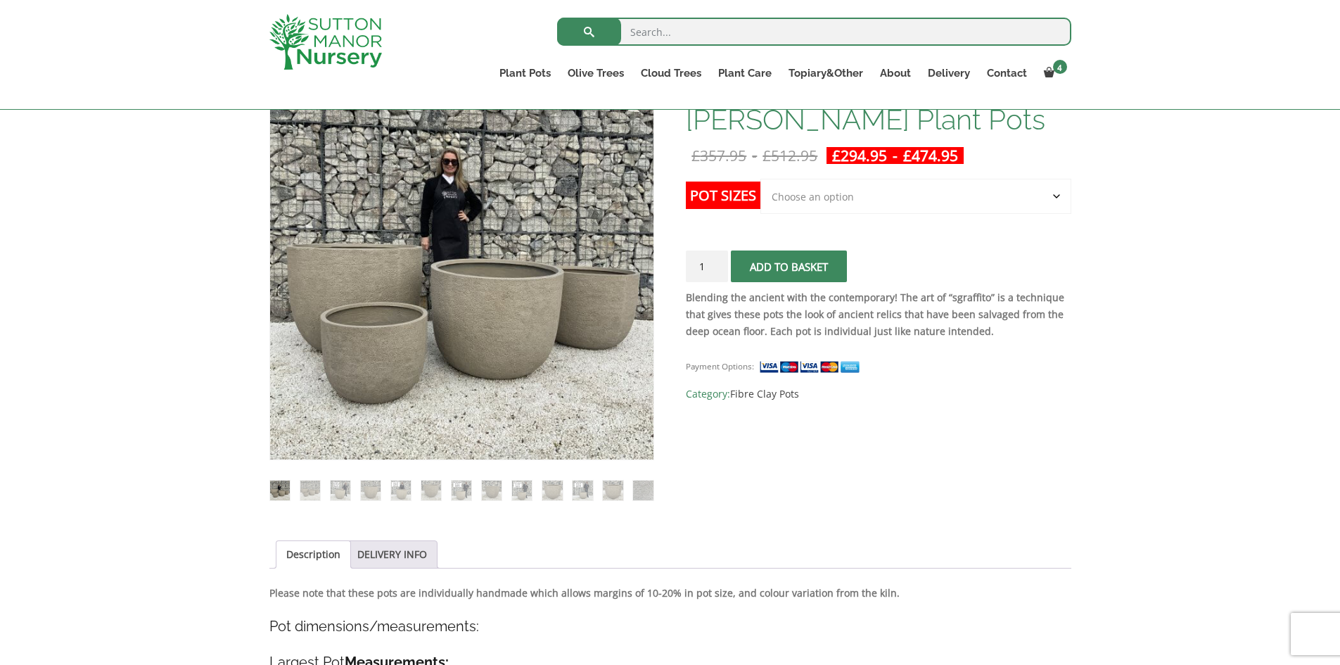
scroll to position [141, 0]
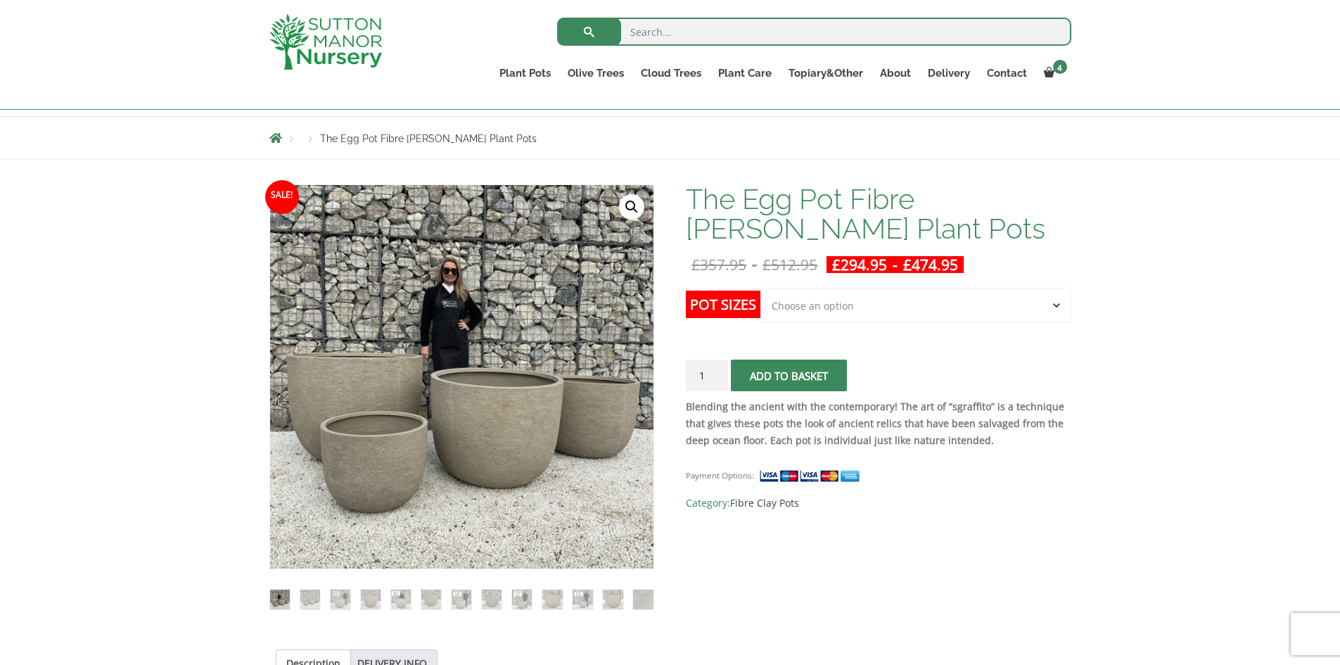
click at [854, 279] on div "The Egg Pot Fibre Clay Champagne Plant Pots £ 357.95 - £ 512.95 £ 294.95 - £ 47…" at bounding box center [878, 347] width 385 height 327
click at [859, 301] on select "Choose an option Click here to buy the 5th To Largest Pot In The Picture Click …" at bounding box center [915, 305] width 310 height 35
click at [861, 305] on select "Choose an option Click here to buy the 5th To Largest Pot In The Picture Click …" at bounding box center [915, 305] width 310 height 35
click at [760, 288] on select "Choose an option Click here to buy the 5th To Largest Pot In The Picture Click …" at bounding box center [915, 305] width 310 height 35
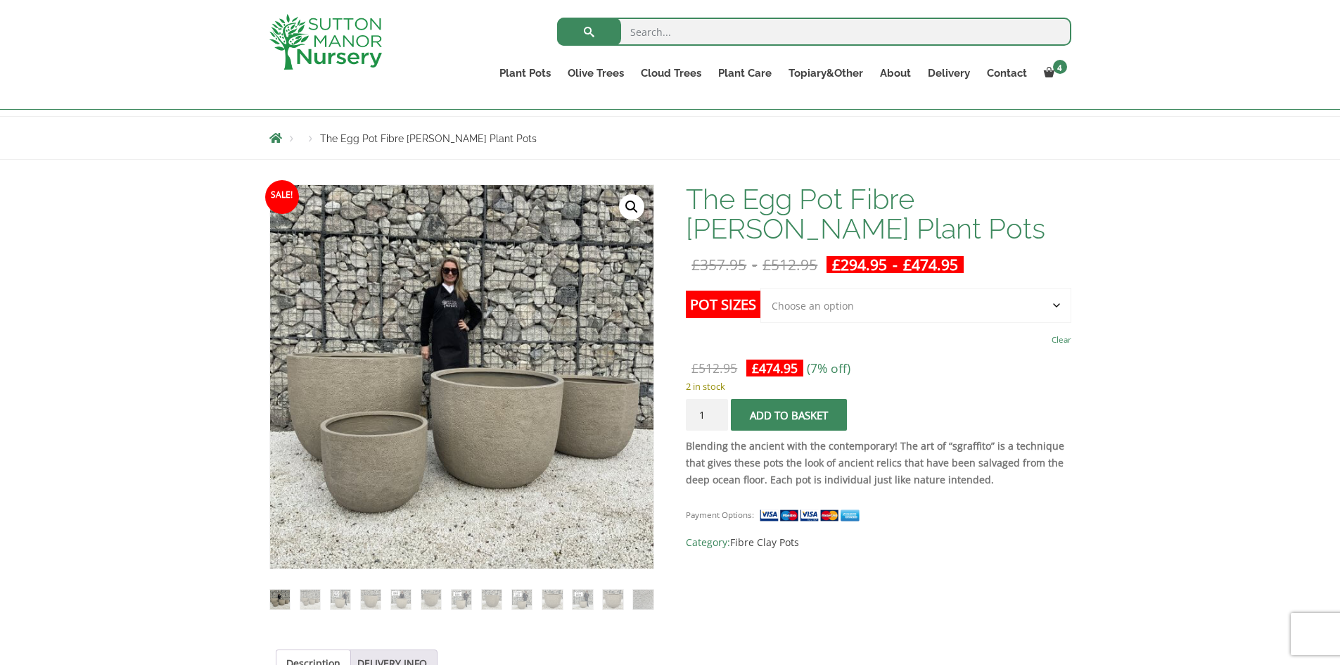
click at [919, 321] on select "Choose an option Click here to buy the 5th To Largest Pot In The Picture Click …" at bounding box center [915, 305] width 310 height 35
click at [916, 307] on select "Choose an option Click here to buy the 5th To Largest Pot In The Picture Click …" at bounding box center [915, 305] width 310 height 35
click at [895, 314] on select "Choose an option Click here to buy the 5th To Largest Pot In The Picture Click …" at bounding box center [915, 305] width 310 height 35
click at [760, 288] on select "Choose an option Click here to buy the 5th To Largest Pot In The Picture Click …" at bounding box center [915, 305] width 310 height 35
select select "Click here to buy the 5th To Largest Pot In The Picture"
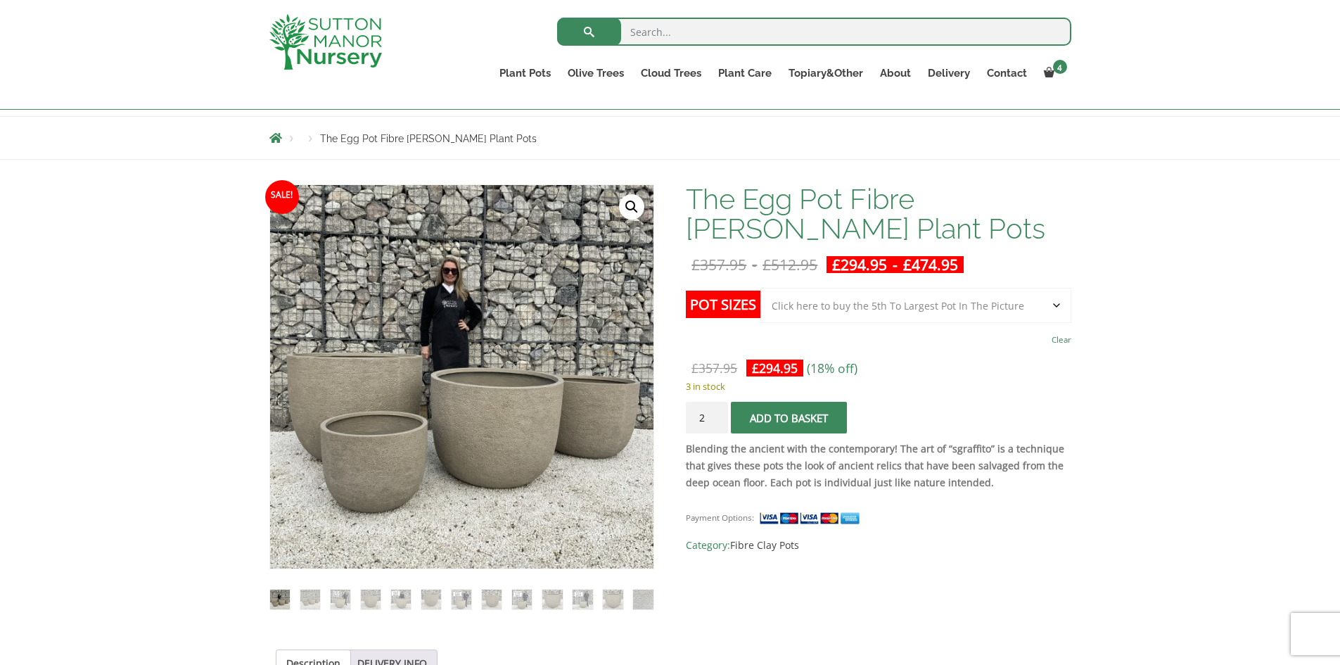
click at [712, 412] on input "2" at bounding box center [707, 418] width 42 height 32
type input "3"
click at [712, 412] on input "3" at bounding box center [707, 418] width 42 height 32
click at [774, 421] on button "Add to basket" at bounding box center [789, 418] width 116 height 32
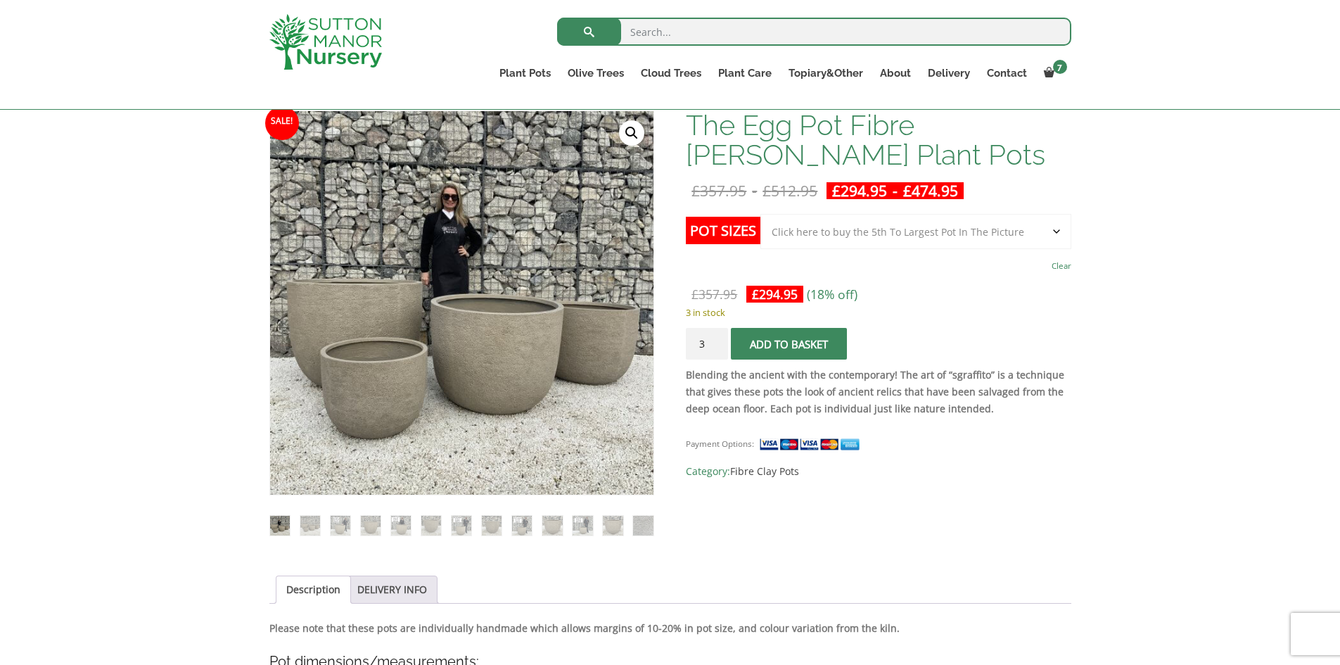
scroll to position [141, 0]
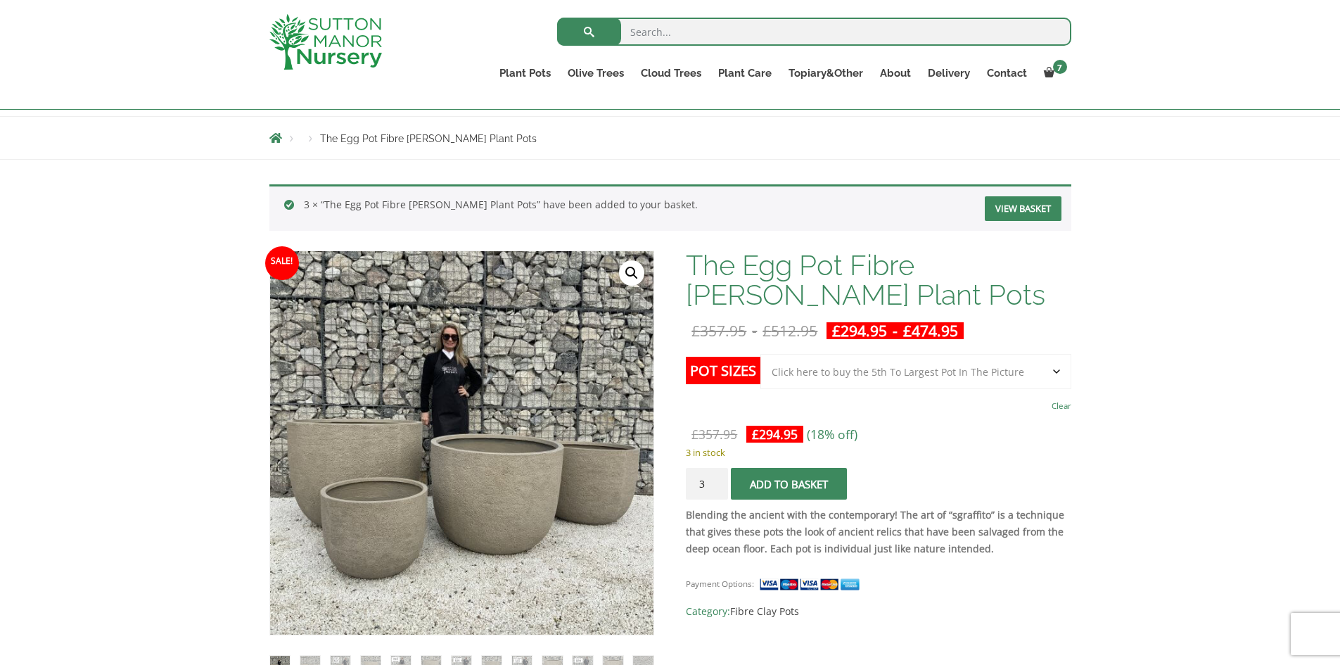
click at [913, 383] on select "Choose an option Click here to buy the 5th To Largest Pot In The Picture Click …" at bounding box center [915, 371] width 310 height 35
click at [789, 484] on span "submit" at bounding box center [789, 484] width 0 height 0
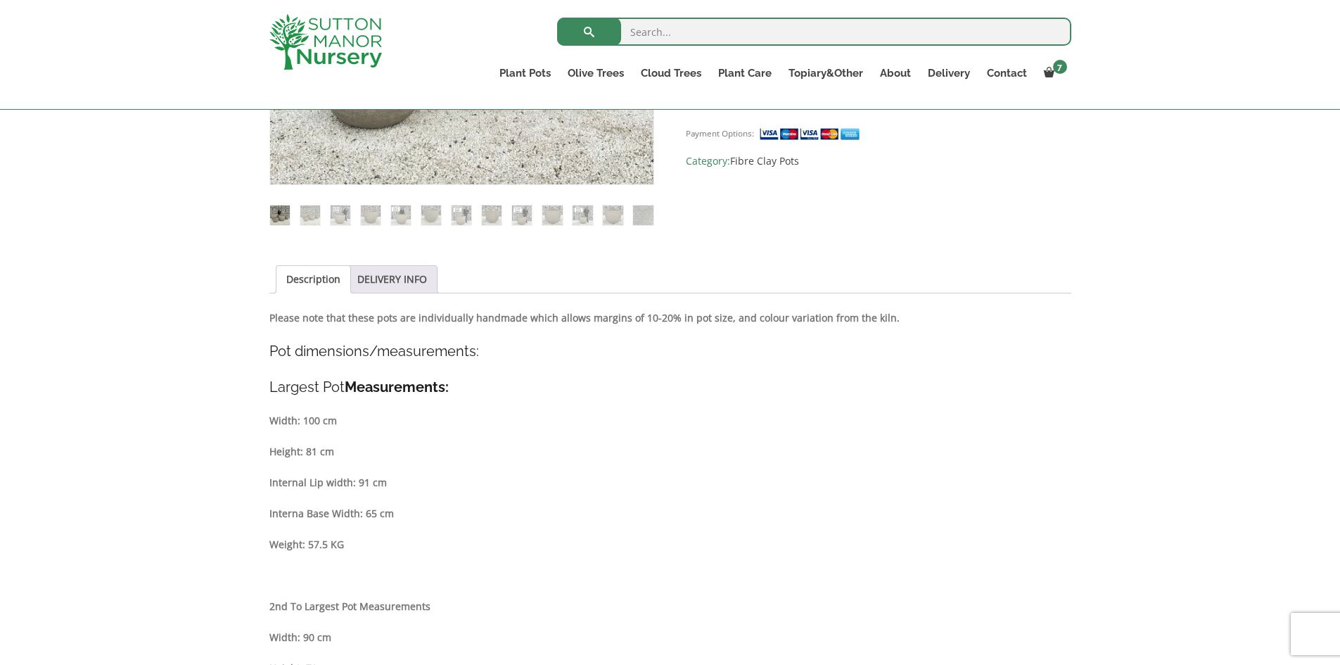
scroll to position [563, 0]
